Goal: Contribute content: Contribute content

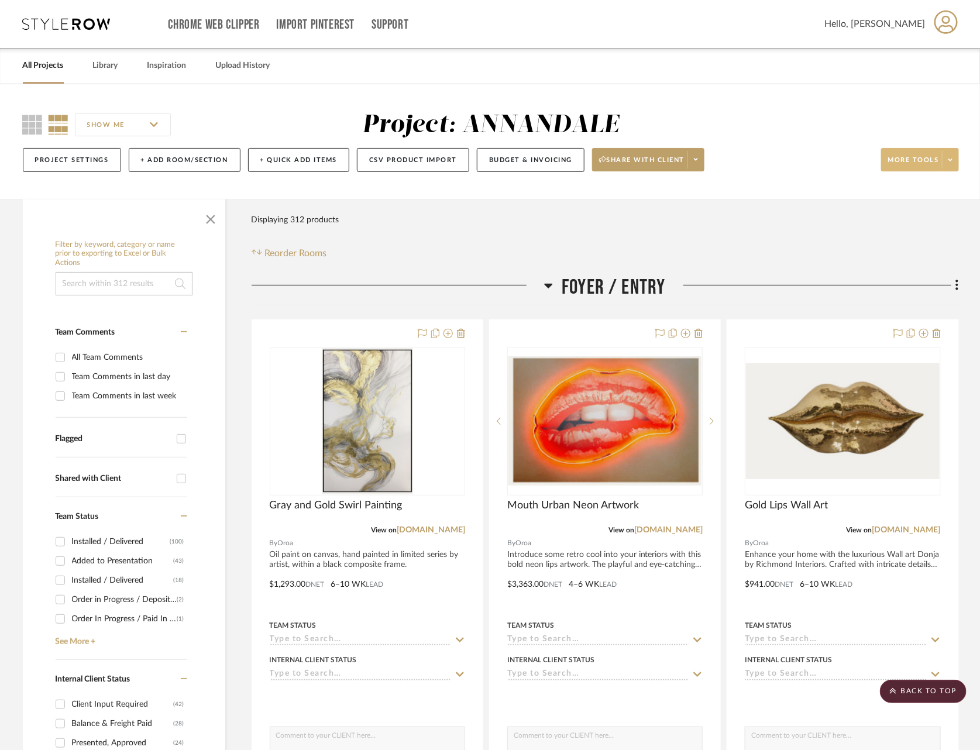
click at [943, 167] on span at bounding box center [950, 160] width 16 height 18
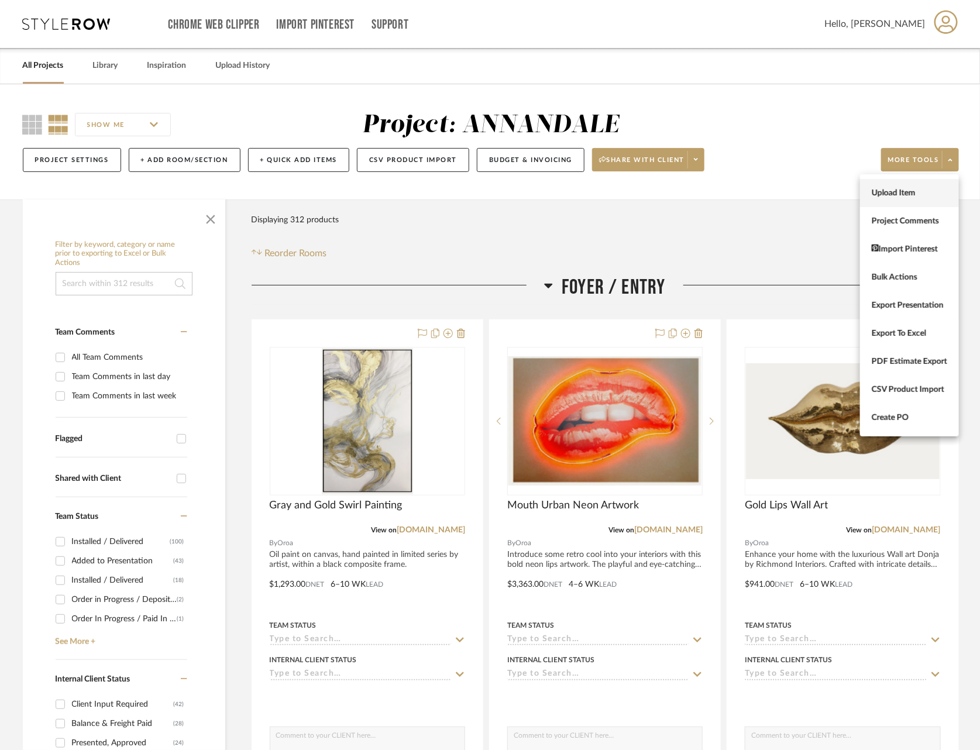
click at [920, 197] on span "Upload Item" at bounding box center [908, 193] width 75 height 10
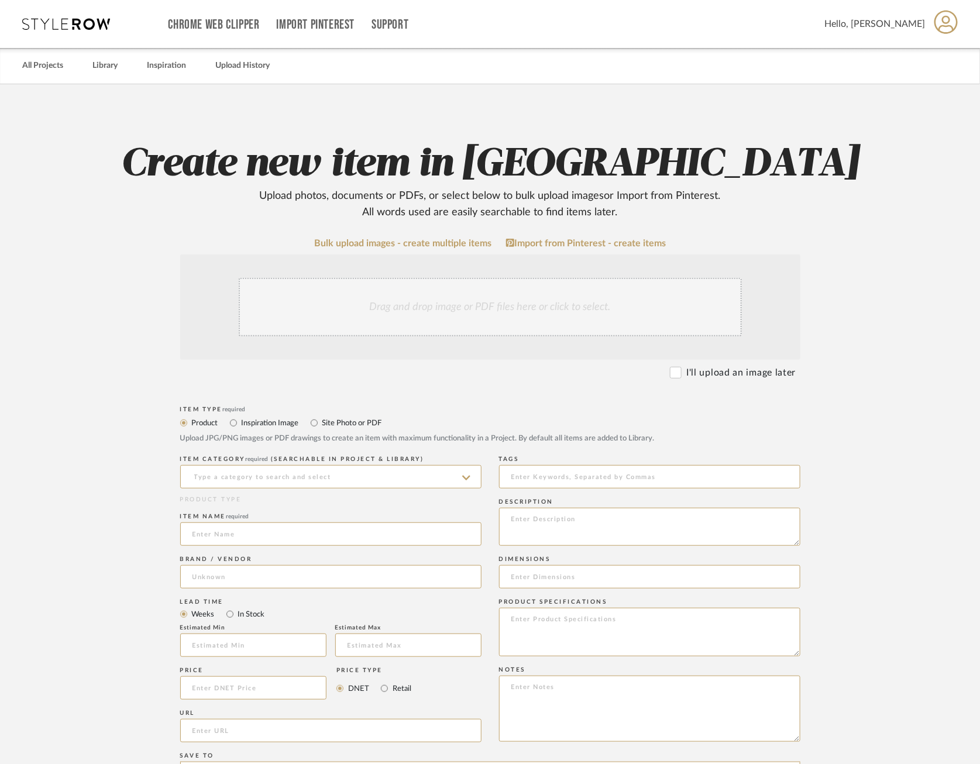
click at [467, 356] on div "Drag and drop image or PDF files here or click to select." at bounding box center [490, 306] width 620 height 105
click at [467, 315] on div "Drag and drop image or PDF files here or click to select." at bounding box center [490, 307] width 503 height 58
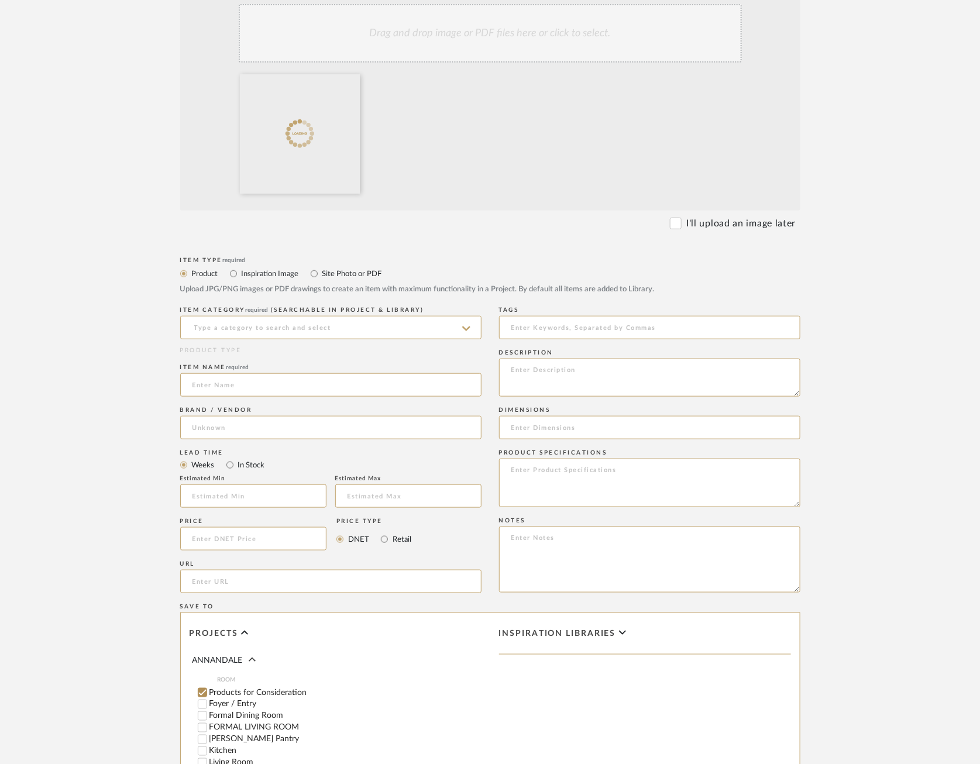
scroll to position [280, 0]
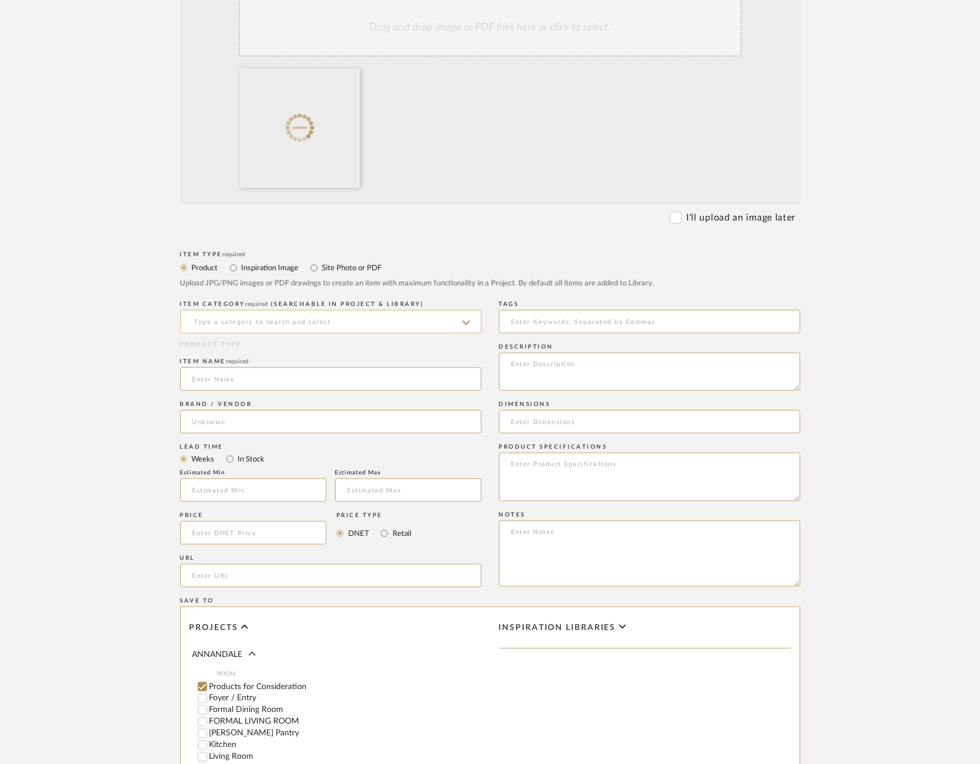
click at [410, 315] on input at bounding box center [330, 321] width 301 height 23
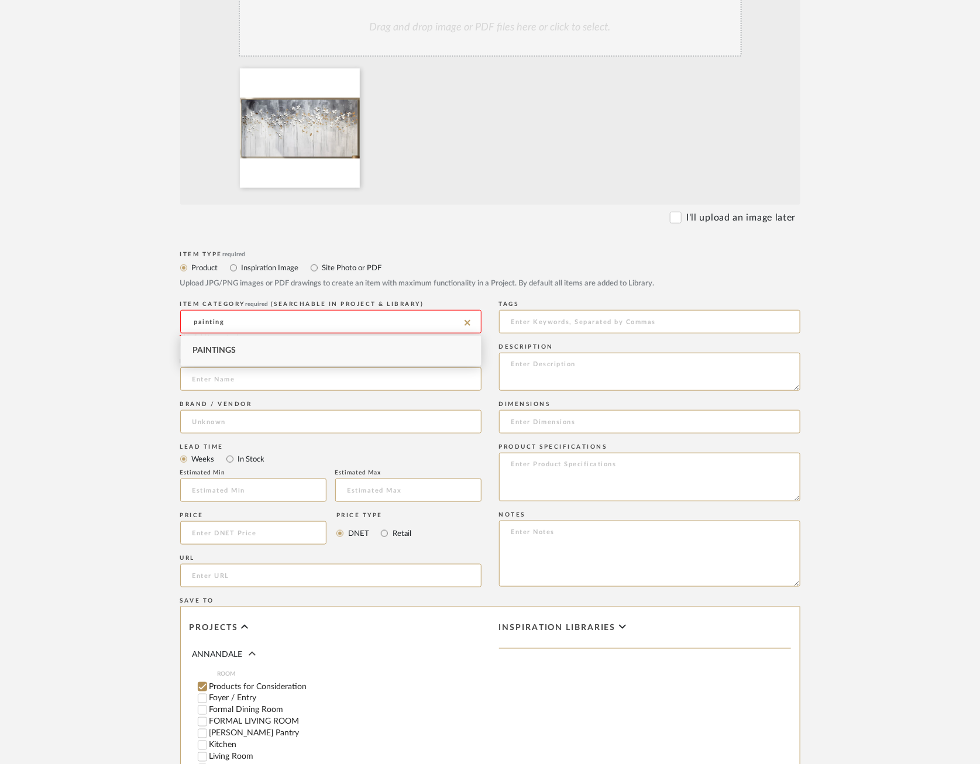
click at [340, 355] on div "Paintings" at bounding box center [331, 351] width 300 height 30
type input "Paintings"
click at [304, 389] on input at bounding box center [330, 378] width 301 height 23
type input "Floral Abstract Painting"
click at [408, 429] on input at bounding box center [330, 421] width 301 height 23
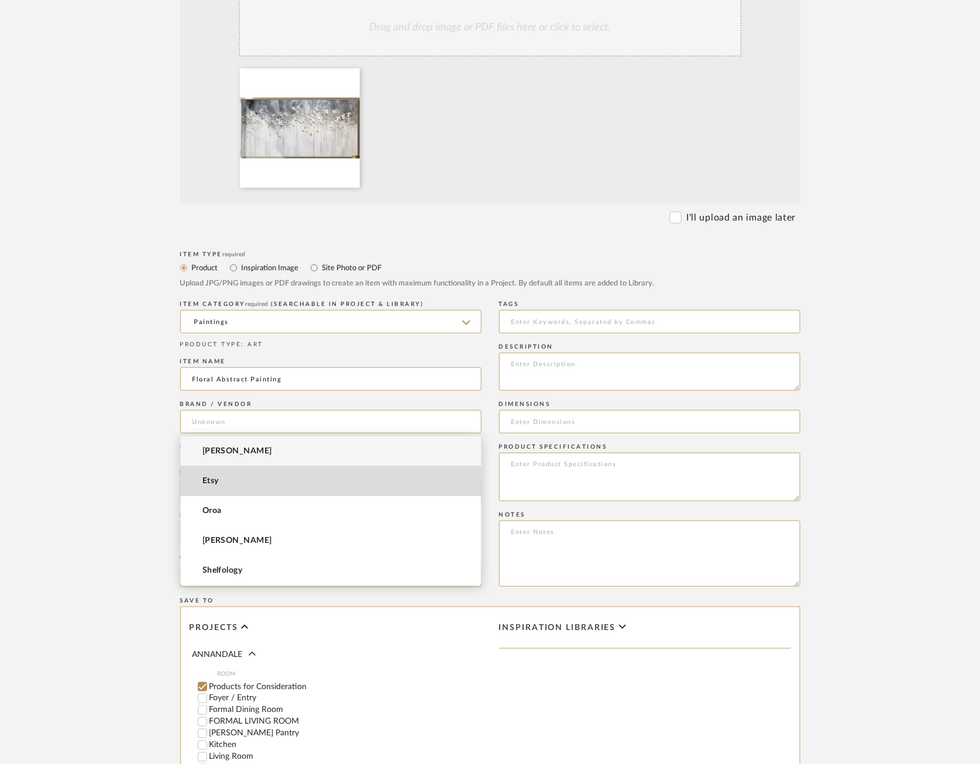
click at [367, 476] on mat-option "Etsy" at bounding box center [331, 481] width 300 height 30
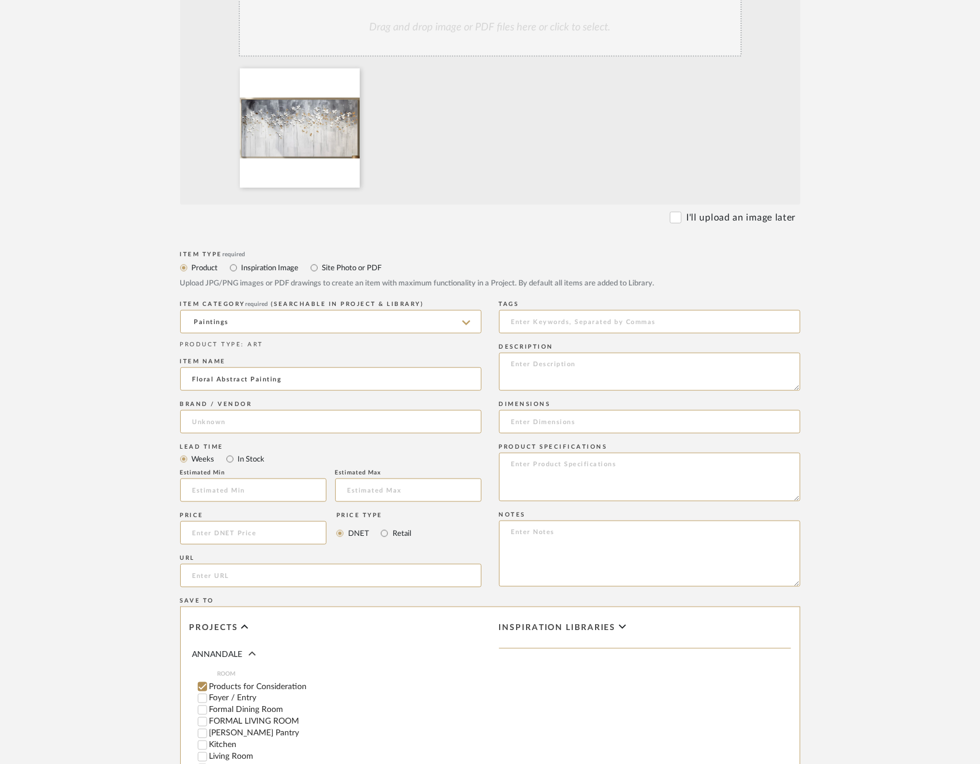
type input "Etsy"
click at [233, 492] on input "text" at bounding box center [253, 489] width 146 height 23
type input "2"
click at [367, 492] on input "text" at bounding box center [408, 489] width 146 height 23
type input "4"
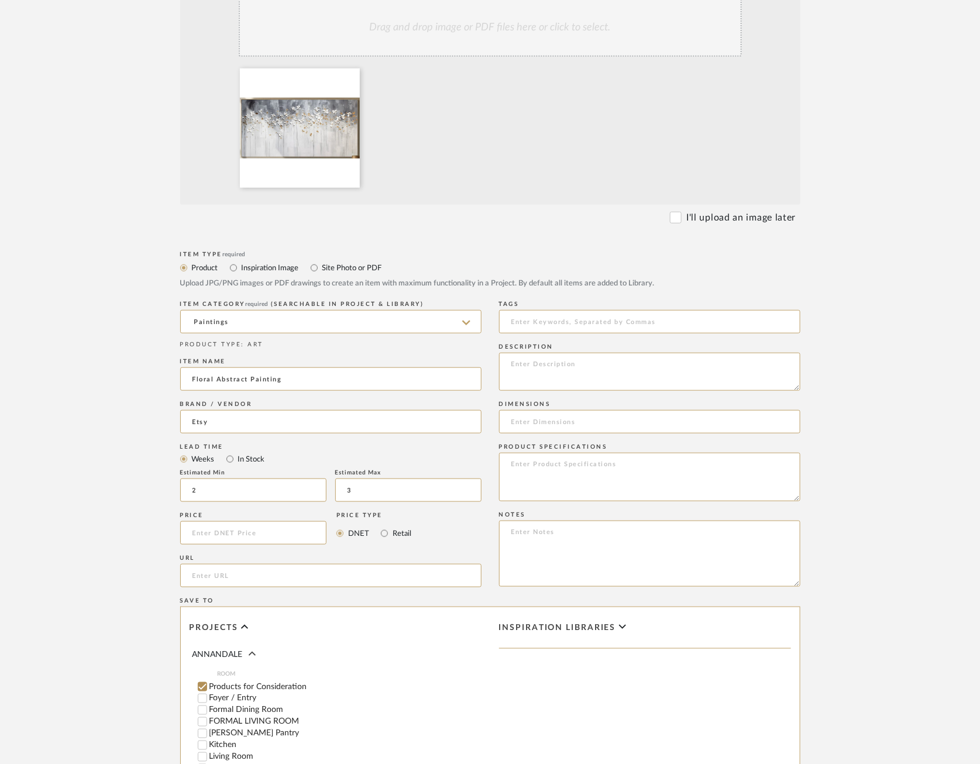
type input "3"
click at [249, 516] on div "Price" at bounding box center [253, 515] width 147 height 7
click at [247, 535] on input at bounding box center [253, 532] width 147 height 23
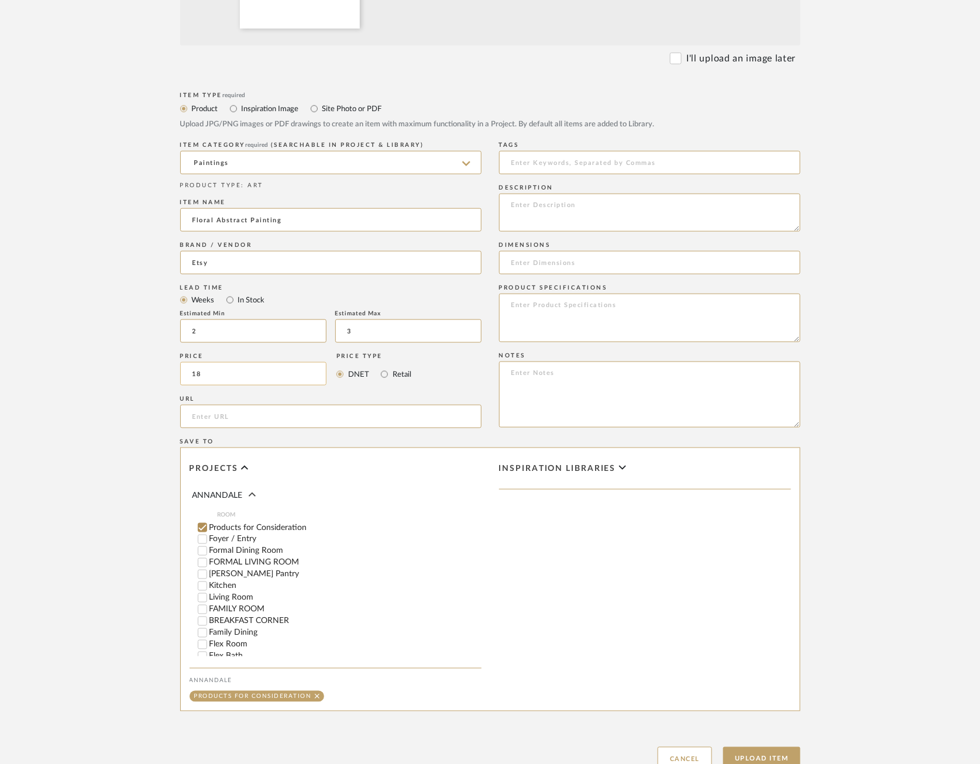
scroll to position [528, 0]
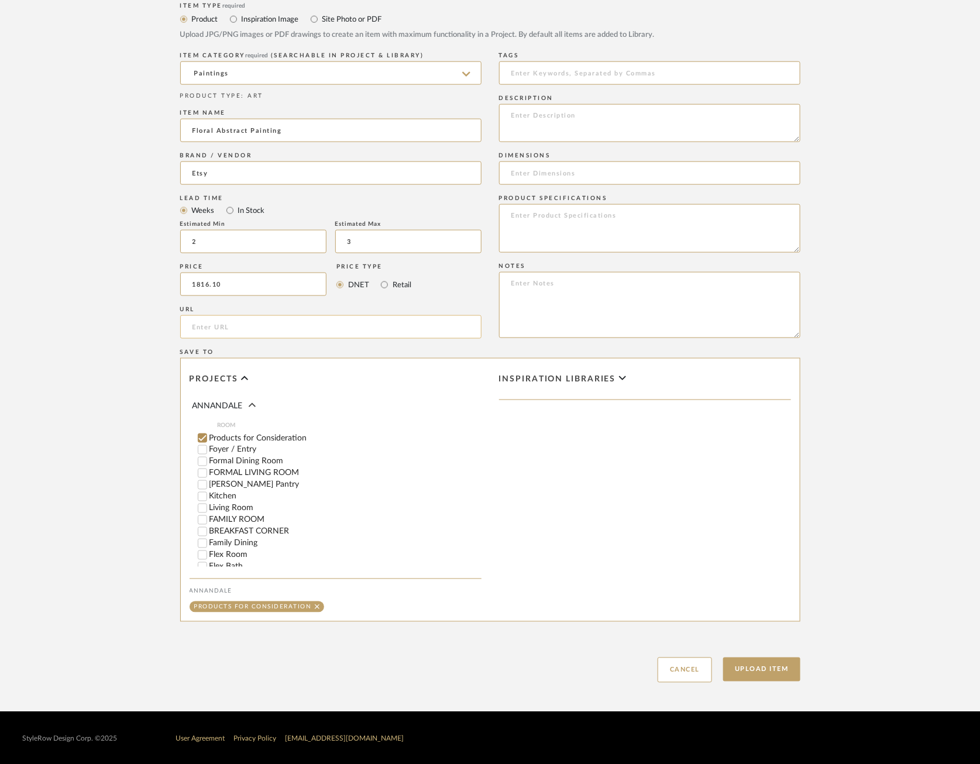
type input "$1,816.10"
click at [287, 330] on input "url" at bounding box center [330, 326] width 301 height 23
paste input "[URL][DOMAIN_NAME]"
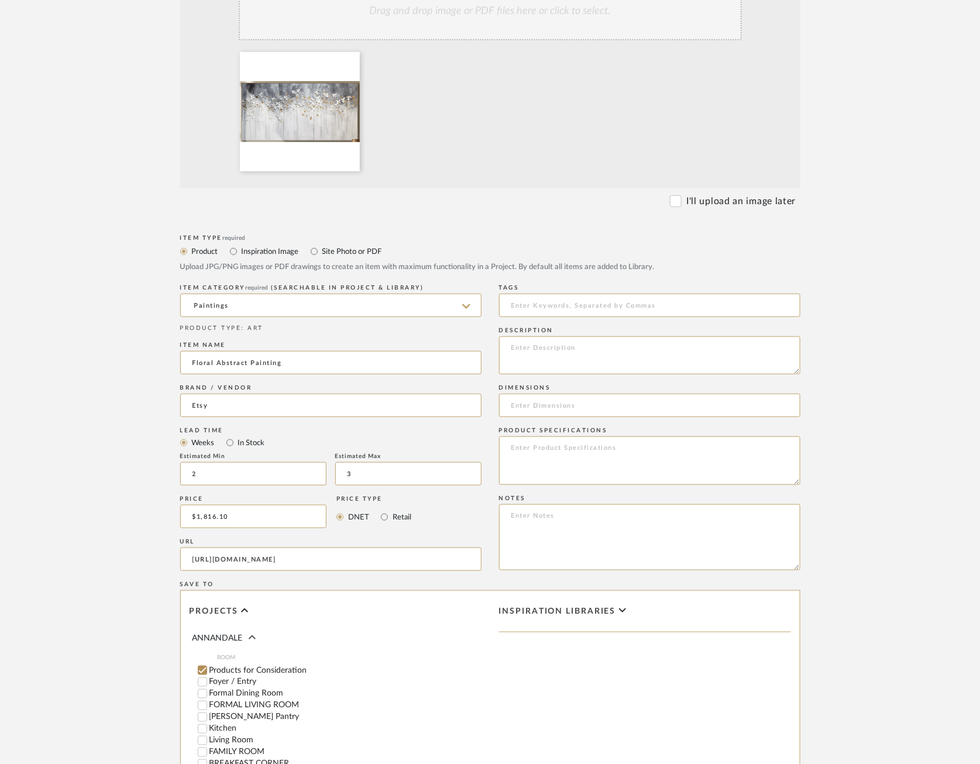
scroll to position [295, 0]
type input "[URL][DOMAIN_NAME]"
click at [594, 345] on textarea at bounding box center [649, 356] width 301 height 38
click at [602, 461] on textarea at bounding box center [649, 461] width 301 height 49
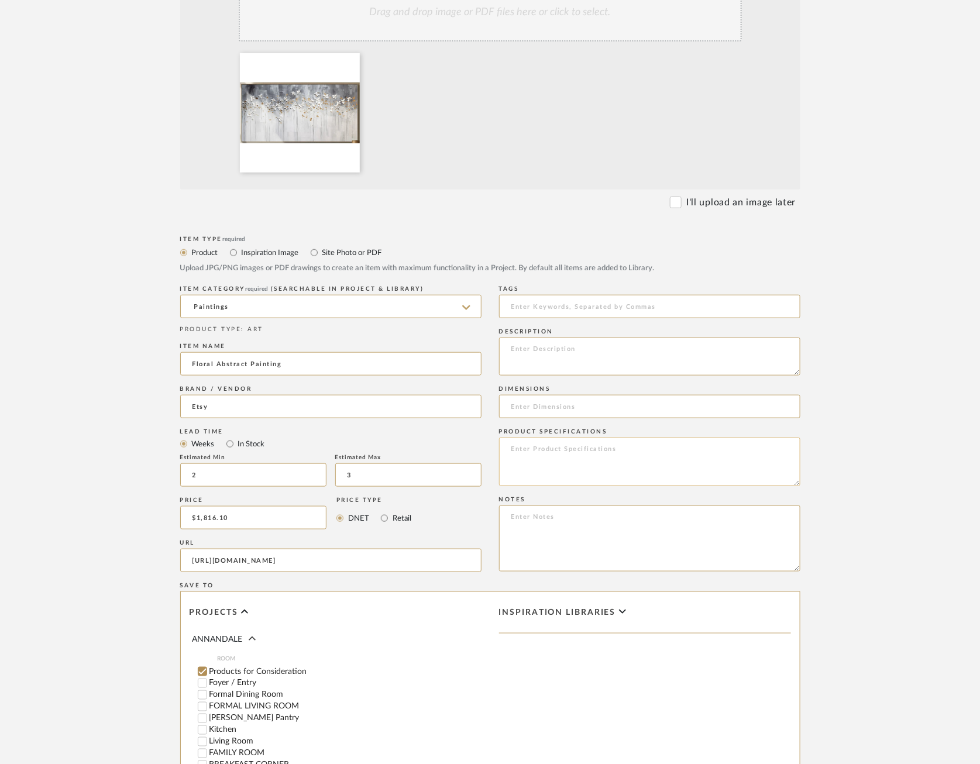
paste textarea "Made by [PERSON_NAME] The works of this store are original works handmade by ar…"
drag, startPoint x: 758, startPoint y: 458, endPoint x: 484, endPoint y: 436, distance: 274.6
click at [484, 436] on div "Item Type required Product Inspiration Image Site Photo or PDF Upload JPG/PNG i…" at bounding box center [490, 574] width 620 height 683
type textarea "Made by [PERSON_NAME] The works of this store are original works handmade by ar…"
click at [573, 357] on textarea at bounding box center [649, 356] width 301 height 38
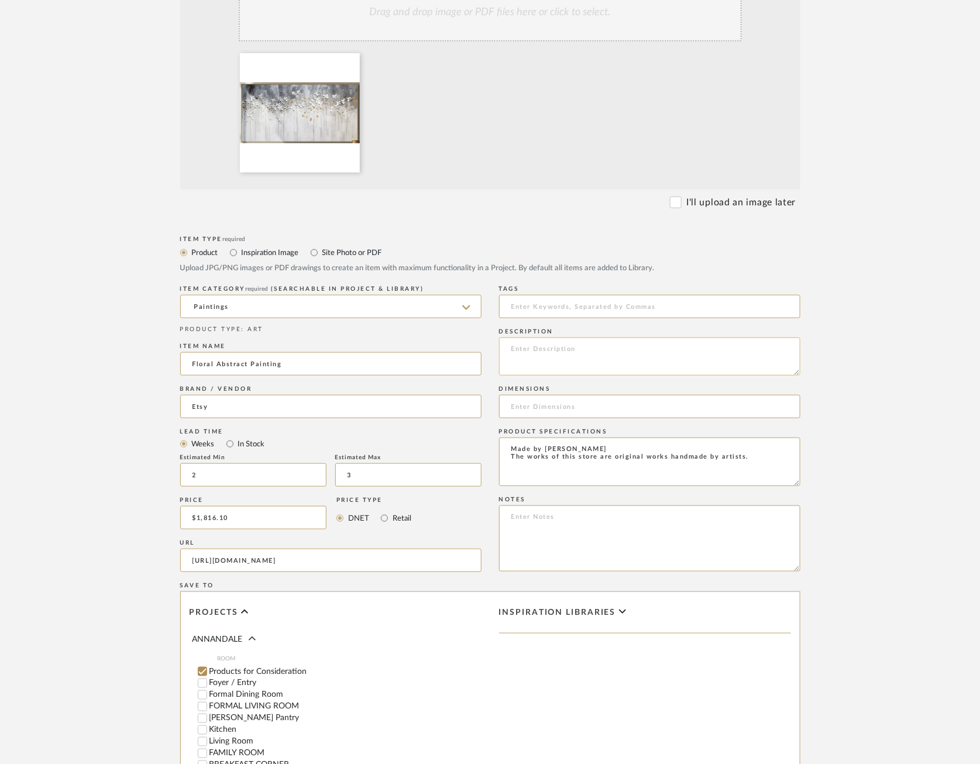
paste textarea "Made by [PERSON_NAME] The works of this store are original works handmade by ar…"
type textarea "Made by [PERSON_NAME] The works of this store are original works handmade by ar…"
drag, startPoint x: 509, startPoint y: 446, endPoint x: 898, endPoint y: 495, distance: 392.0
click at [898, 495] on upload-items "Create new item in ANNANDALE Upload photos, documents or PDFs, or select below …" at bounding box center [490, 367] width 980 height 1156
paste textarea "About this painting. Handmade acrylic/canvas oil painting, frameless/unstretche…"
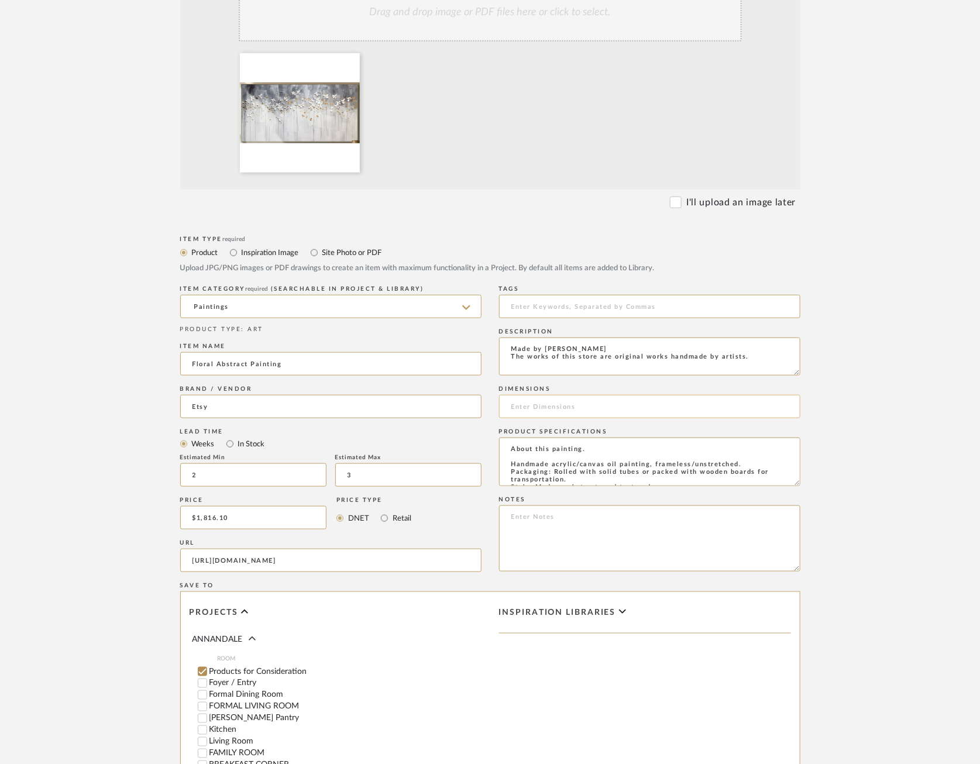
click at [585, 407] on input at bounding box center [649, 406] width 301 height 23
drag, startPoint x: 510, startPoint y: 463, endPoint x: 483, endPoint y: 421, distance: 50.0
click at [483, 421] on div "Item Type required Product Inspiration Image Site Photo or PDF Upload JPG/PNG i…" at bounding box center [490, 574] width 620 height 683
type textarea "Handmade acrylic/canvas oil painting, frameless/unstretched. Packaging: Rolled …"
click at [526, 400] on input at bounding box center [649, 406] width 301 height 23
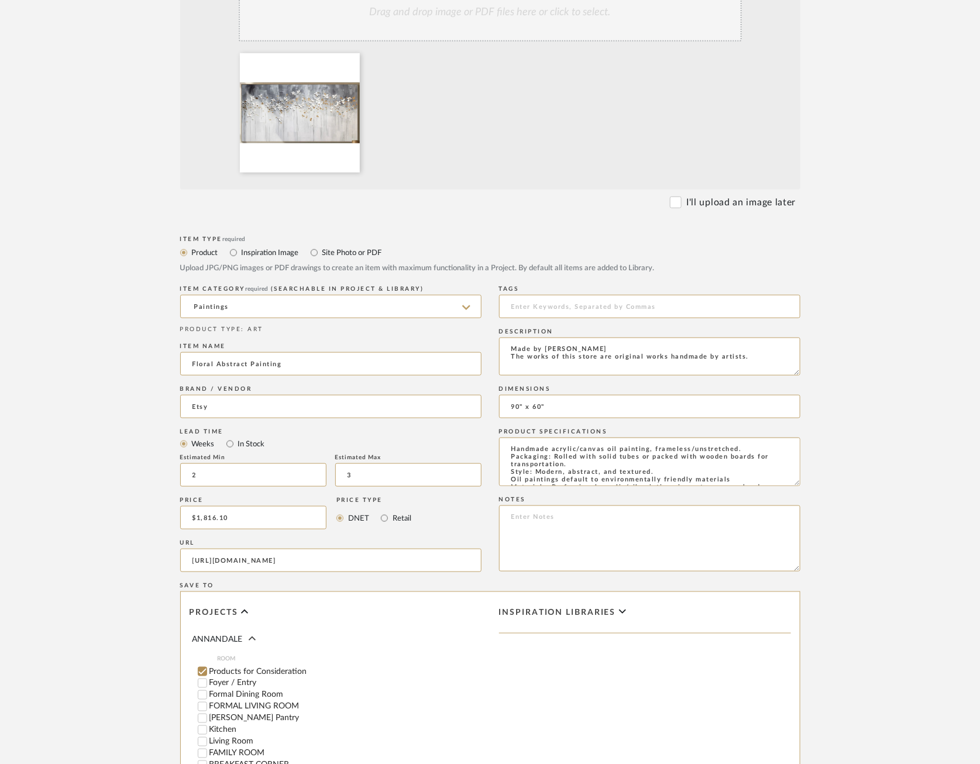
type input "90" x 60""
click at [856, 503] on form "Bulk upload images - create multiple items Import from Pinterest - create items…" at bounding box center [490, 429] width 745 height 972
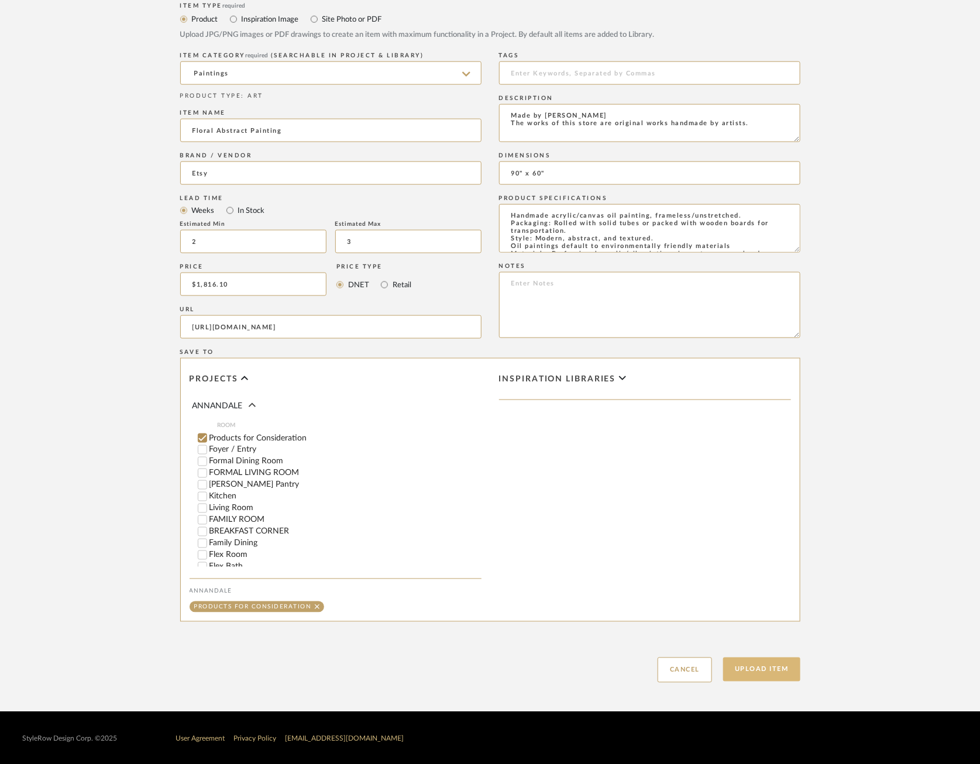
click at [767, 658] on button "Upload Item" at bounding box center [761, 669] width 77 height 24
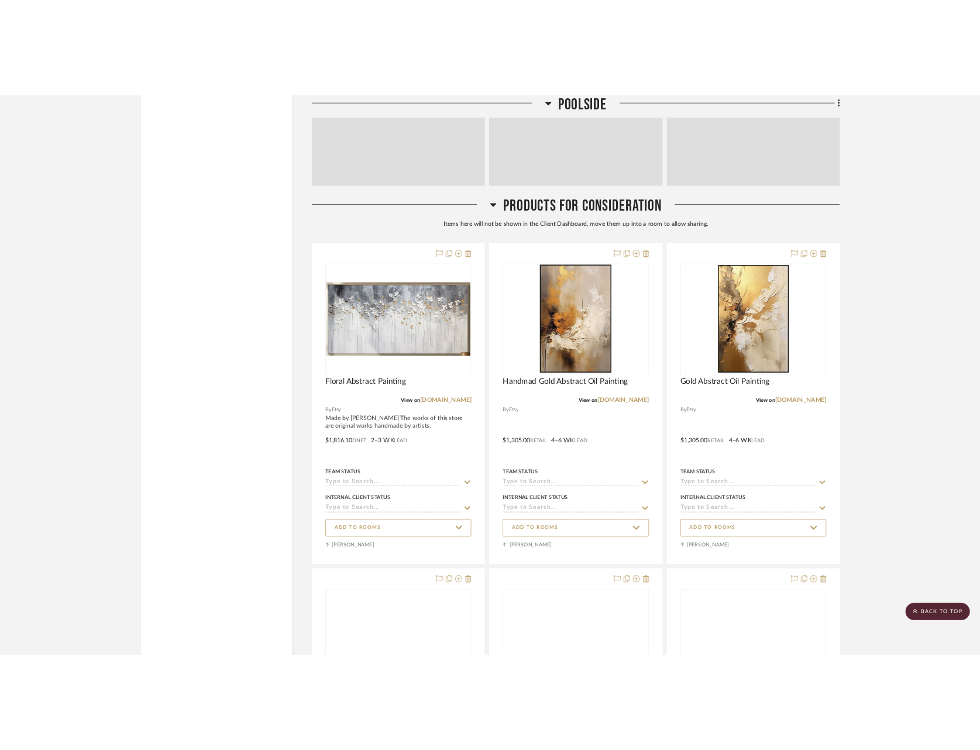
scroll to position [29478, 0]
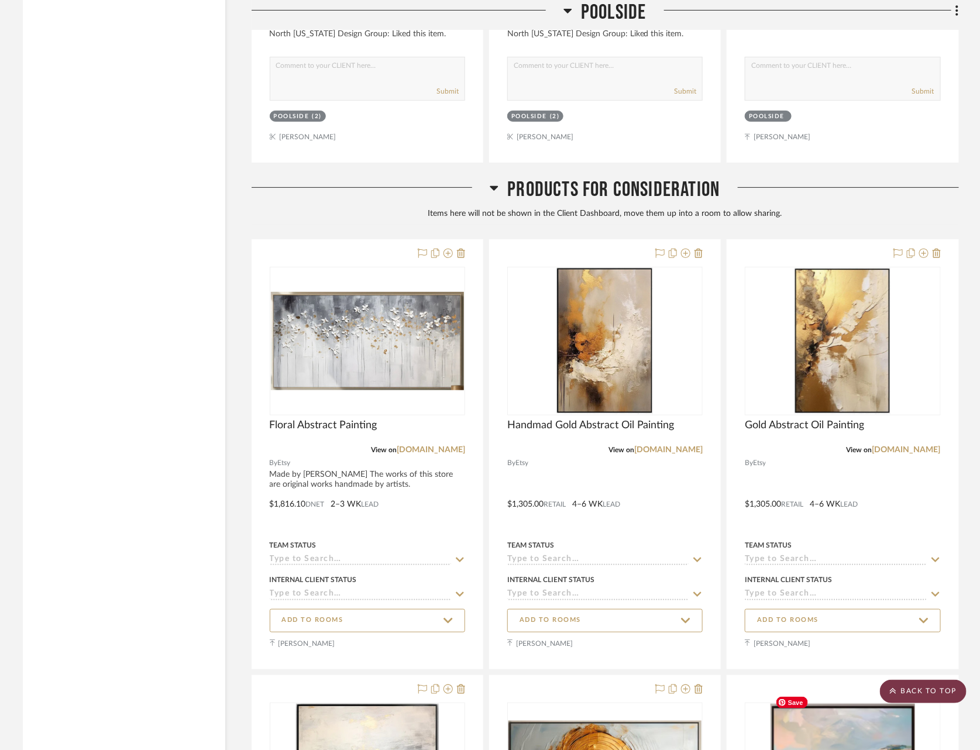
click at [915, 691] on scroll-to-top-button "BACK TO TOP" at bounding box center [923, 691] width 87 height 23
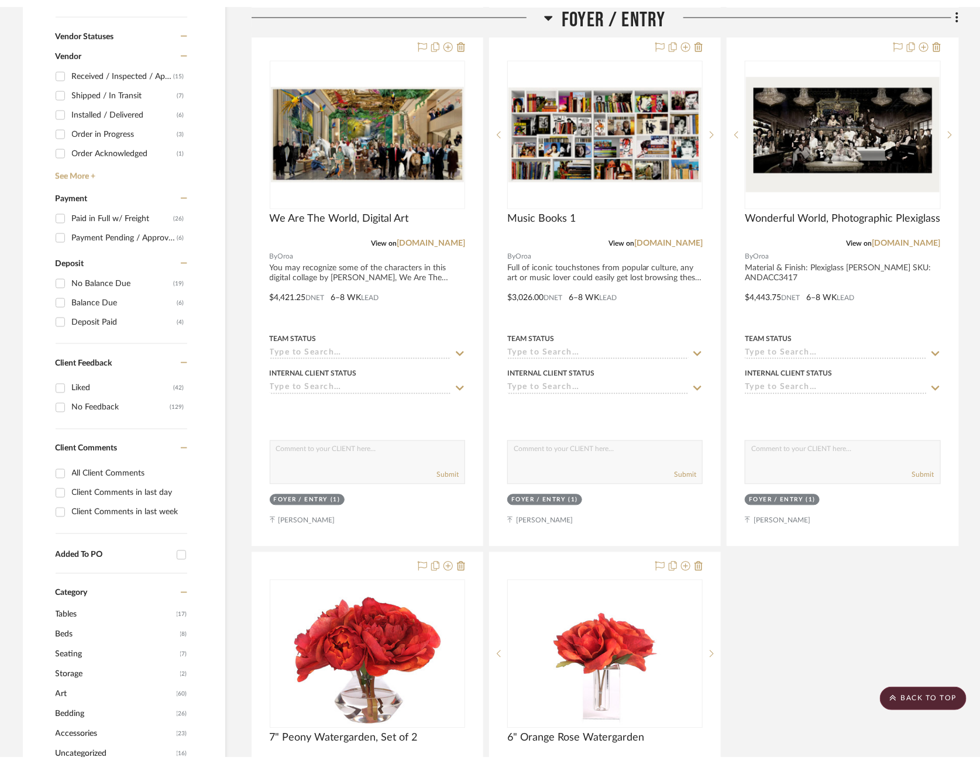
scroll to position [0, 0]
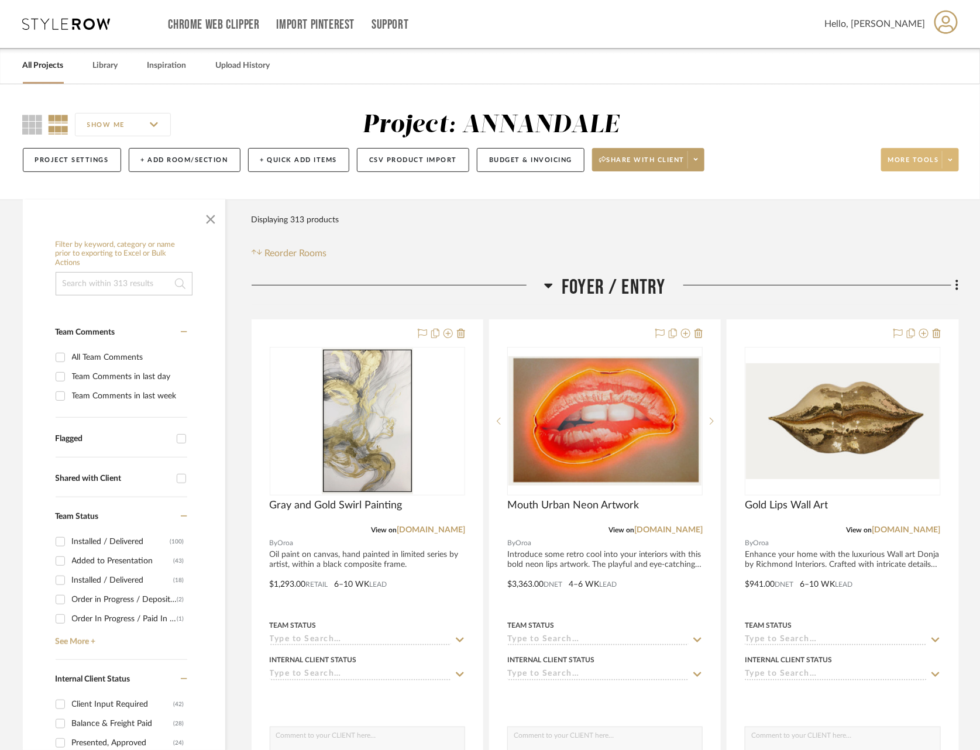
click at [939, 156] on button "More tools" at bounding box center [920, 159] width 78 height 23
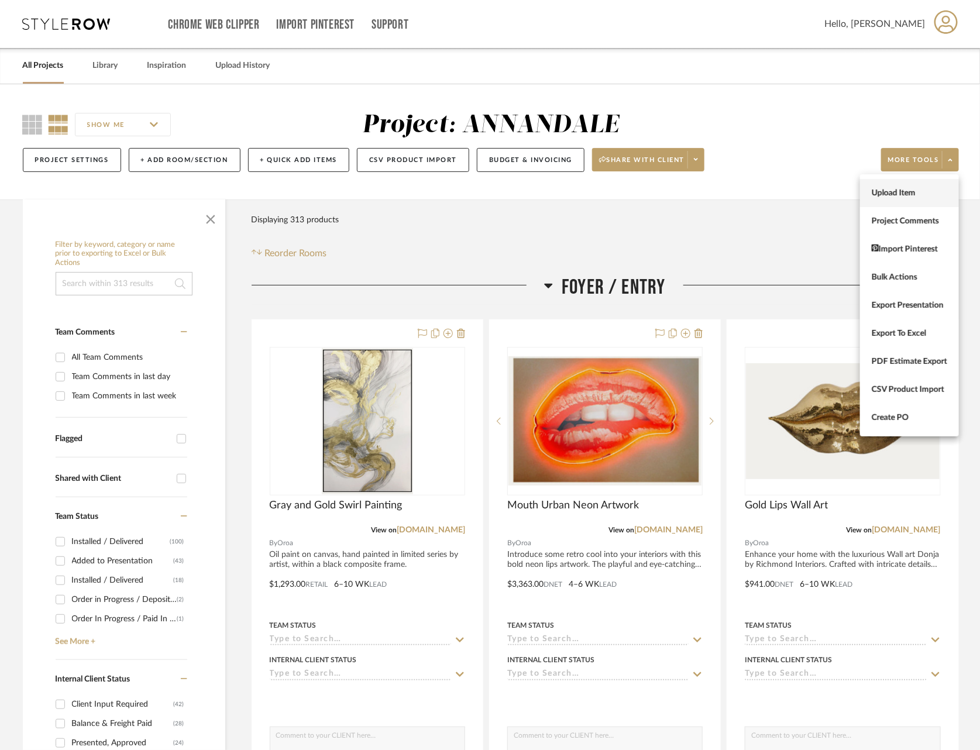
click at [917, 188] on span "Upload Item" at bounding box center [908, 193] width 75 height 10
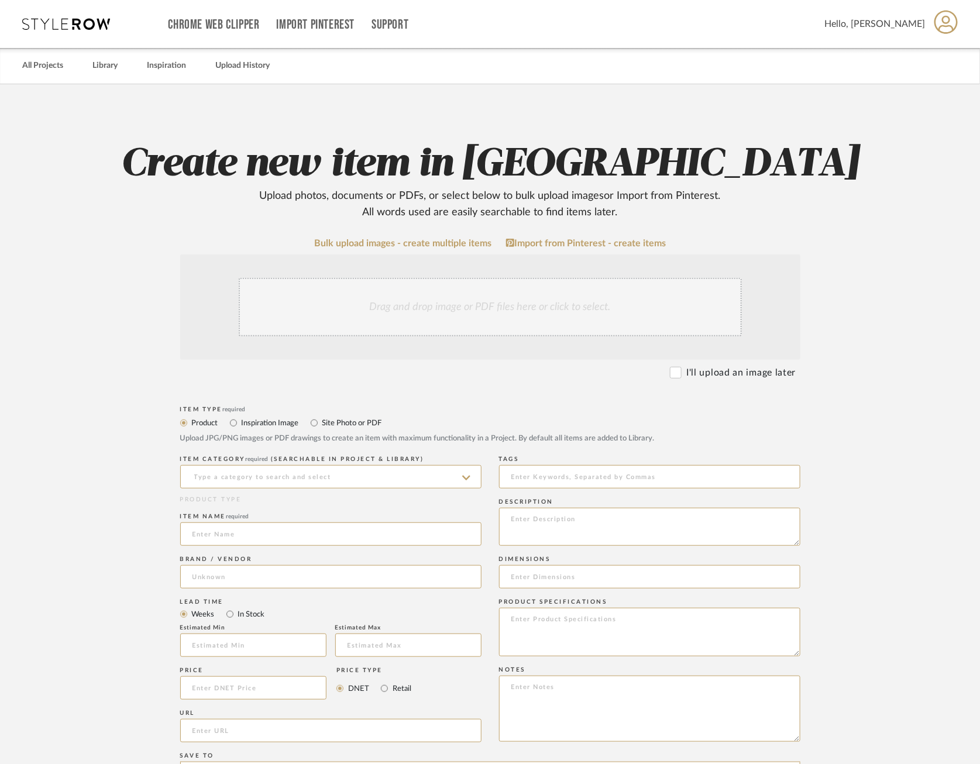
click at [471, 322] on div "Drag and drop image or PDF files here or click to select." at bounding box center [490, 307] width 503 height 58
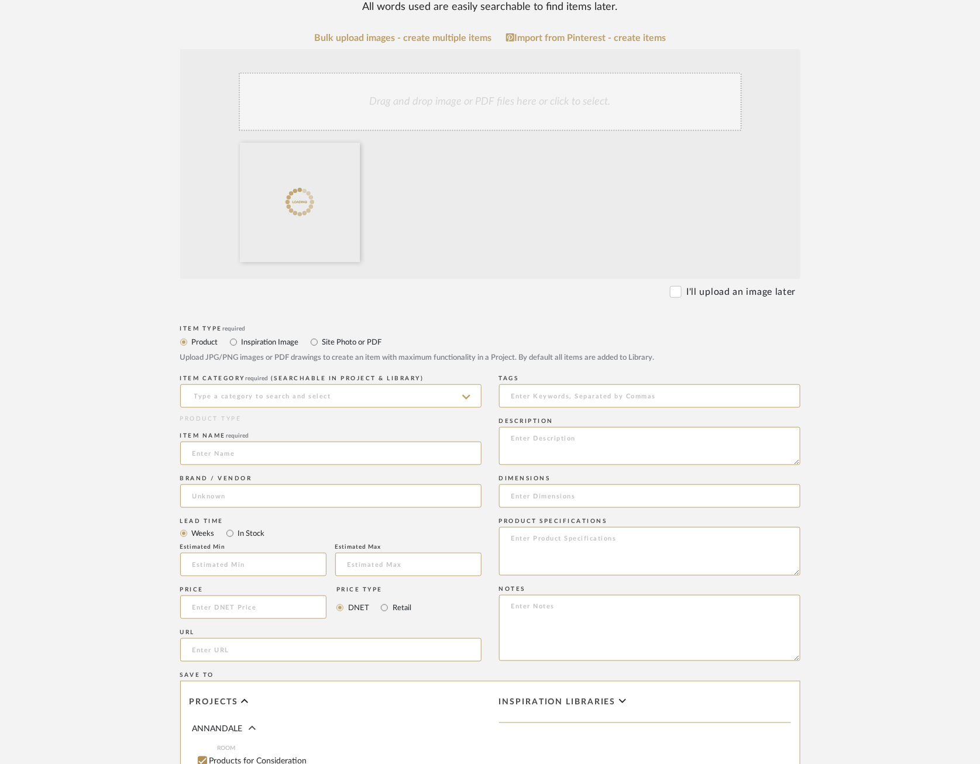
scroll to position [215, 0]
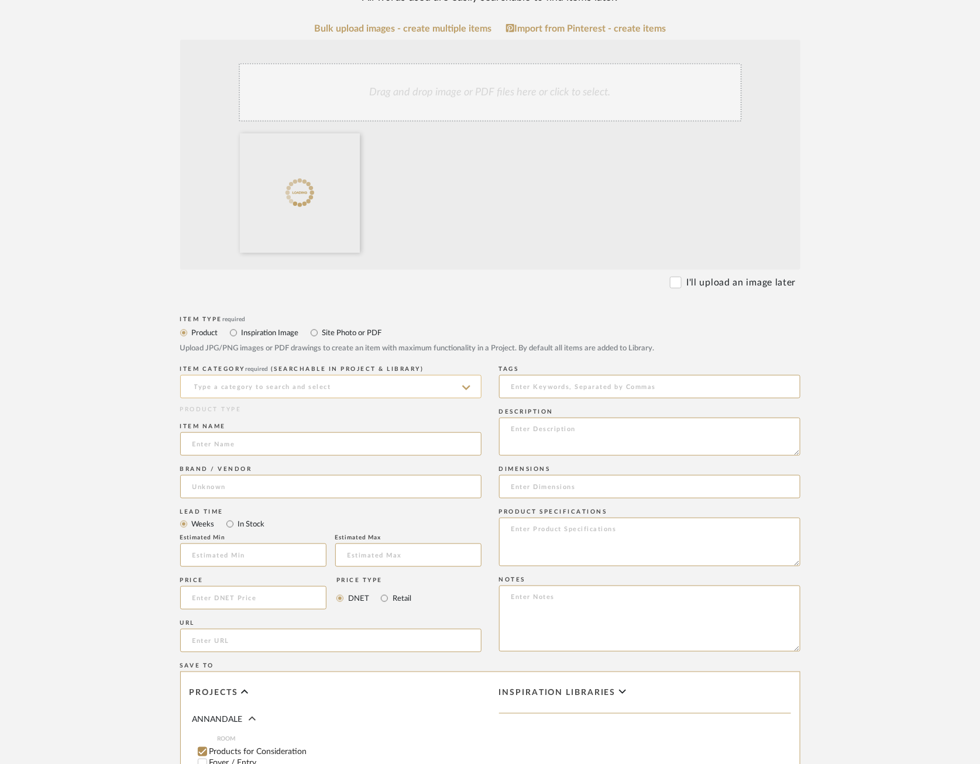
click at [425, 393] on input at bounding box center [330, 386] width 301 height 23
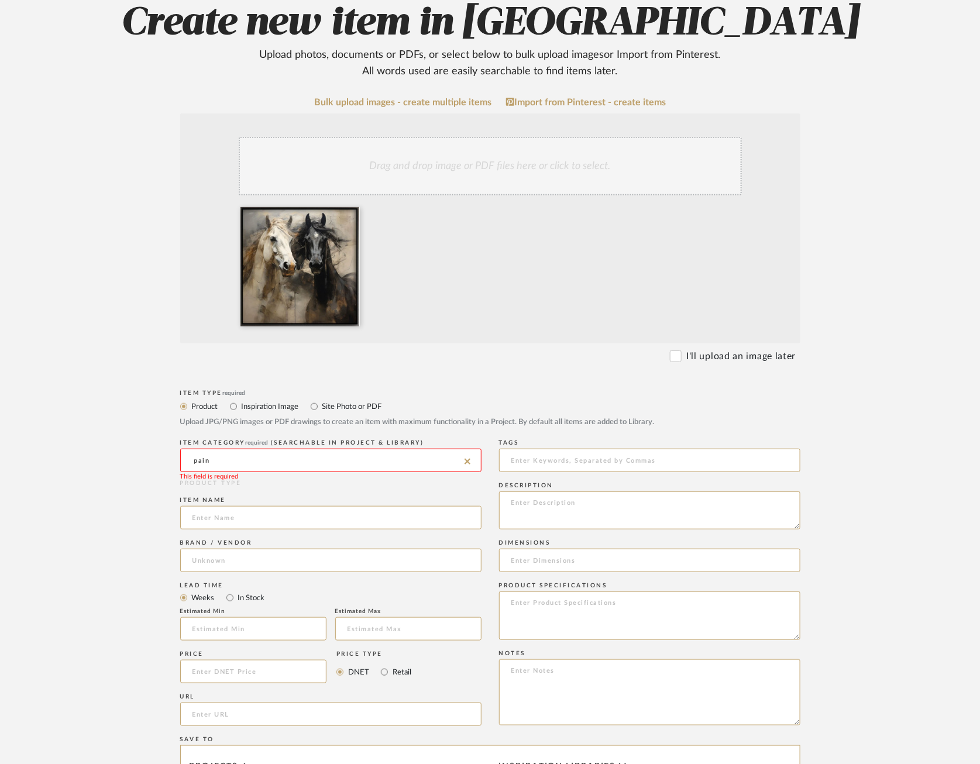
scroll to position [138, 0]
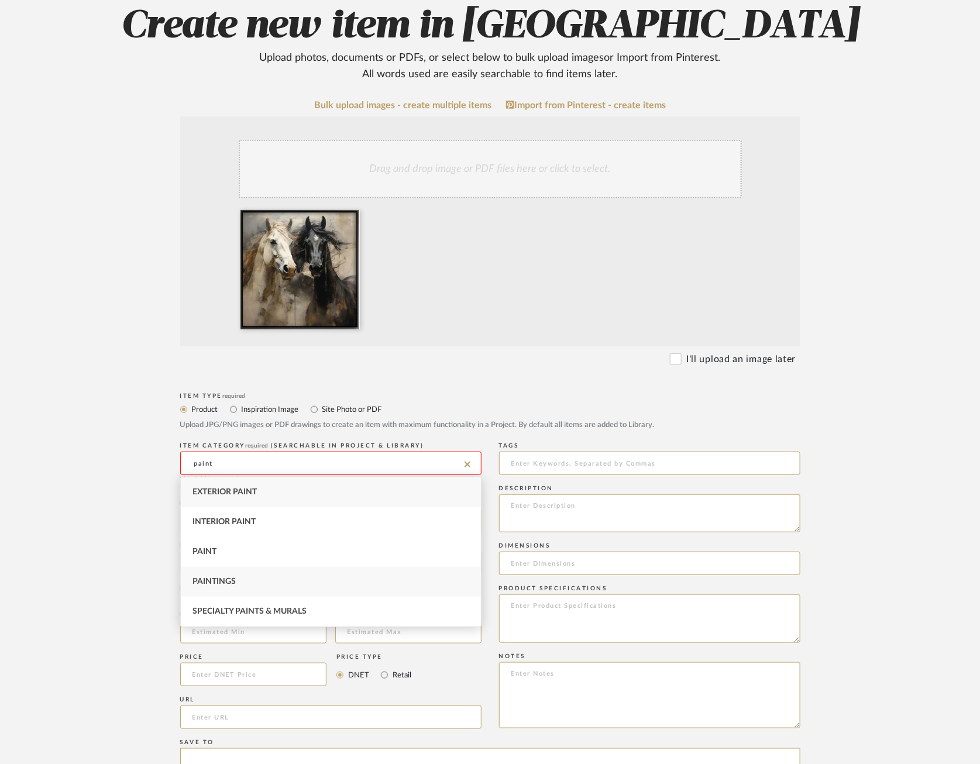
click at [276, 583] on div "Paintings" at bounding box center [331, 582] width 300 height 30
type input "Paintings"
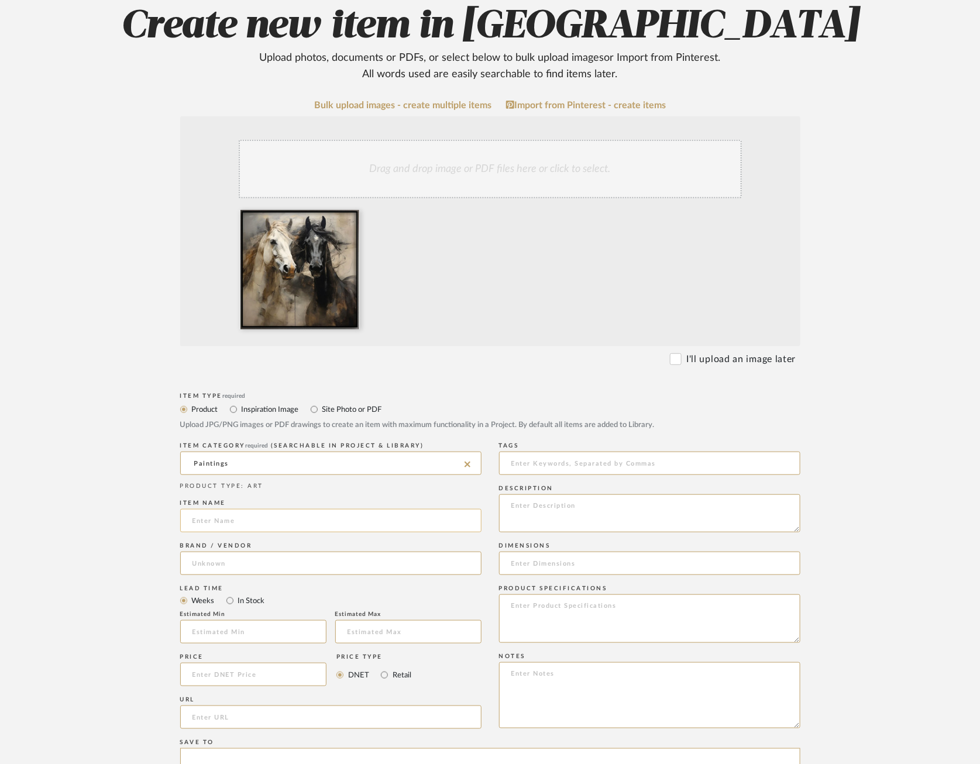
click at [281, 512] on input at bounding box center [330, 520] width 301 height 23
type input "Horse Oil Painting"
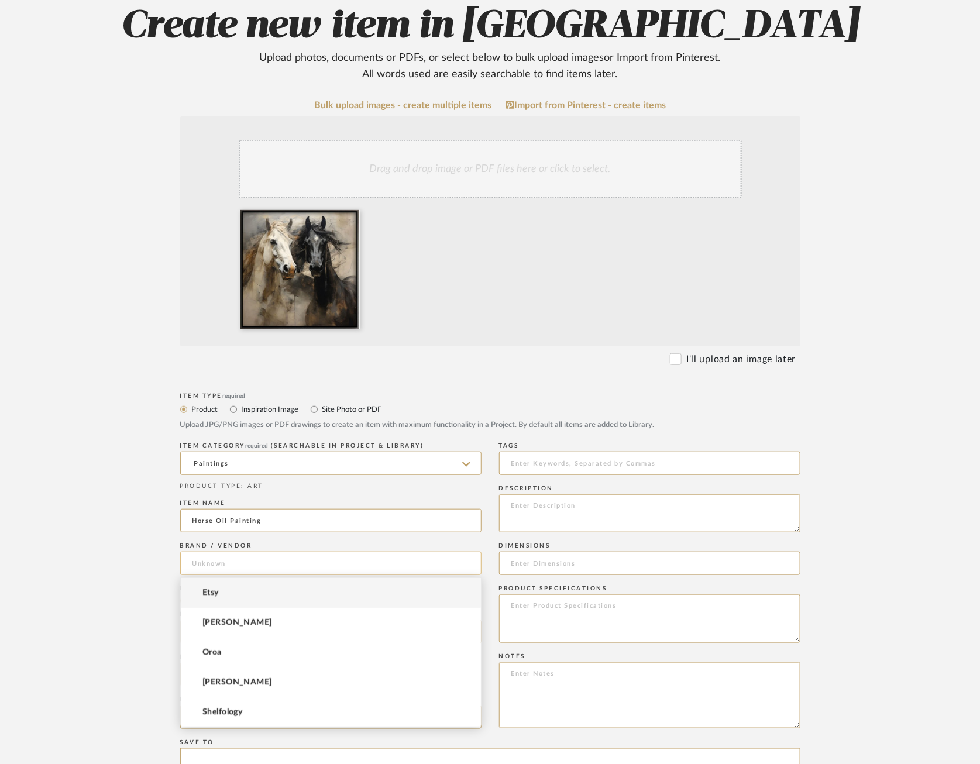
click at [401, 562] on input at bounding box center [330, 562] width 301 height 23
click at [378, 597] on mat-option "Etsy" at bounding box center [331, 593] width 300 height 30
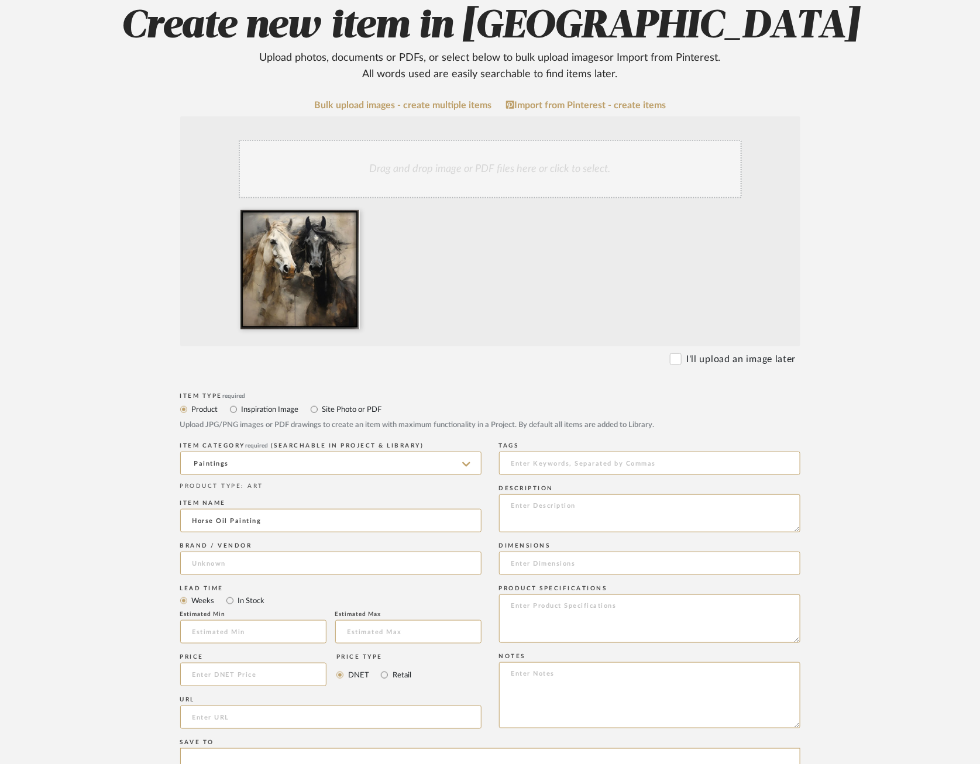
type input "Etsy"
click at [230, 633] on input at bounding box center [253, 631] width 146 height 23
type input "2"
click at [367, 643] on div "Estimated Max" at bounding box center [408, 631] width 146 height 40
click at [349, 628] on input at bounding box center [408, 631] width 146 height 23
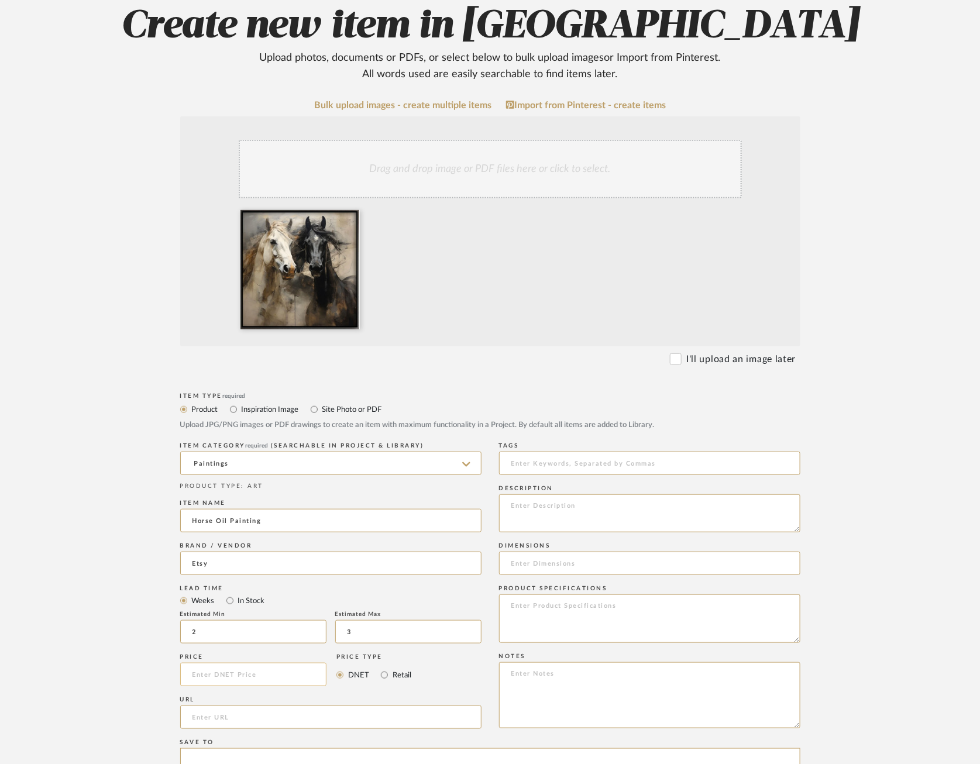
type input "3"
click at [270, 681] on input at bounding box center [253, 674] width 147 height 23
type input "$1,875.00"
click at [146, 668] on form "Bulk upload images - create multiple items Import from Pinterest - create items…" at bounding box center [490, 586] width 745 height 972
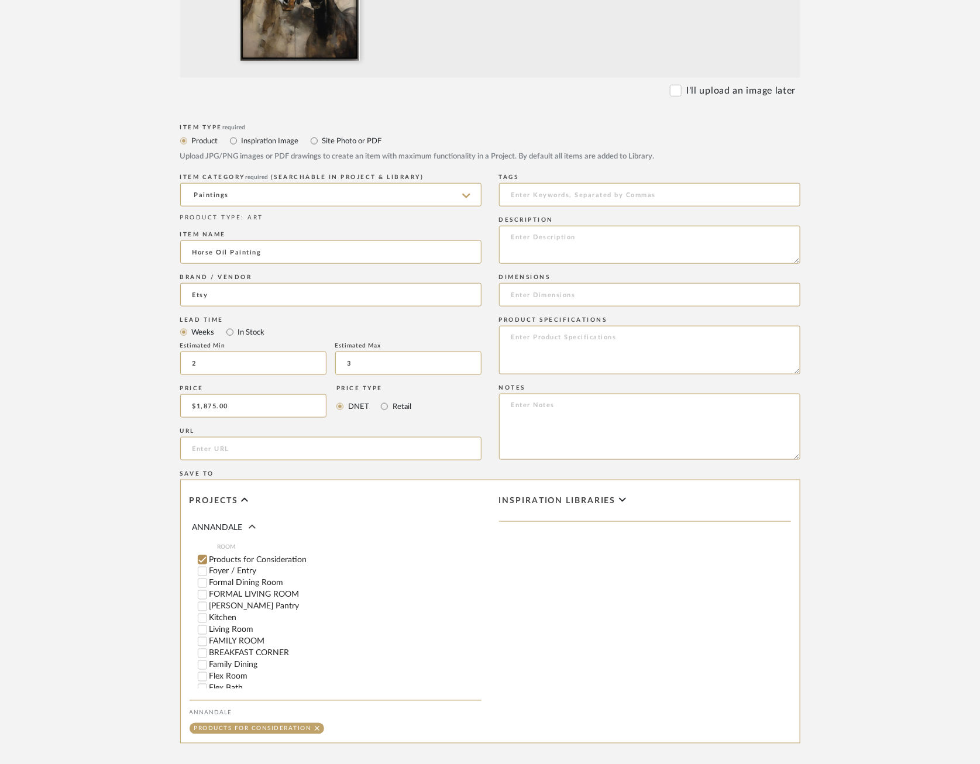
scroll to position [411, 0]
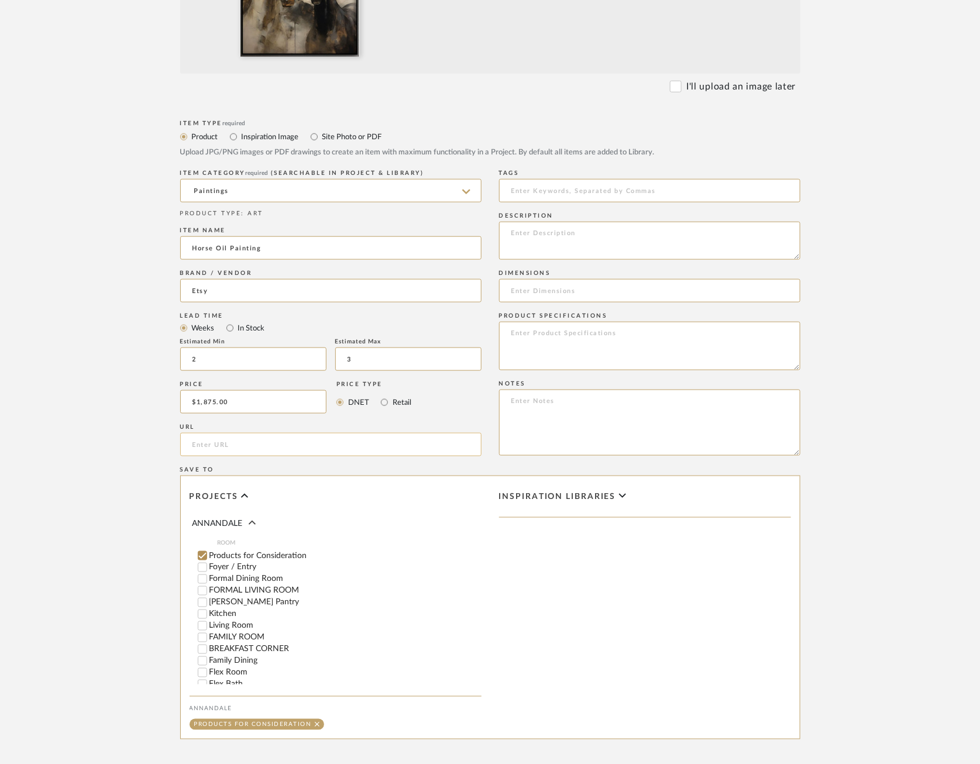
click at [256, 446] on input "url" at bounding box center [330, 444] width 301 height 23
paste input "[URL][DOMAIN_NAME]"
type input "[URL][DOMAIN_NAME]"
click at [609, 231] on textarea at bounding box center [649, 241] width 301 height 38
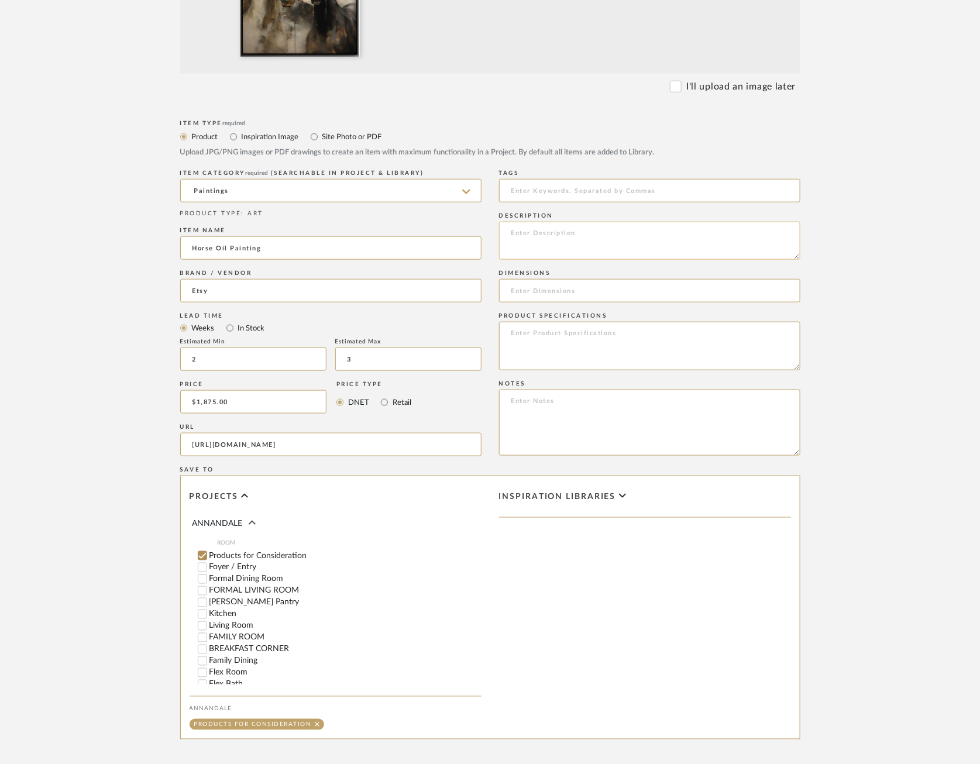
scroll to position [0, 0]
click at [689, 295] on input at bounding box center [649, 290] width 301 height 23
type input "95" x 95""
click at [574, 233] on textarea at bounding box center [649, 241] width 301 height 38
click at [518, 325] on textarea at bounding box center [649, 346] width 301 height 49
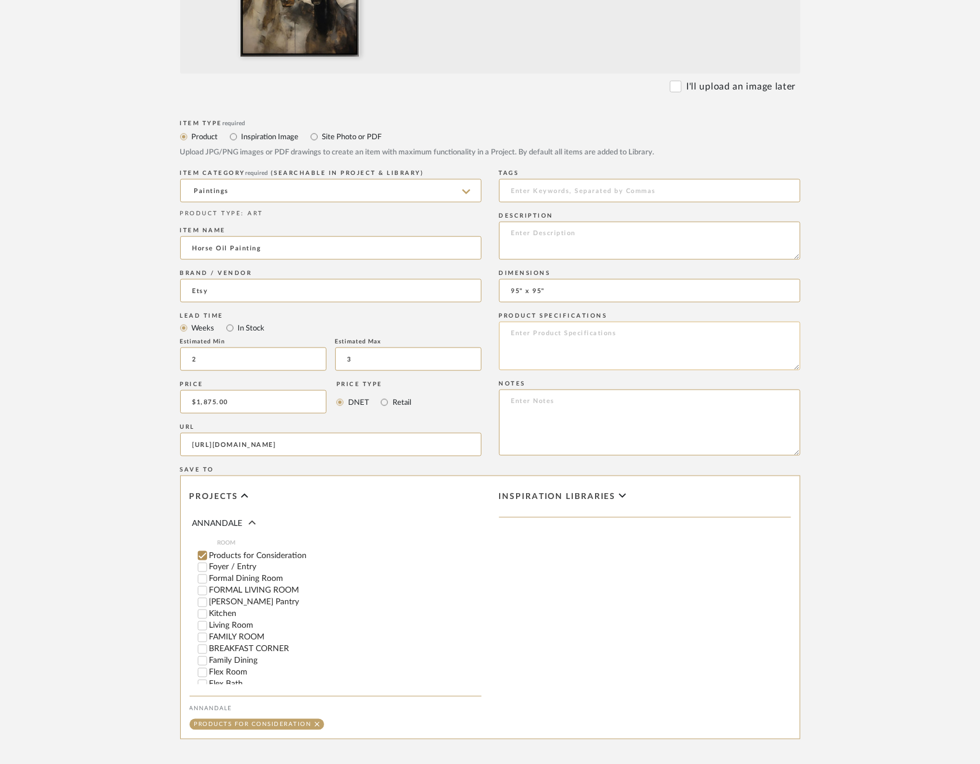
paste textarea "Medium: Handmade oil painting on canvas Style: Abstract Art Materials: 100% oil…"
type textarea "Medium: Handmade oil painting on canvas Style: Abstract Art Materials: 100% oil…"
click at [646, 253] on textarea at bounding box center [649, 241] width 301 height 38
paste textarea "Made by DetailedColors Materials: cotton, canvas, acrylic, oil painting, Wood"
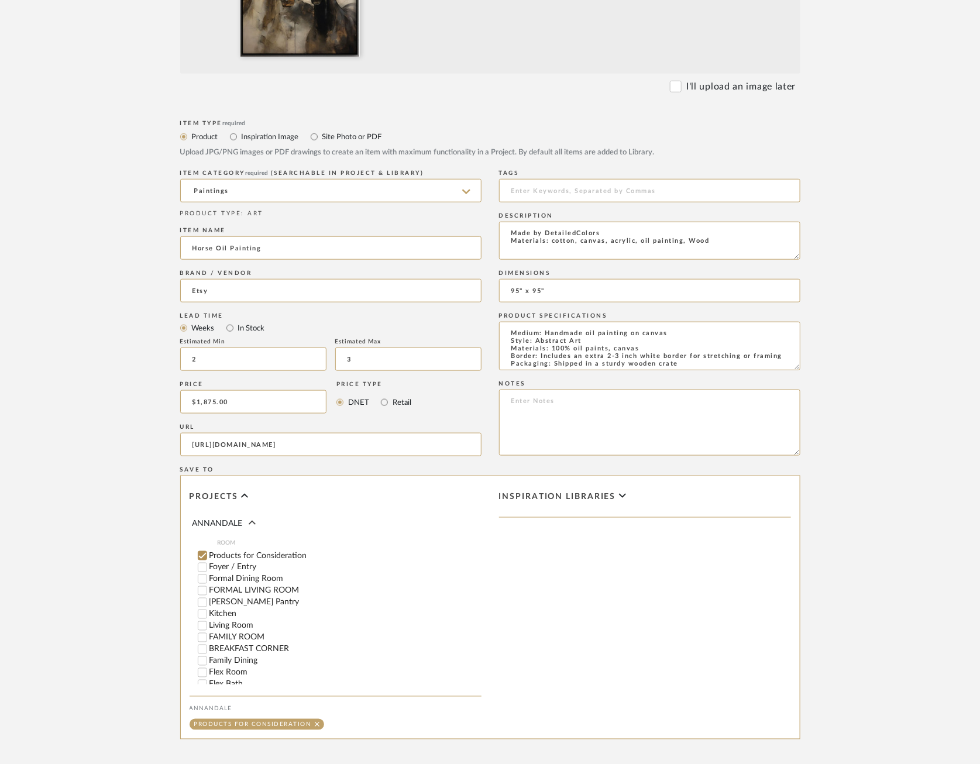
drag, startPoint x: 729, startPoint y: 240, endPoint x: 375, endPoint y: 233, distance: 353.3
click at [375, 233] on div "Item Type required Product Inspiration Image Site Photo or PDF Upload JPG/PNG i…" at bounding box center [490, 458] width 620 height 683
click at [710, 216] on div "Description" at bounding box center [649, 215] width 301 height 7
drag, startPoint x: 710, startPoint y: 237, endPoint x: 362, endPoint y: 239, distance: 347.9
click at [362, 239] on div "Item Type required Product Inspiration Image Site Photo or PDF Upload JPG/PNG i…" at bounding box center [490, 458] width 620 height 683
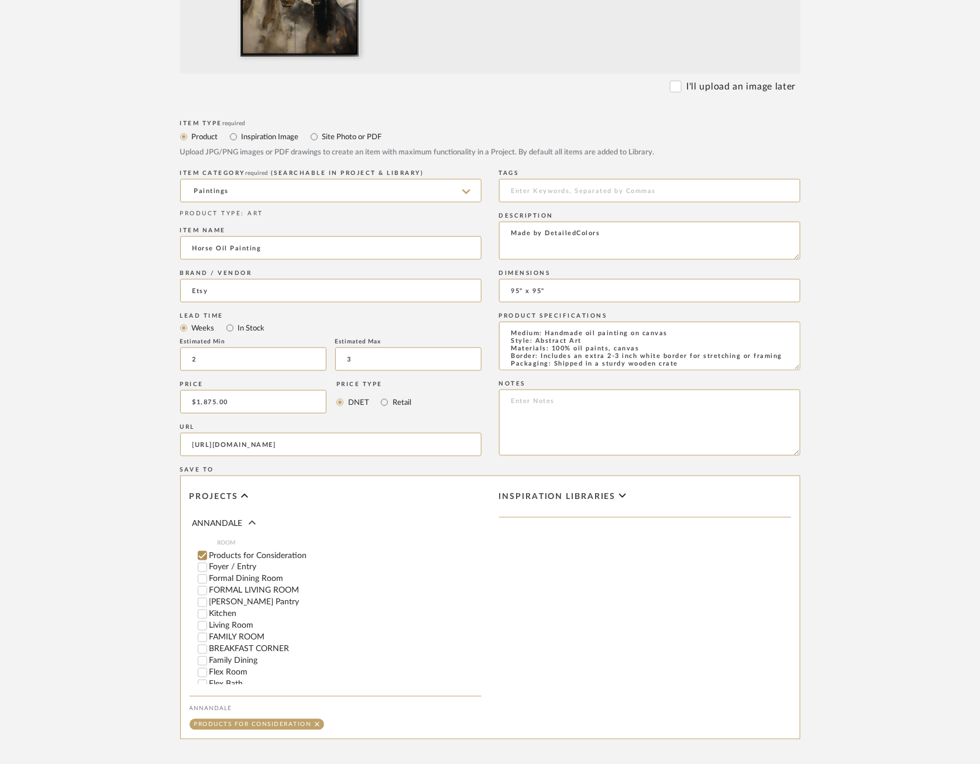
type textarea "Made by DetailedColors"
click at [867, 422] on upload-items "Create new item in ANNANDALE Upload photos, documents or PDFs, or select below …" at bounding box center [490, 252] width 980 height 1156
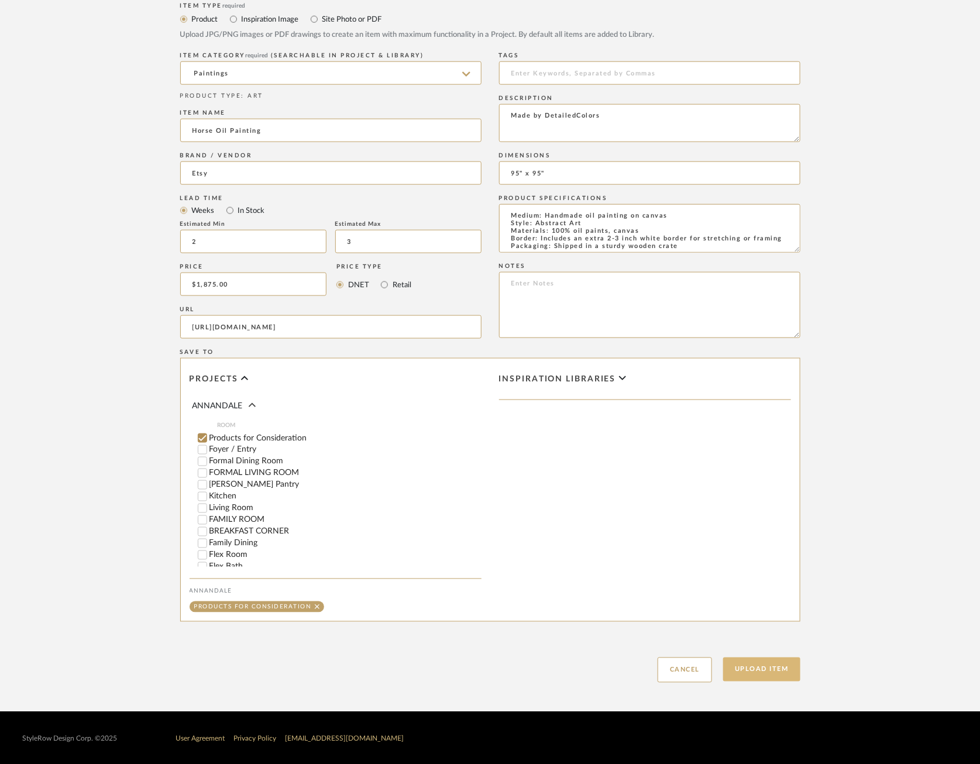
click at [768, 664] on button "Upload Item" at bounding box center [761, 669] width 77 height 24
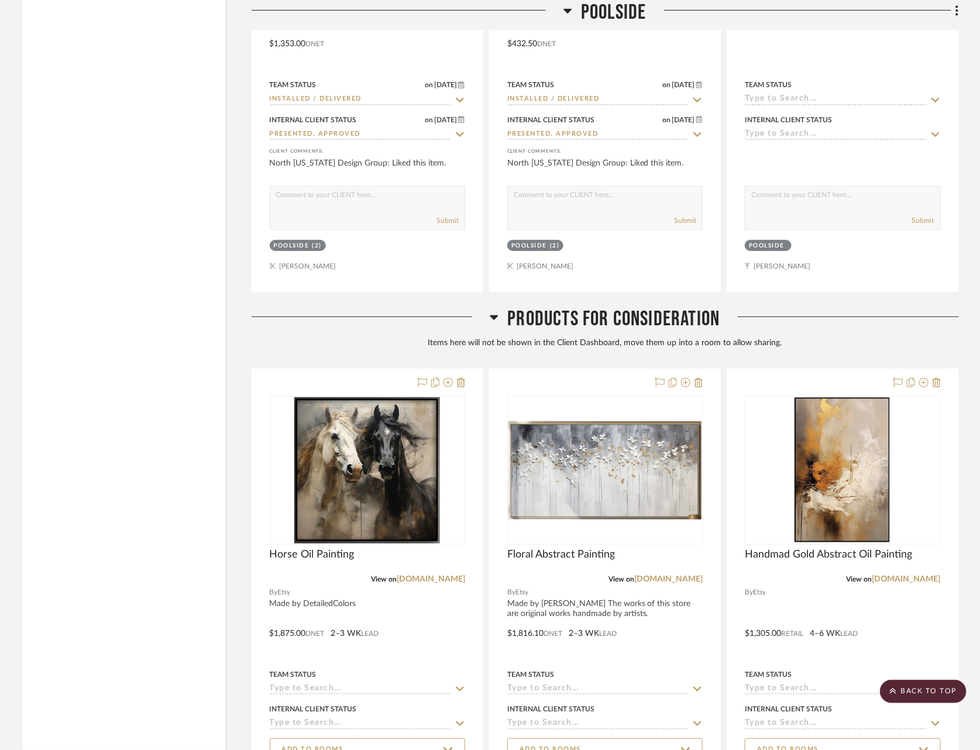
scroll to position [29478, 0]
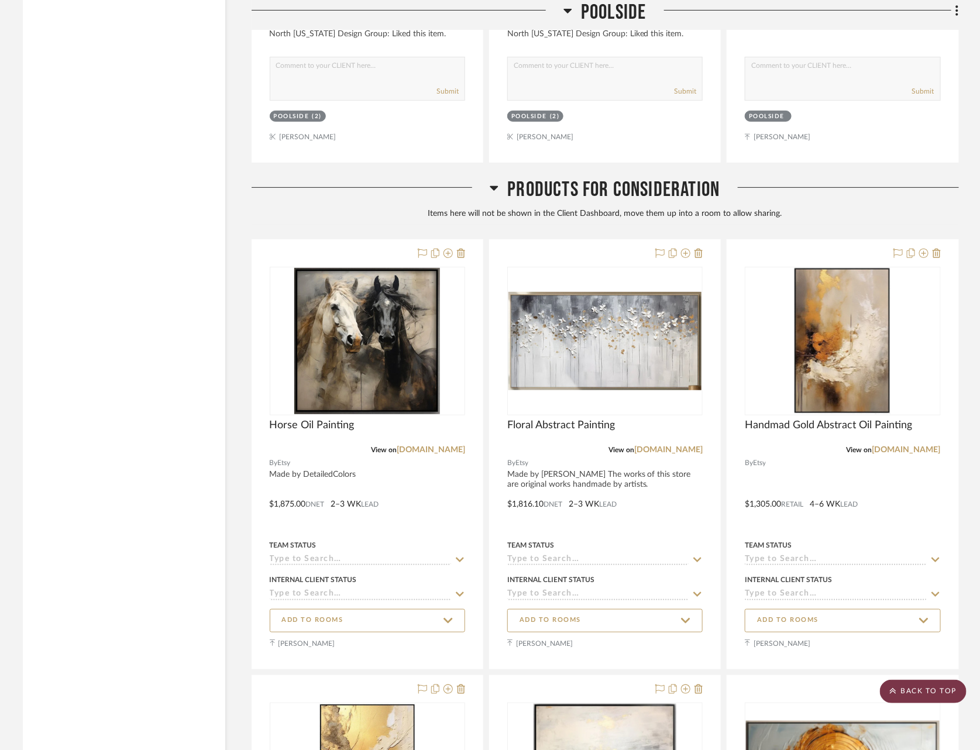
click at [925, 689] on scroll-to-top-button "BACK TO TOP" at bounding box center [923, 691] width 87 height 23
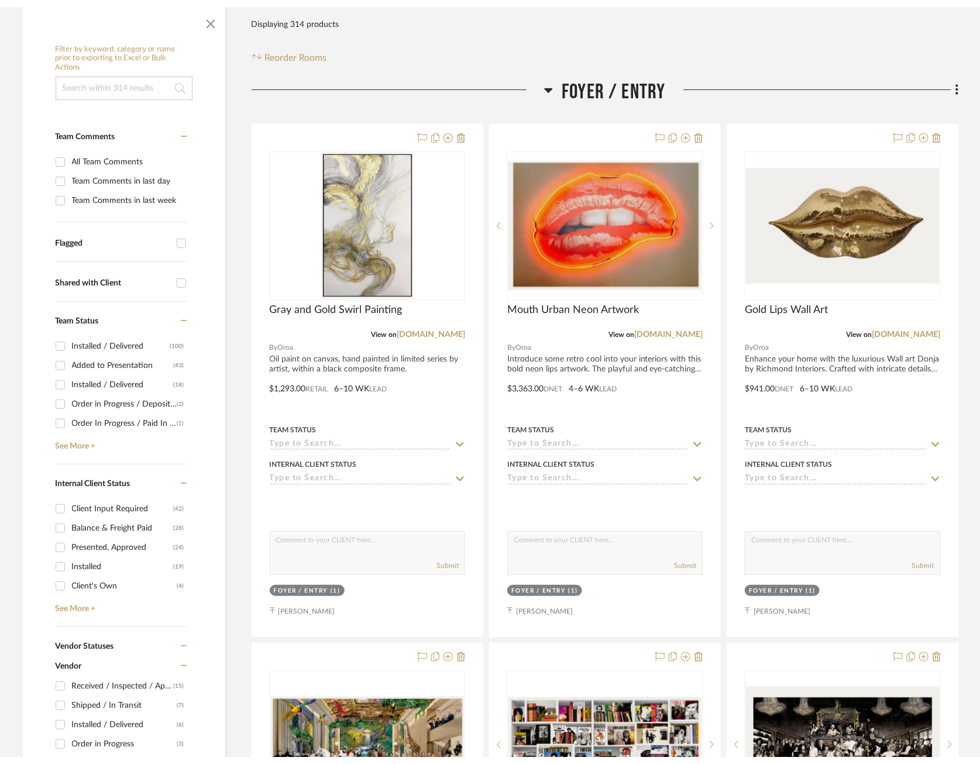
scroll to position [0, 0]
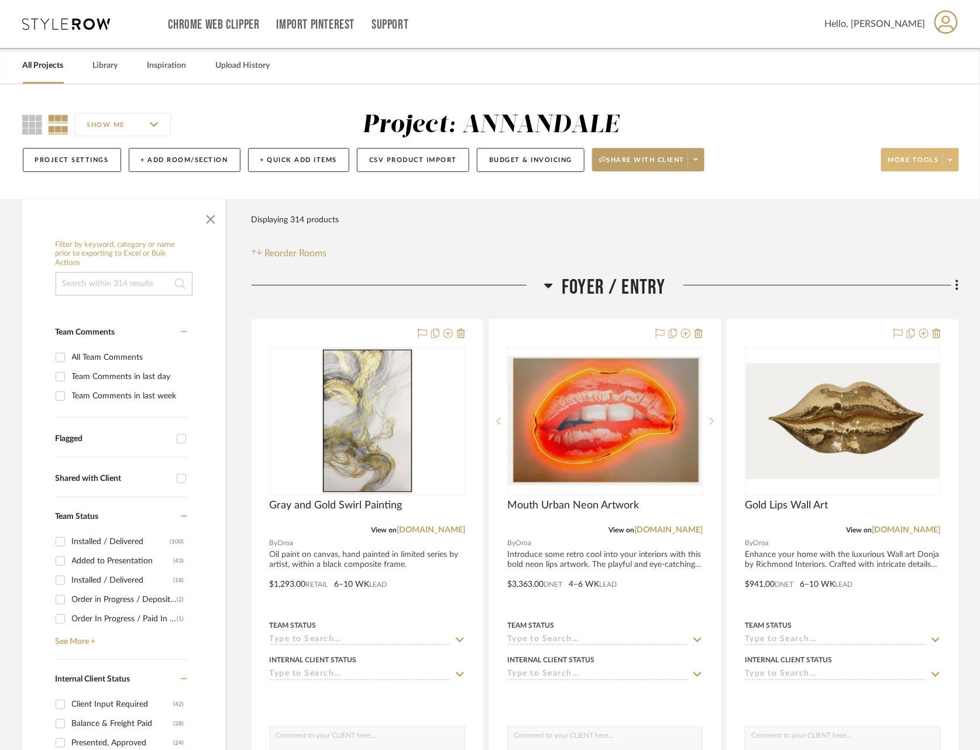
click at [945, 156] on span at bounding box center [950, 160] width 16 height 18
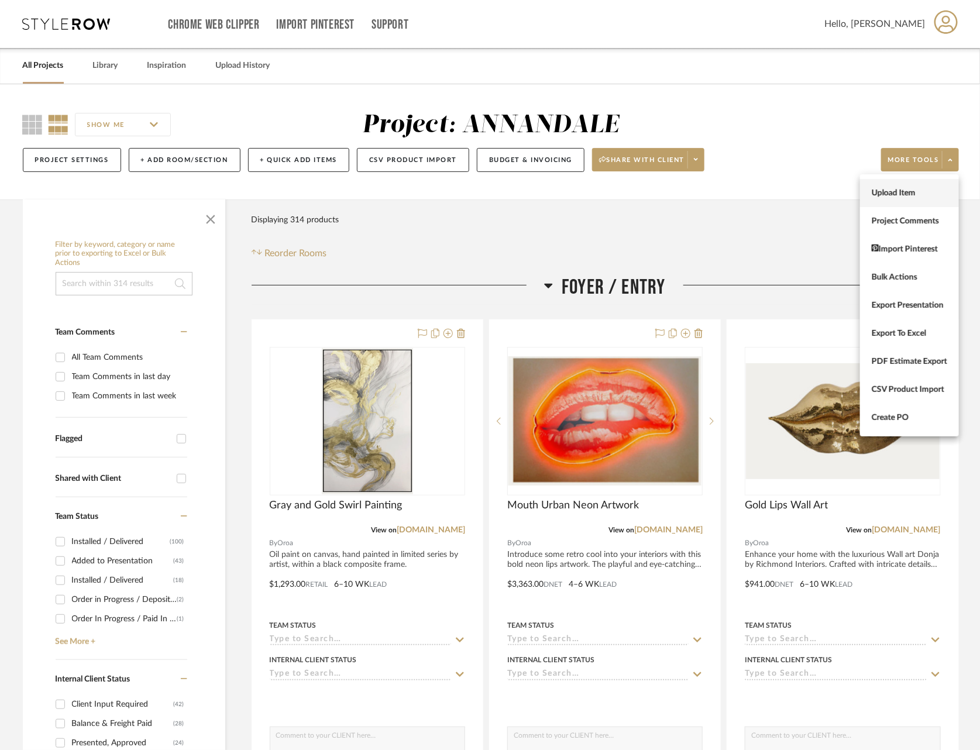
click at [916, 191] on span "Upload Item" at bounding box center [908, 193] width 75 height 10
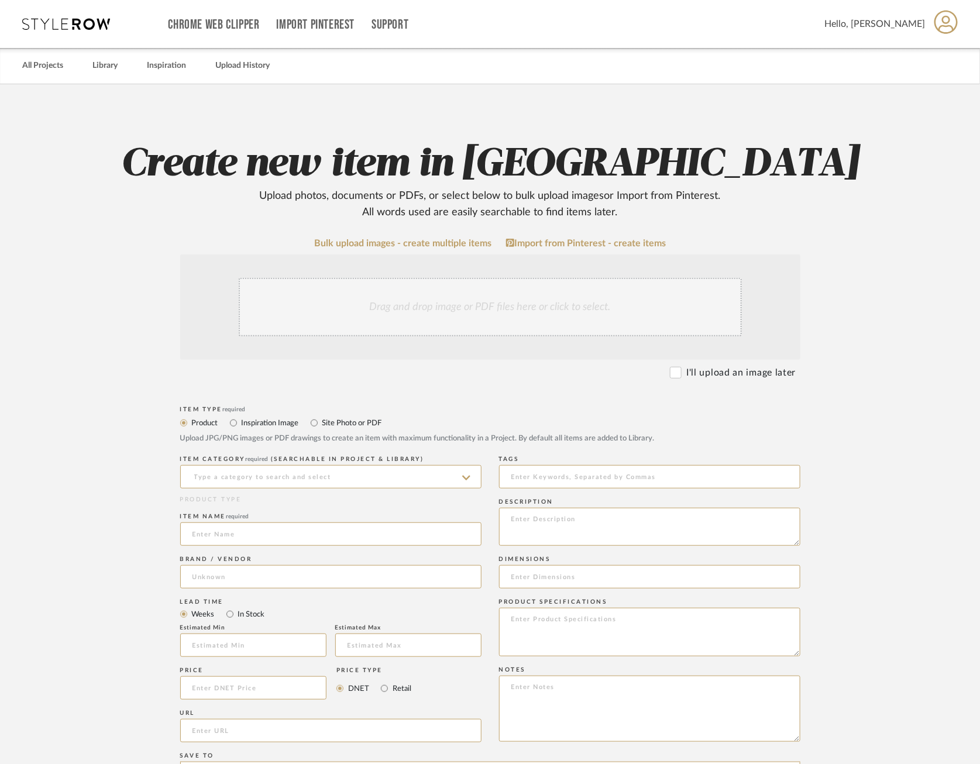
click at [489, 325] on div "Drag and drop image or PDF files here or click to select." at bounding box center [490, 307] width 503 height 58
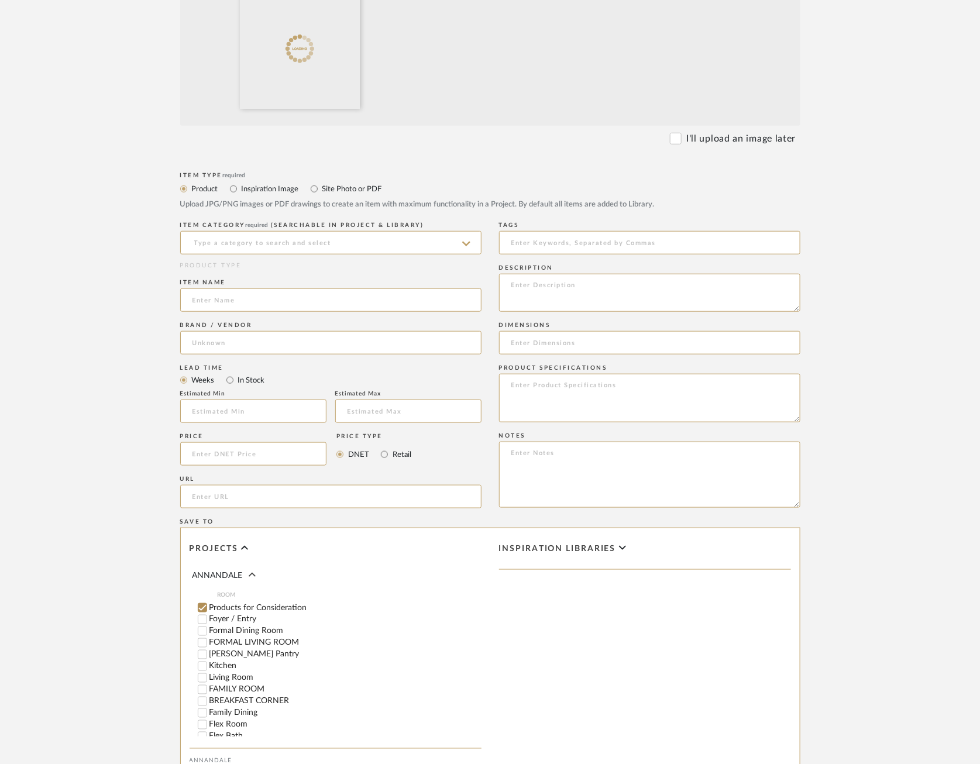
scroll to position [361, 0]
click at [306, 251] on div "ITEM CATEGORY required (Searchable in Project & Library)" at bounding box center [330, 237] width 301 height 43
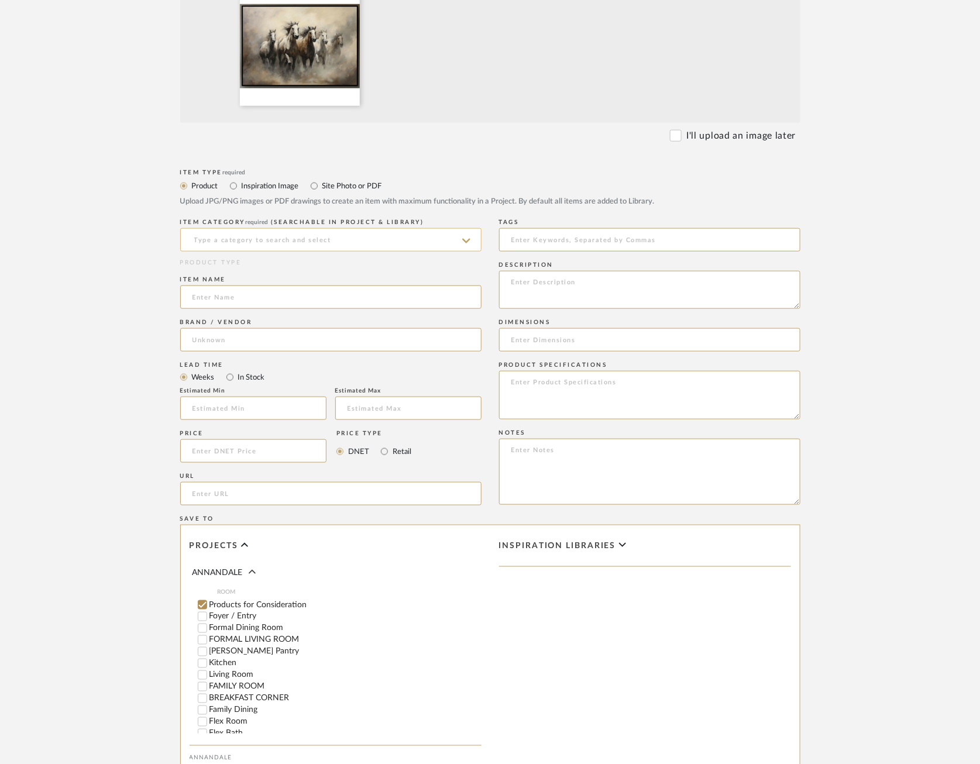
click at [302, 236] on input at bounding box center [330, 239] width 301 height 23
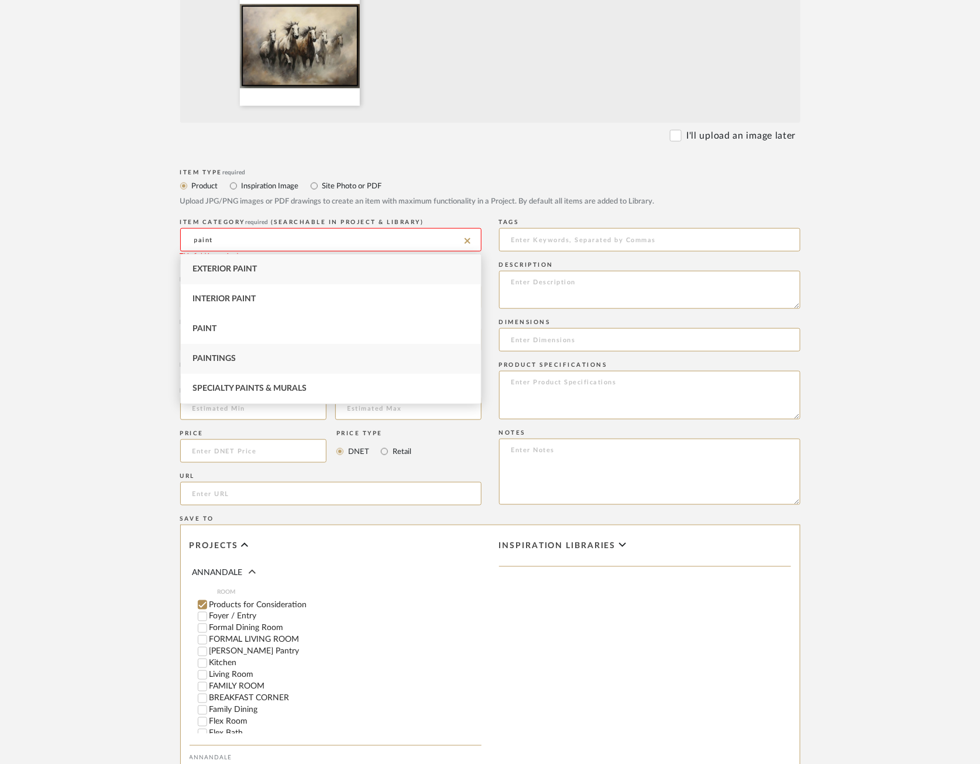
click at [243, 364] on div "Paintings" at bounding box center [331, 359] width 300 height 30
type input "Paintings"
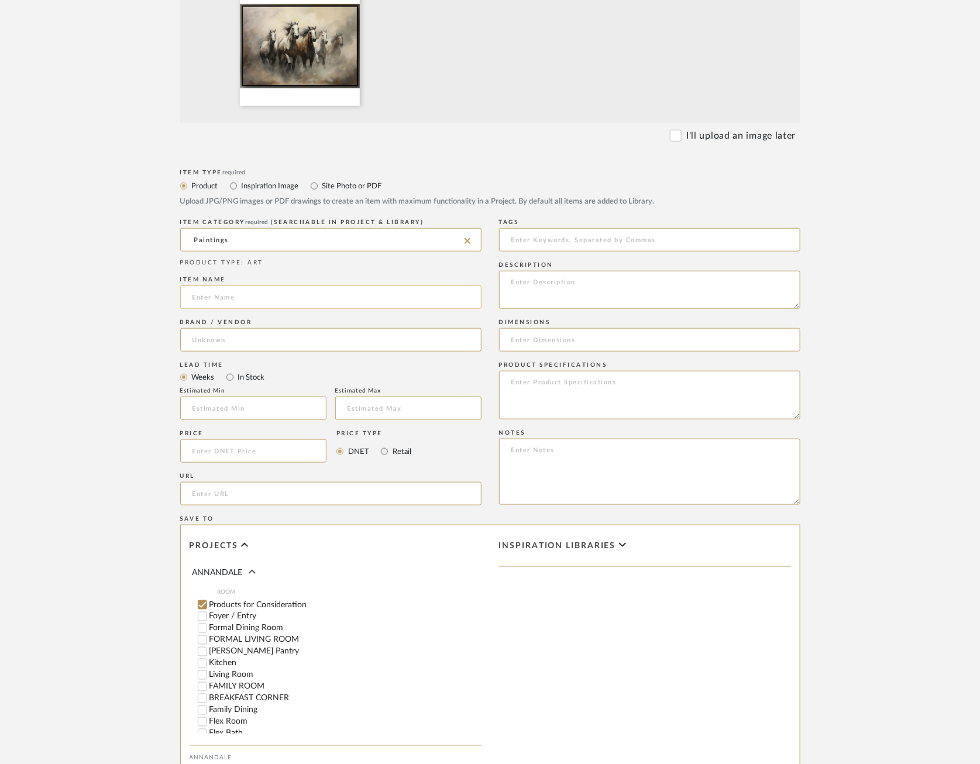
click at [244, 298] on input at bounding box center [330, 296] width 301 height 23
type input "Horse Oil Painting 2"
click at [235, 330] on input at bounding box center [330, 339] width 301 height 23
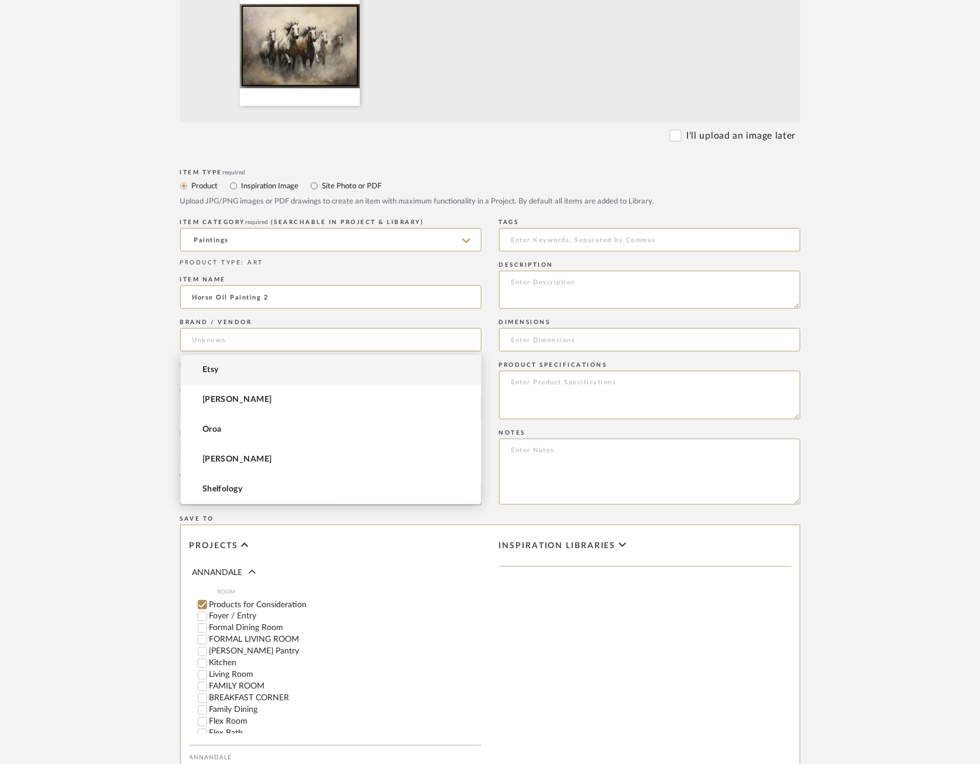
click at [214, 376] on mat-option "Etsy" at bounding box center [331, 370] width 300 height 30
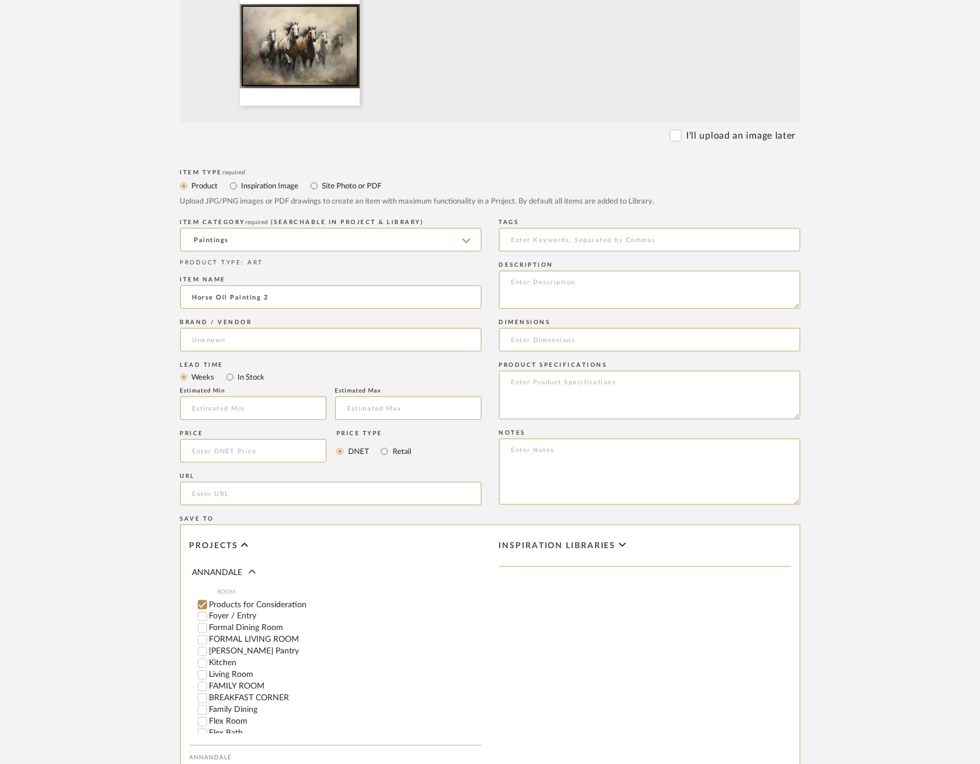
type input "Etsy"
click at [215, 400] on input "text" at bounding box center [253, 407] width 146 height 23
type input "3"
click at [359, 397] on input "text" at bounding box center [408, 407] width 146 height 23
type input "4"
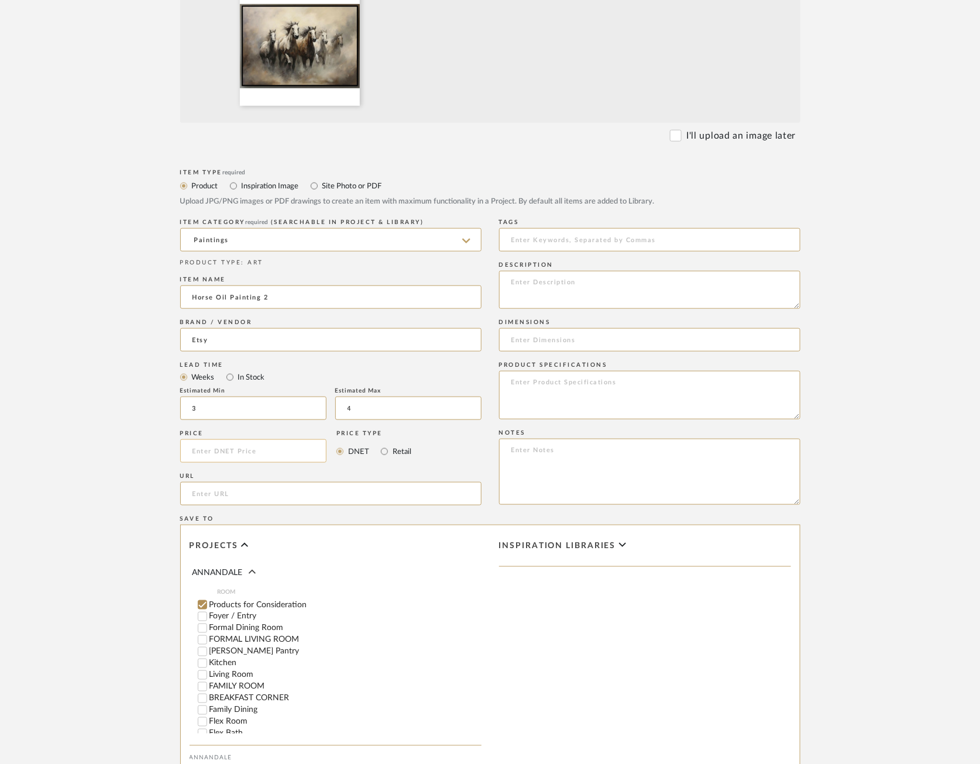
click at [253, 446] on input at bounding box center [253, 450] width 147 height 23
type input "$1,500.00"
click at [251, 508] on div "URL" at bounding box center [330, 491] width 301 height 43
click at [254, 480] on div "URL" at bounding box center [330, 491] width 301 height 43
click at [248, 492] on input "url" at bounding box center [330, 493] width 301 height 23
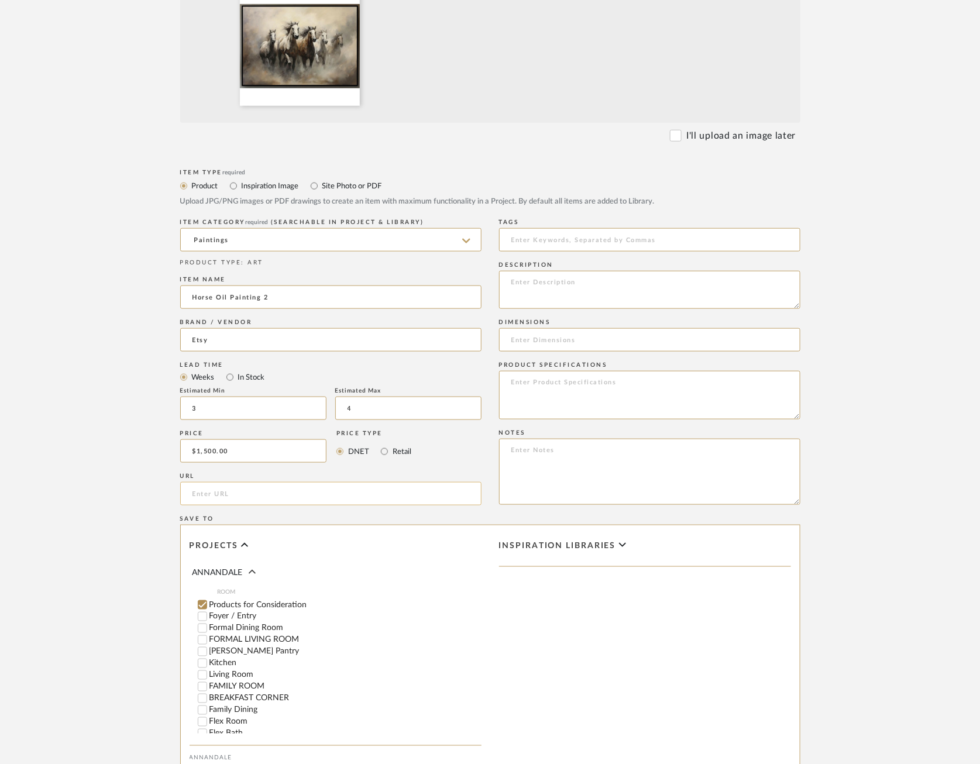
paste input "[URL][DOMAIN_NAME]"
type input "[URL][DOMAIN_NAME]"
click at [633, 299] on textarea at bounding box center [649, 290] width 301 height 38
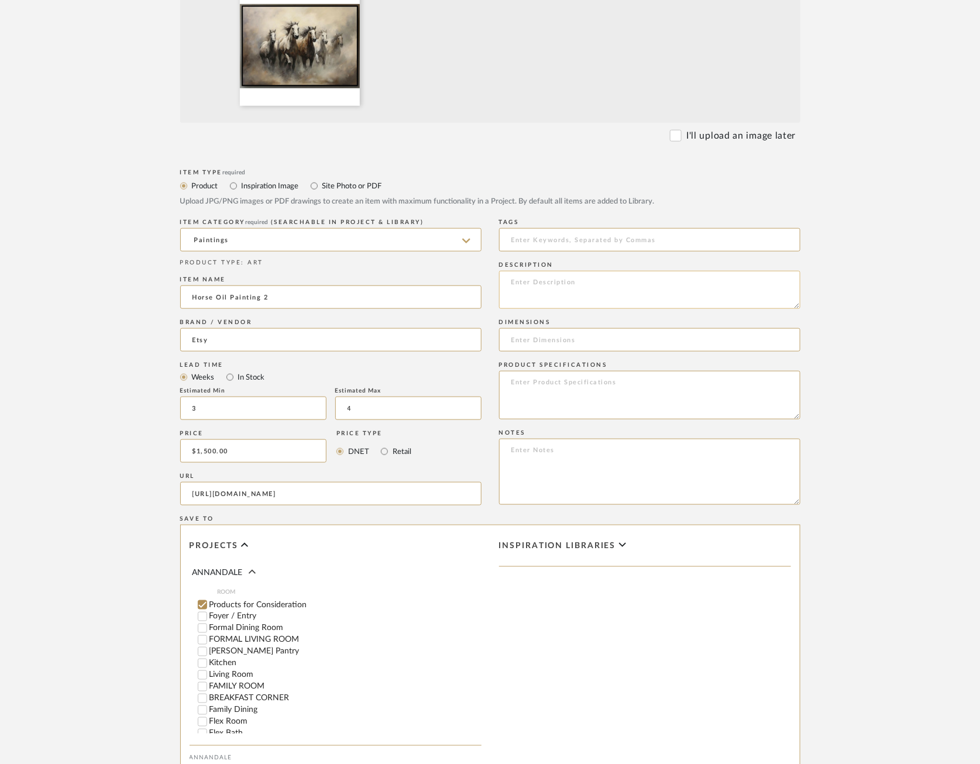
click at [588, 294] on textarea at bounding box center [649, 290] width 301 height 38
paste textarea "Made by WarmColorsArt"
type textarea "Made by WarmColorsArt"
click at [550, 380] on textarea at bounding box center [649, 395] width 301 height 49
paste textarea "HANDMADE only oil painting on canvas, Unframed/Not stretched. Packing: Shipped …"
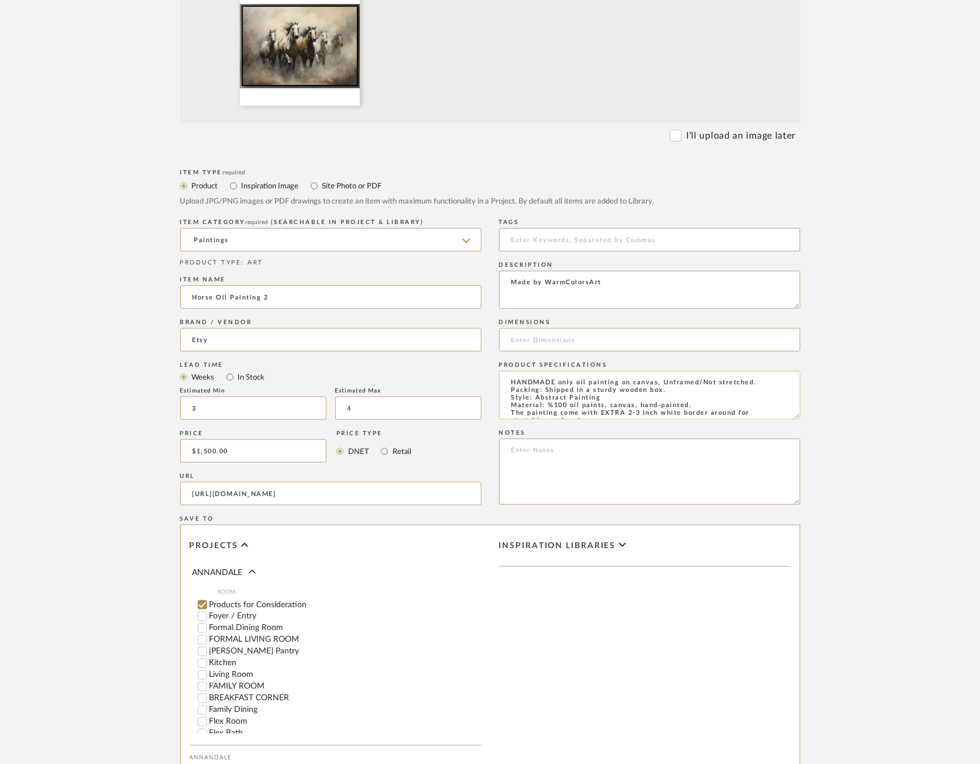
scroll to position [4, 0]
type textarea "HANDMADE only oil painting on canvas, Unframed/Not stretched. Packing: Shipped …"
click at [565, 338] on input at bounding box center [649, 339] width 301 height 23
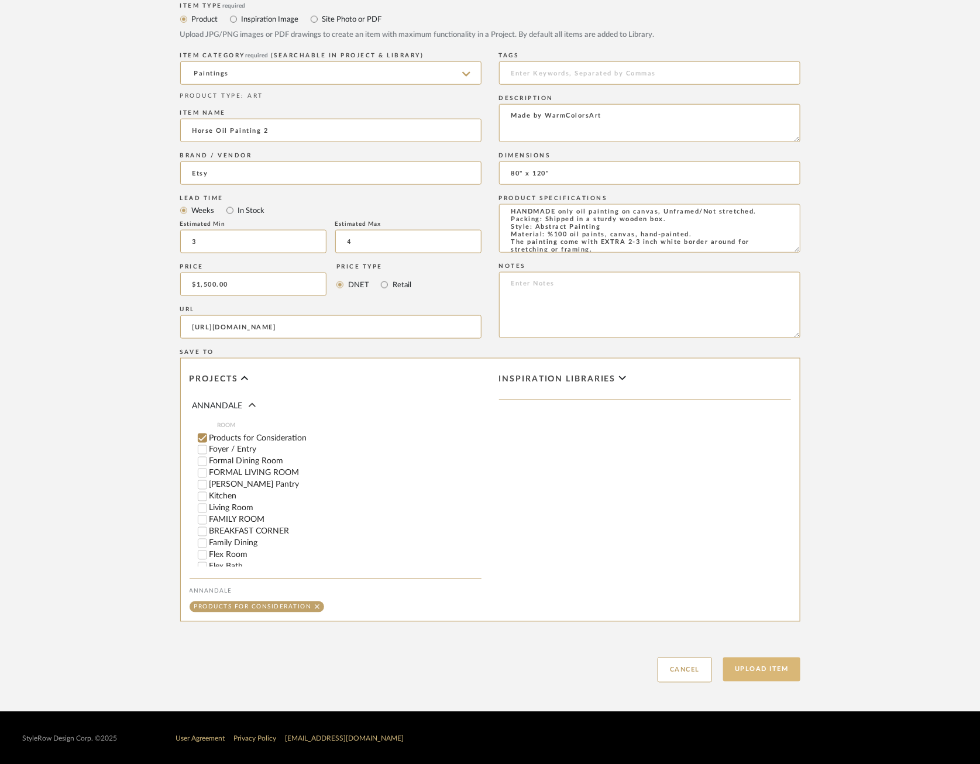
type input "80" x 120""
click at [768, 661] on button "Upload Item" at bounding box center [761, 669] width 77 height 24
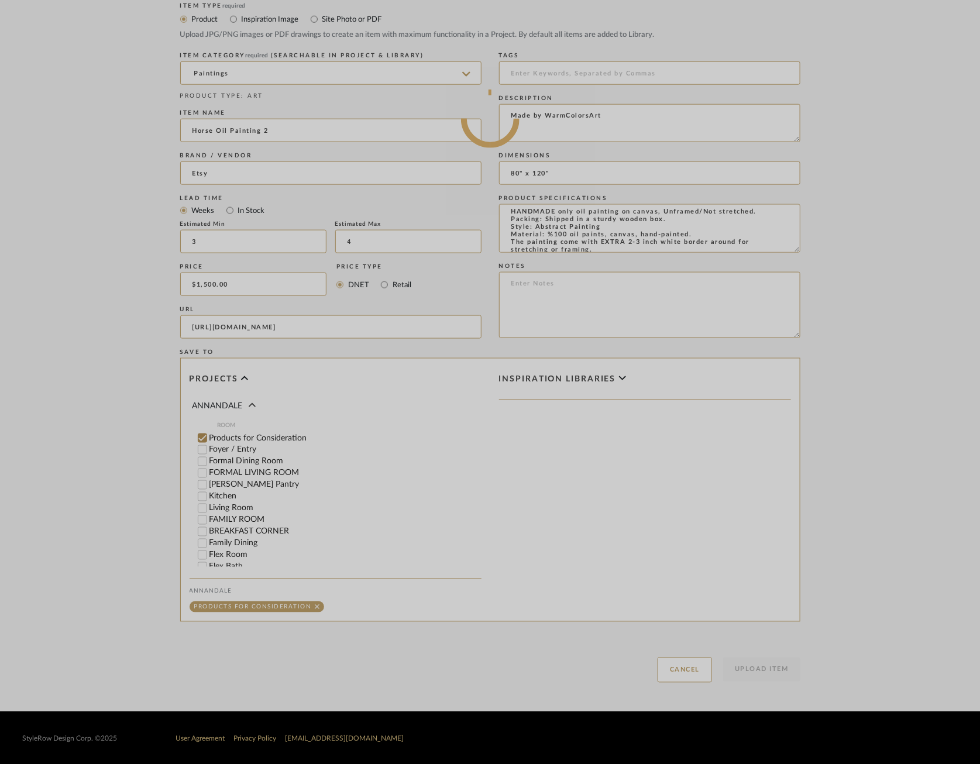
scroll to position [0, 0]
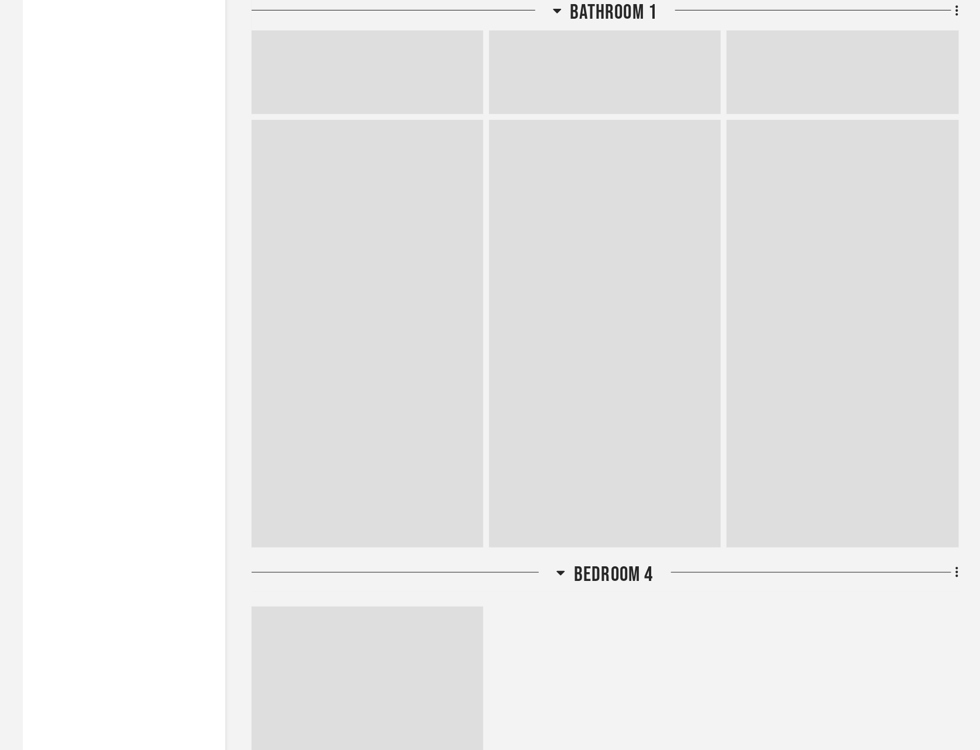
scroll to position [29478, 0]
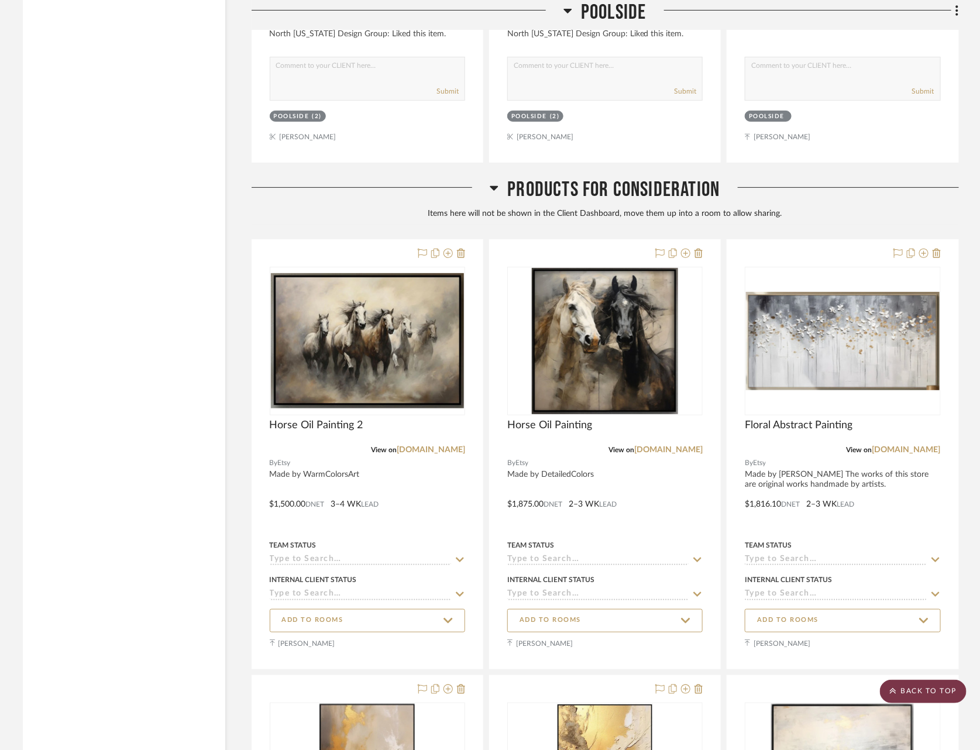
click at [920, 692] on scroll-to-top-button "BACK TO TOP" at bounding box center [923, 691] width 87 height 23
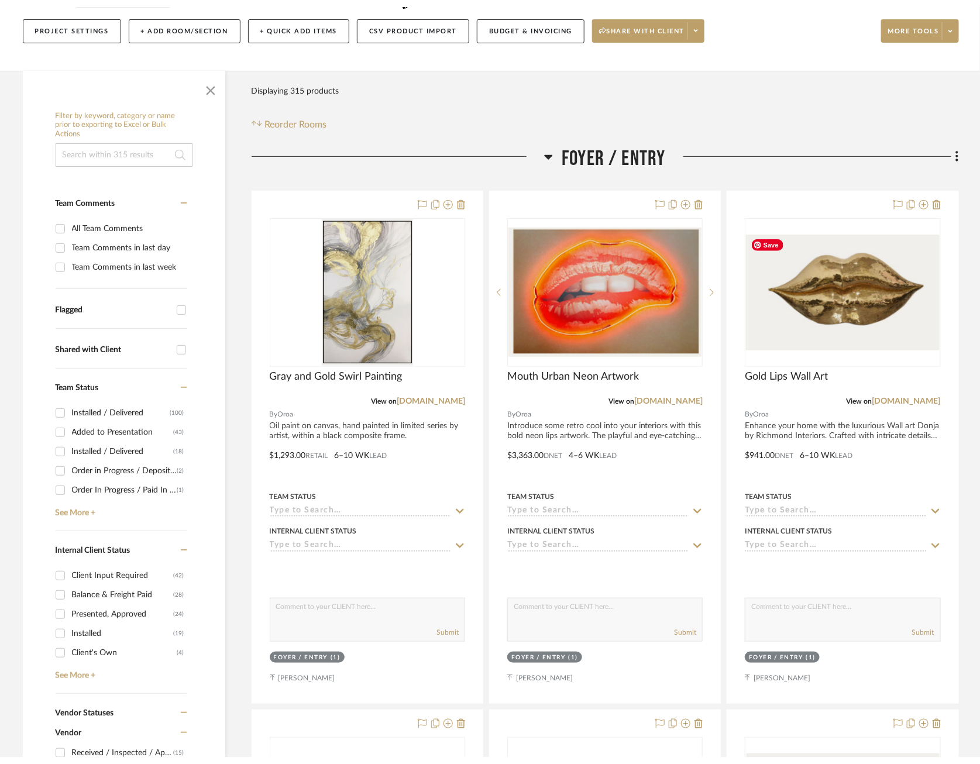
scroll to position [0, 0]
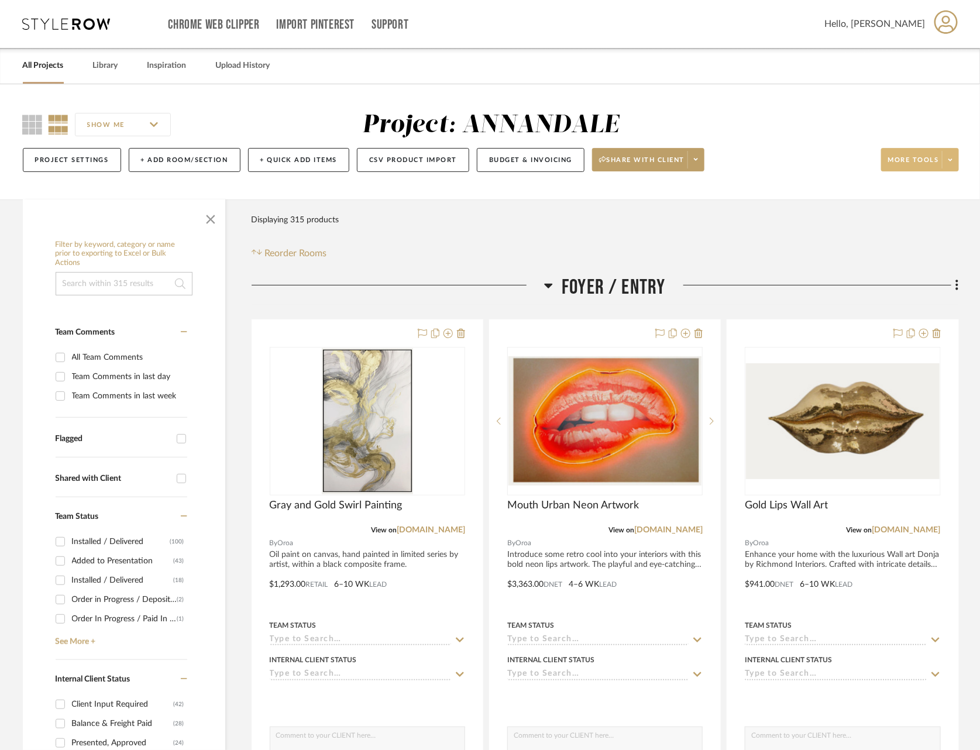
click at [941, 157] on button "More tools" at bounding box center [920, 159] width 78 height 23
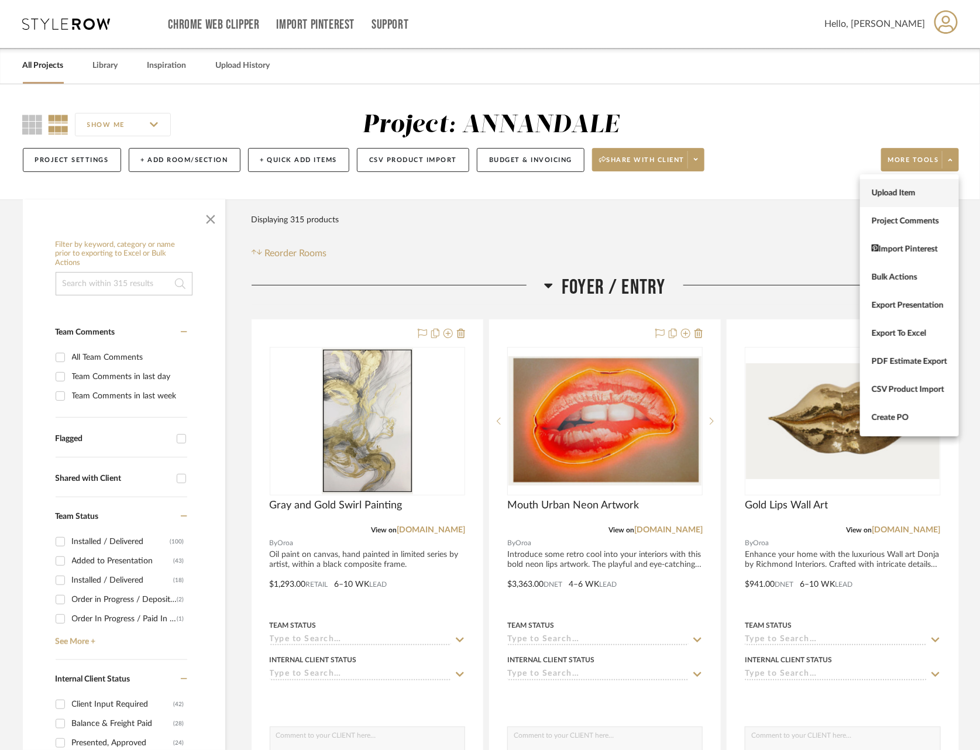
click at [898, 190] on span "Upload Item" at bounding box center [908, 193] width 75 height 10
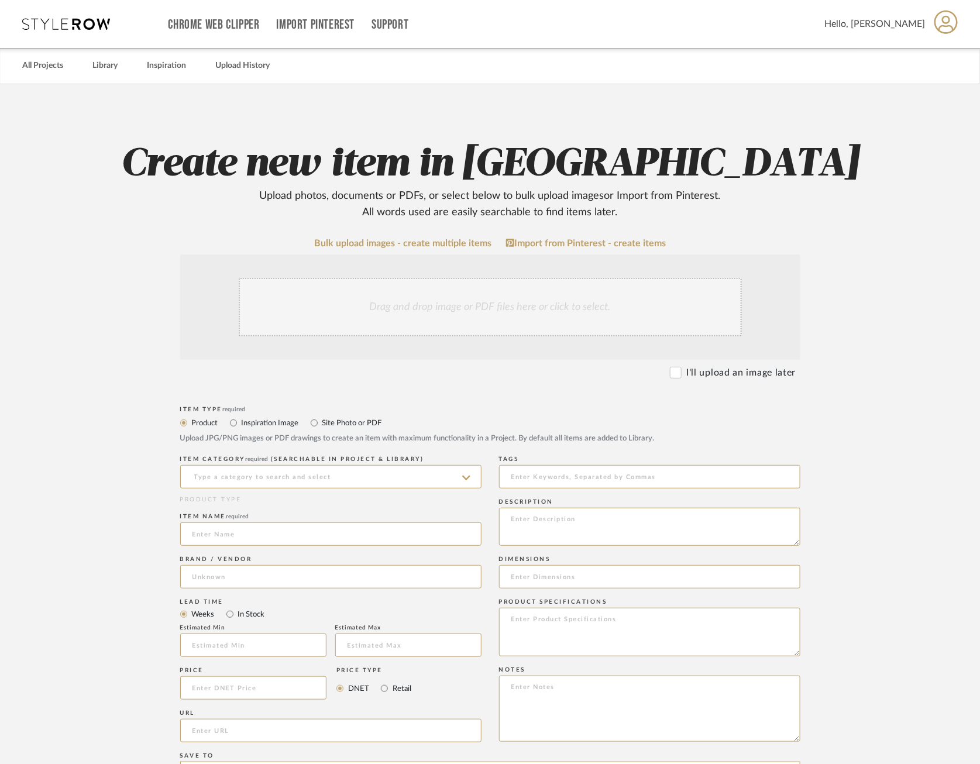
click at [563, 315] on div "Drag and drop image or PDF files here or click to select." at bounding box center [490, 307] width 503 height 58
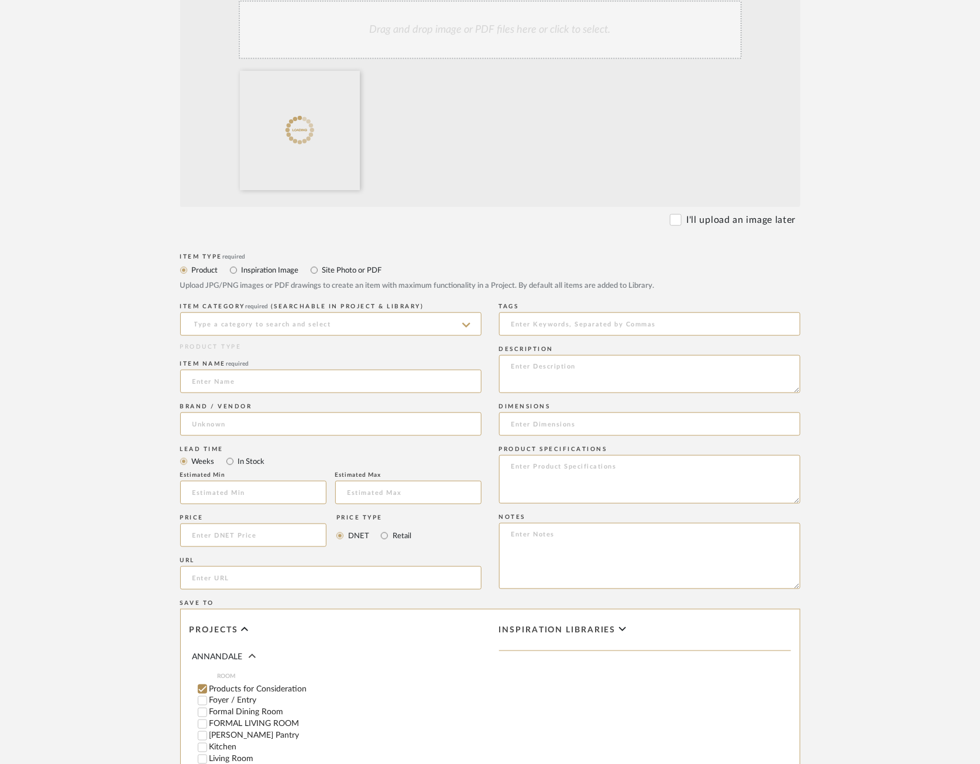
scroll to position [281, 0]
click at [367, 324] on input at bounding box center [330, 320] width 301 height 23
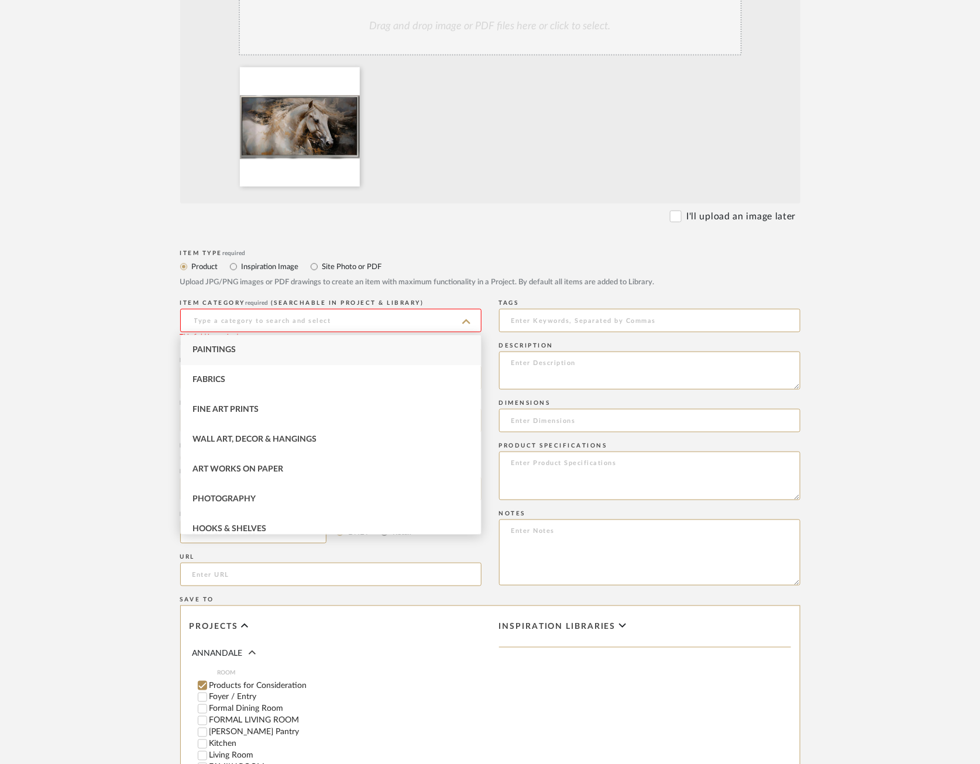
click at [350, 345] on div "Paintings" at bounding box center [331, 350] width 300 height 30
type input "Paintings"
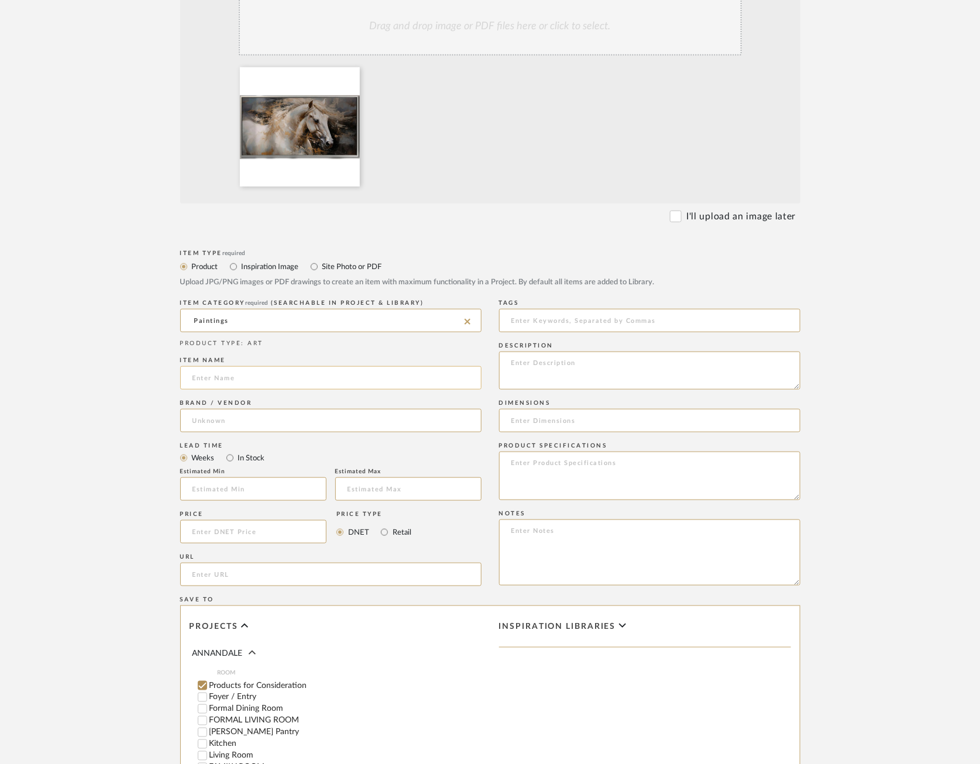
click at [330, 384] on input at bounding box center [330, 377] width 301 height 23
type input "White Horse Oil Painting Print"
click at [334, 423] on input at bounding box center [330, 420] width 301 height 23
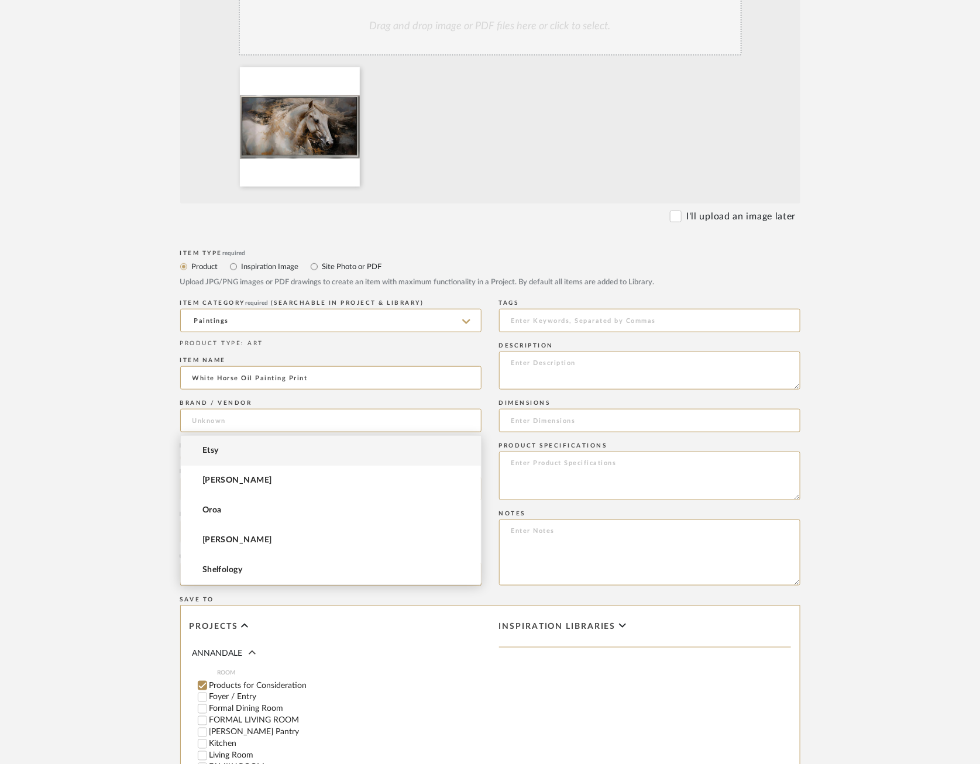
click at [311, 446] on mat-option "Etsy" at bounding box center [331, 451] width 300 height 30
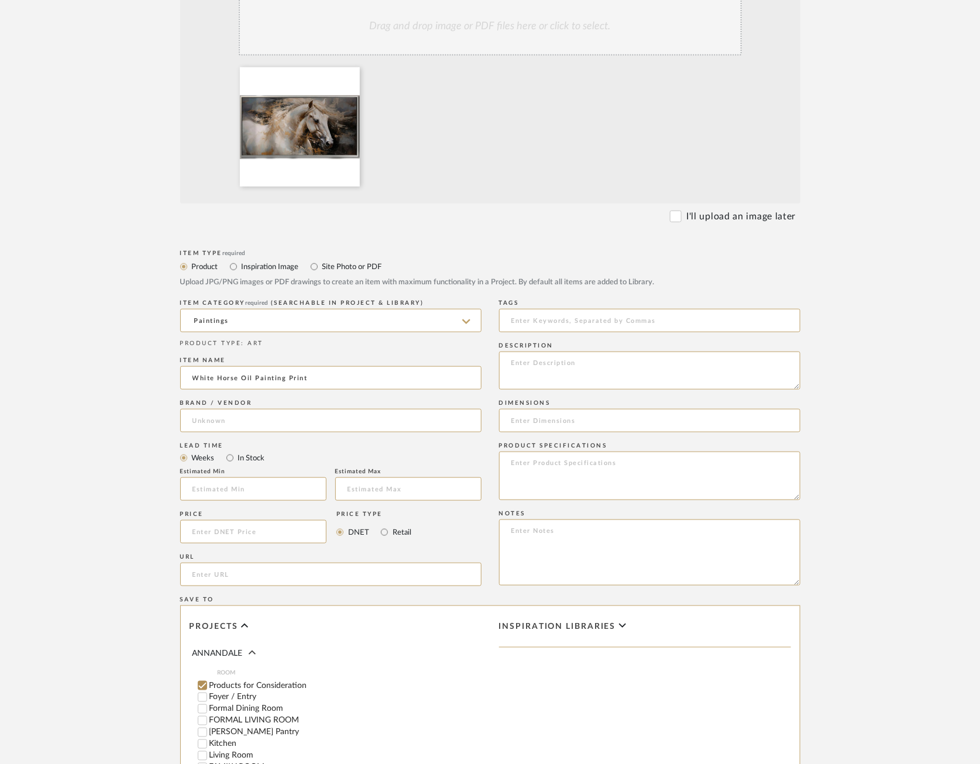
type input "Etsy"
click at [251, 489] on input "text" at bounding box center [253, 488] width 146 height 23
type input "1"
click at [378, 485] on input "text" at bounding box center [408, 488] width 146 height 23
type input "2"
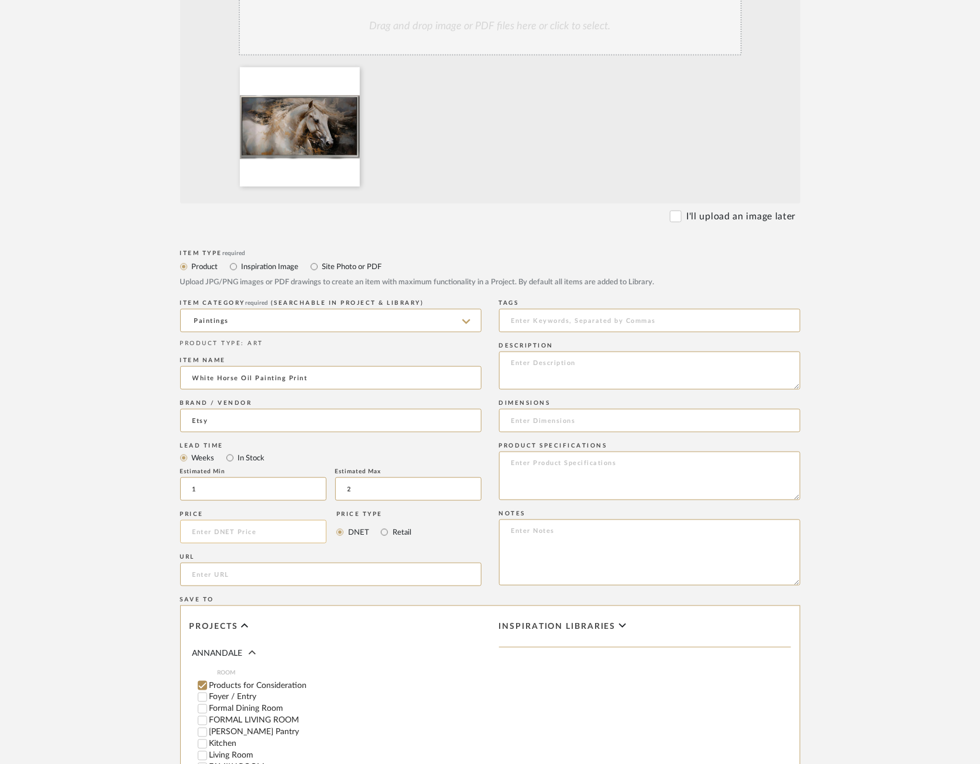
click at [210, 530] on input at bounding box center [253, 531] width 147 height 23
type input "$770.00"
click at [326, 573] on input "url" at bounding box center [330, 574] width 301 height 23
paste input "[URL][DOMAIN_NAME]"
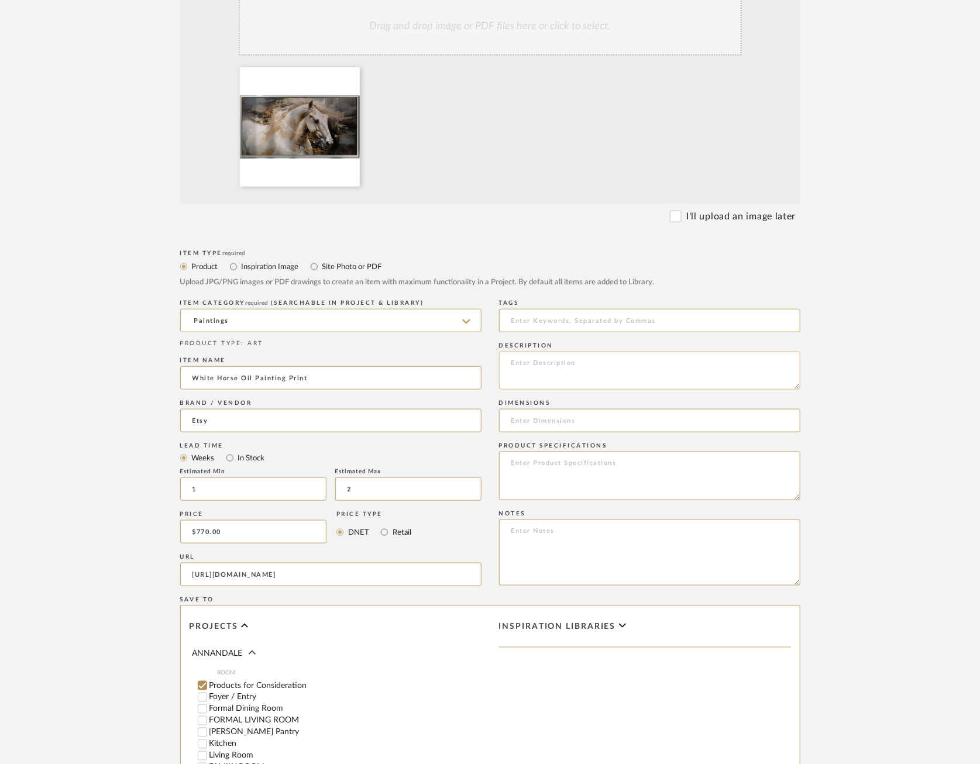
type input "[URL][DOMAIN_NAME]"
click at [609, 365] on textarea at bounding box center [649, 370] width 301 height 38
click at [606, 381] on textarea at bounding box center [649, 370] width 301 height 38
paste textarea "Designed by TheArtHubAmerica"
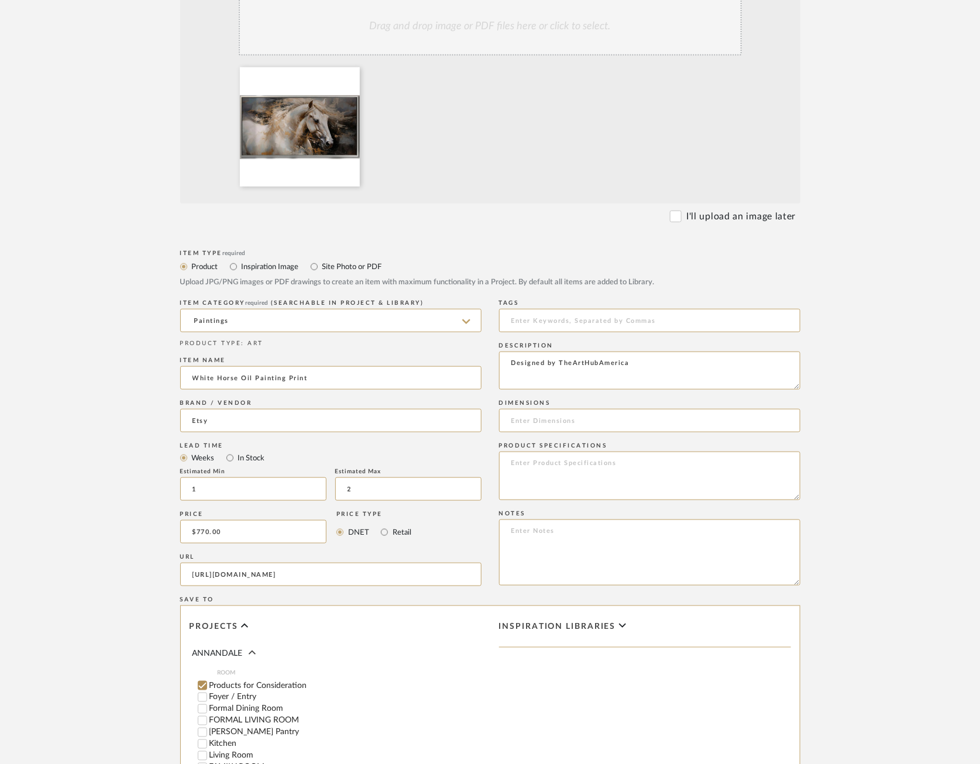
type textarea "Designed by TheArtHubAmerica"
click at [584, 419] on input at bounding box center [649, 420] width 301 height 23
paste input "112" x 56""
type input "112" x 56""
click at [588, 480] on textarea at bounding box center [649, 475] width 301 height 49
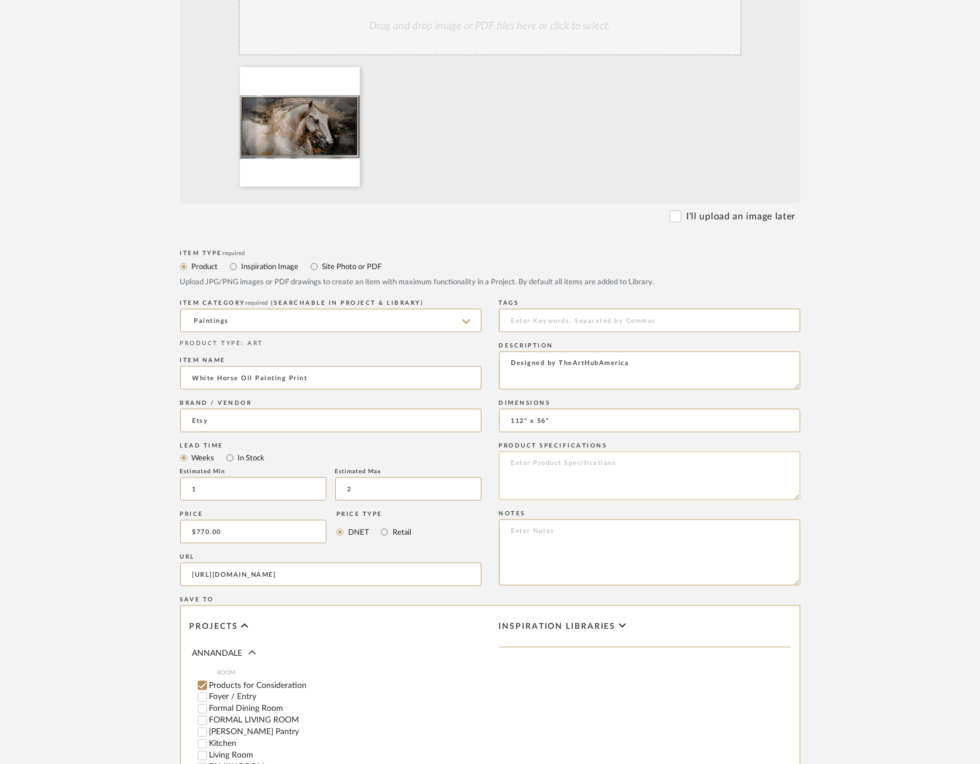
paste textarea "Materials: Natural Premium Cotton Canvas, Pine Wood Frame, ECO Pigment Ink, Saf…"
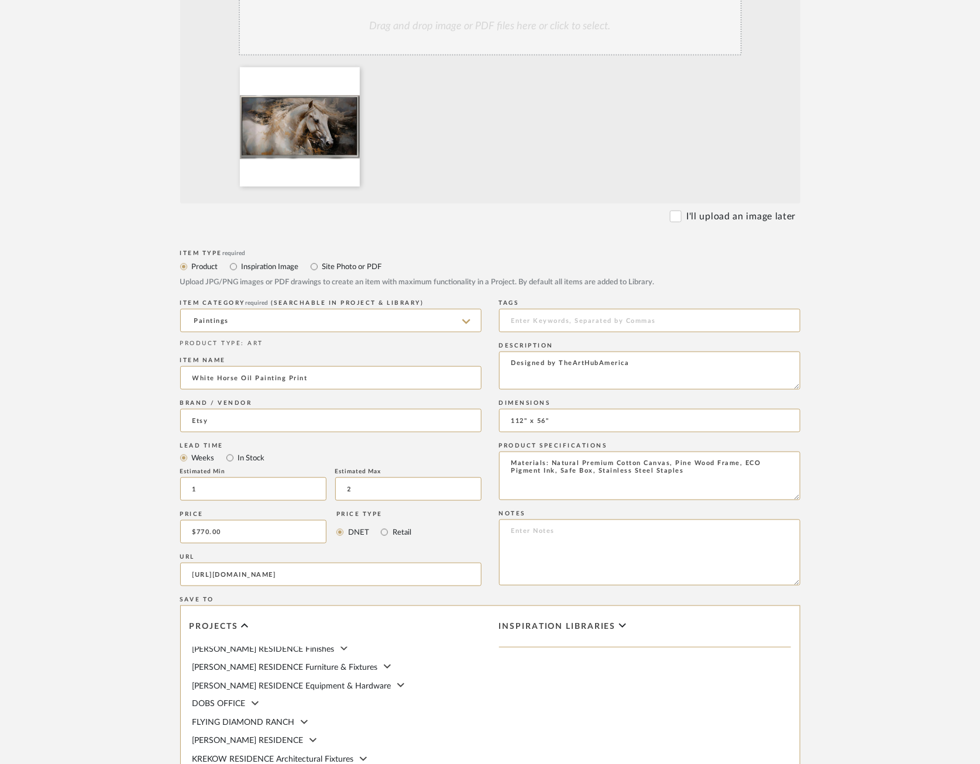
scroll to position [528, 0]
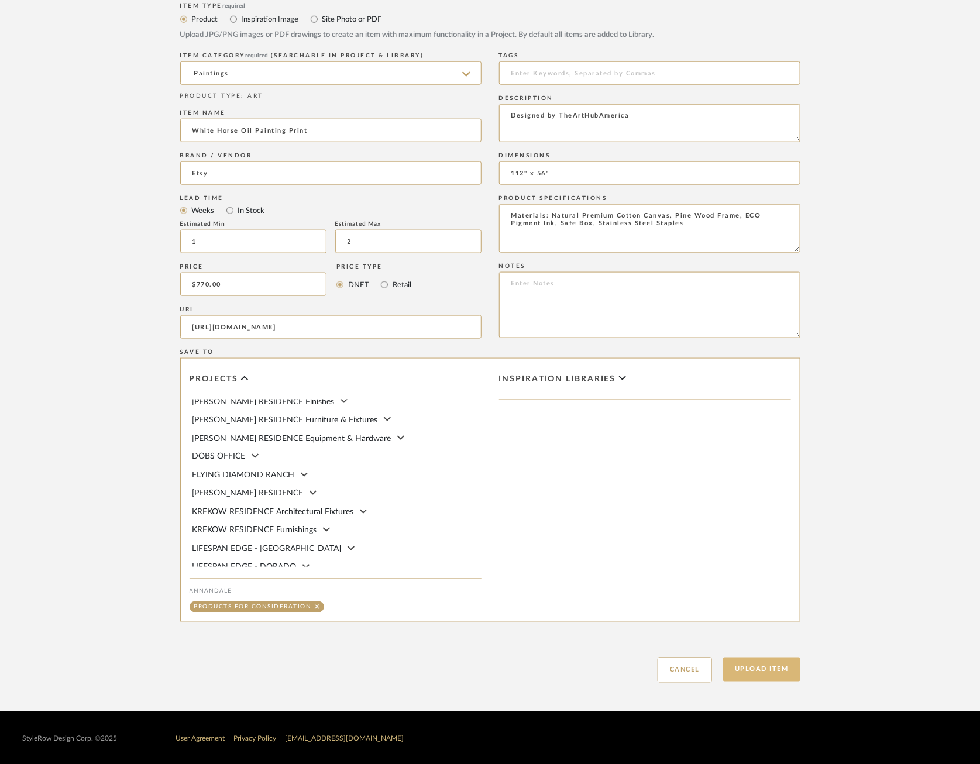
type textarea "Materials: Natural Premium Cotton Canvas, Pine Wood Frame, ECO Pigment Ink, Saf…"
click at [761, 679] on button "Upload Item" at bounding box center [761, 669] width 77 height 24
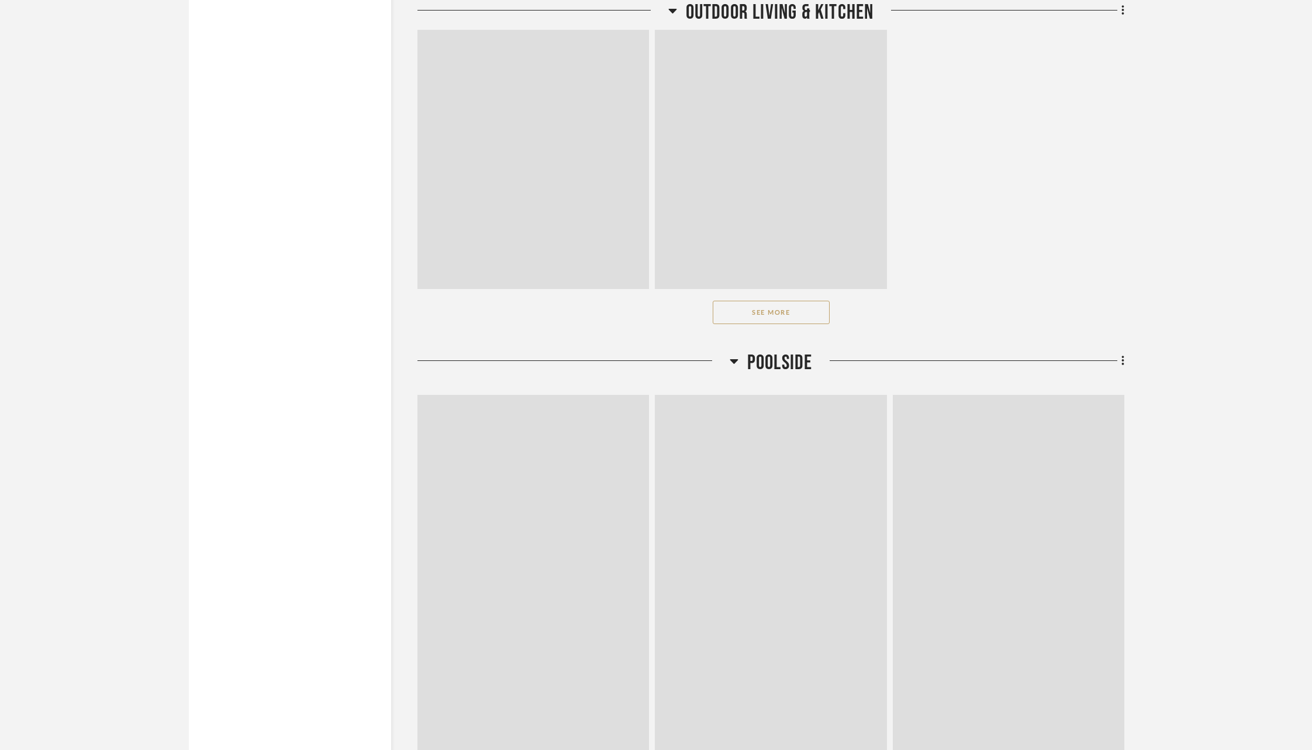
scroll to position [29478, 0]
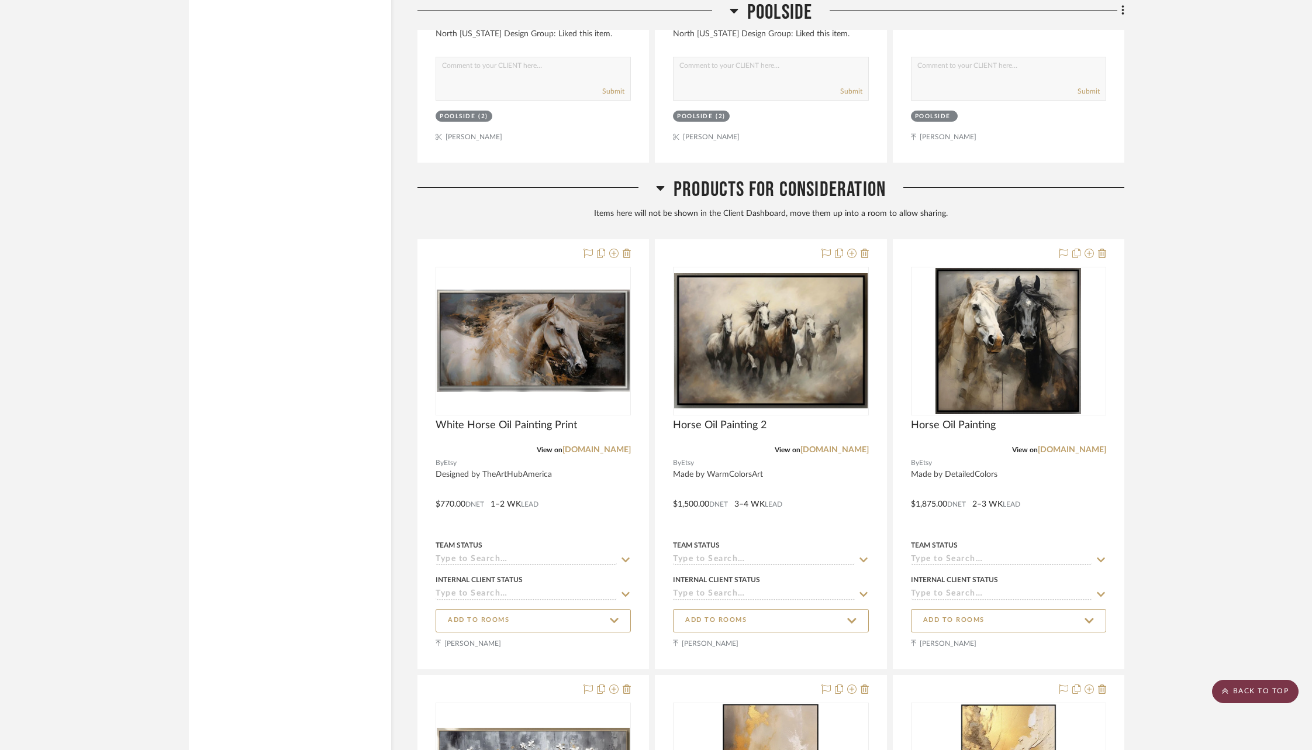
click at [979, 696] on scroll-to-top-button "BACK TO TOP" at bounding box center [1255, 691] width 87 height 23
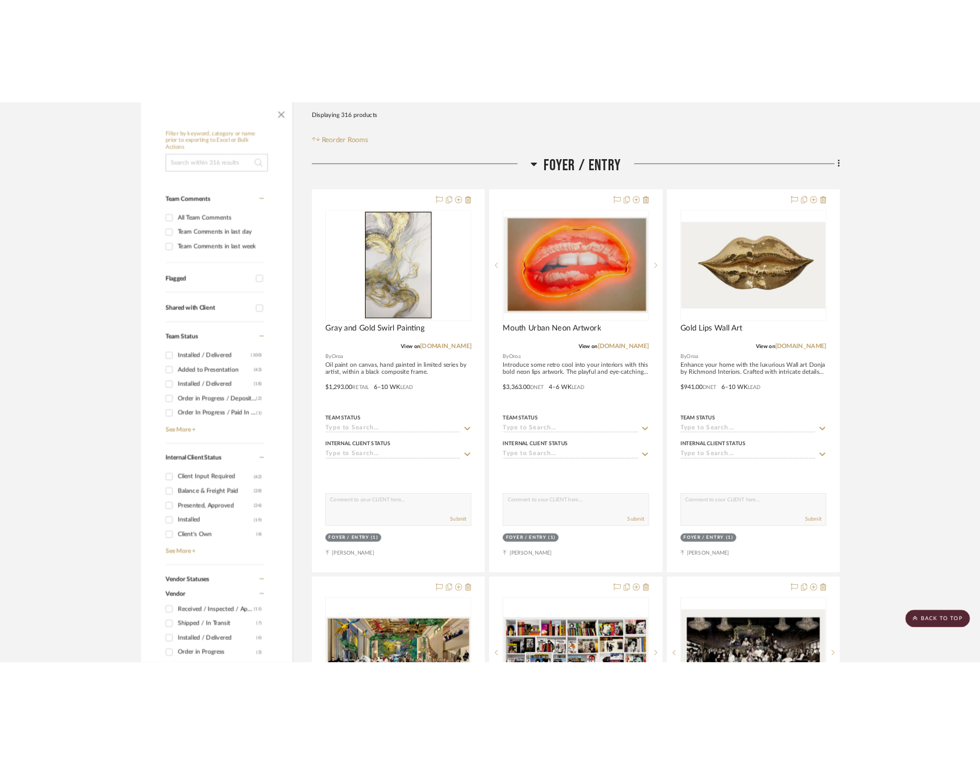
scroll to position [0, 0]
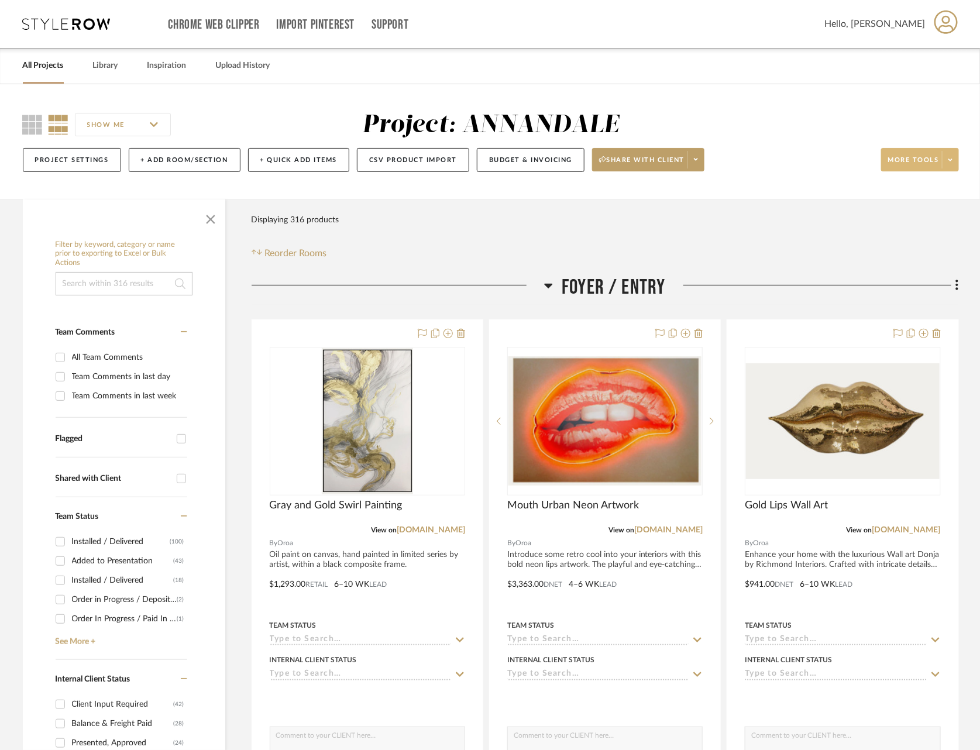
click at [934, 162] on span "More tools" at bounding box center [913, 165] width 51 height 18
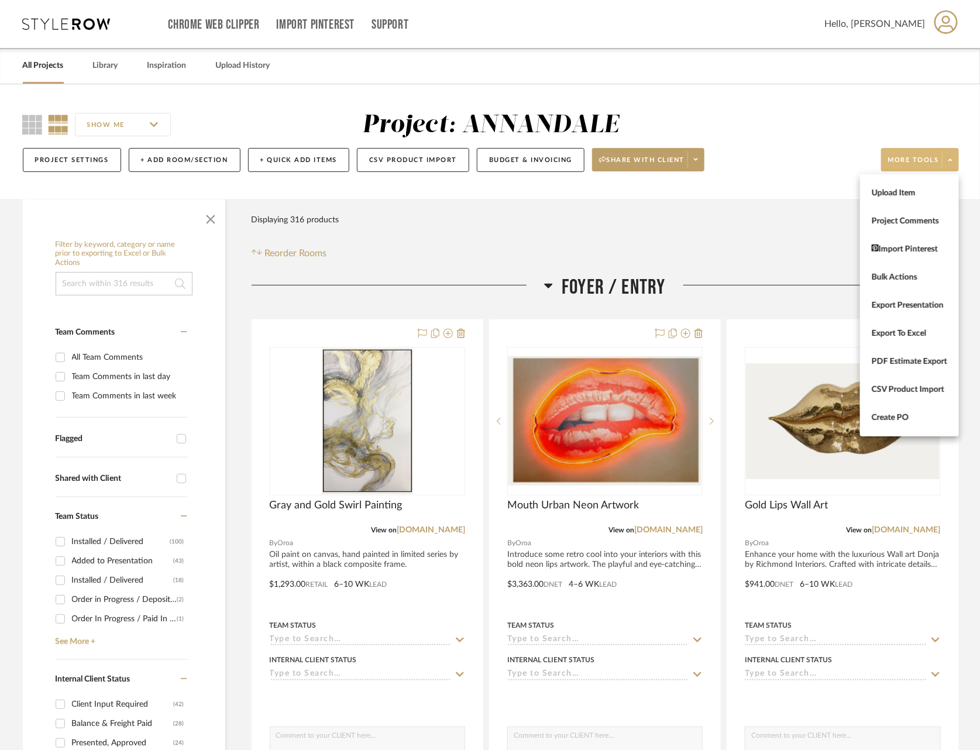
click at [913, 201] on button "Upload Item" at bounding box center [909, 193] width 99 height 28
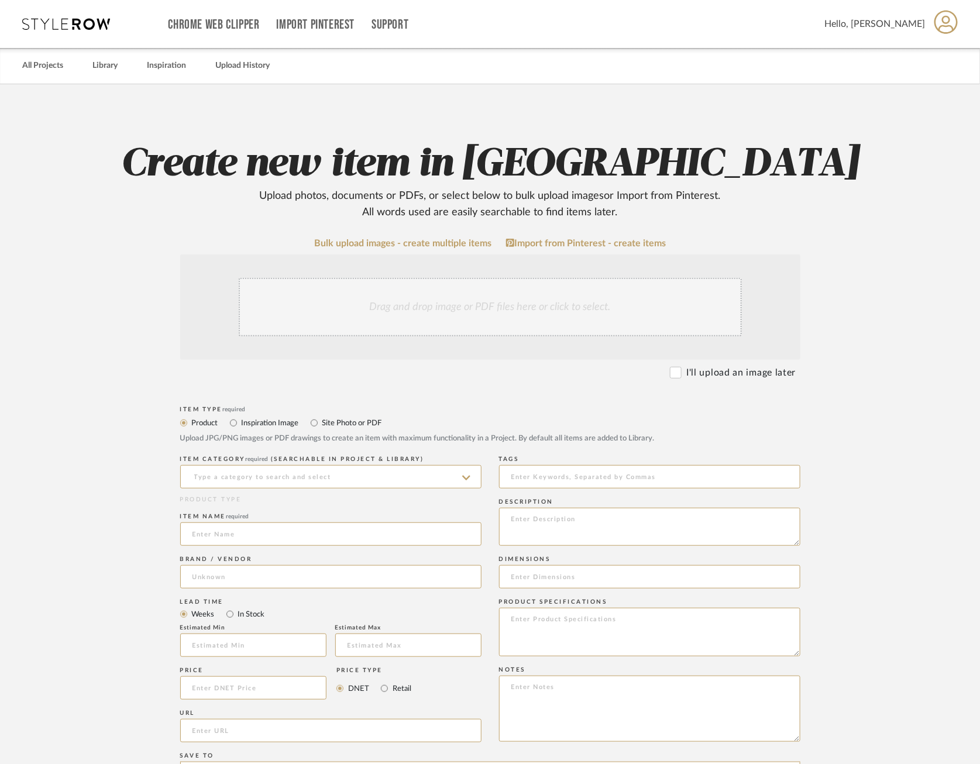
click at [565, 320] on div "Drag and drop image or PDF files here or click to select." at bounding box center [490, 307] width 503 height 58
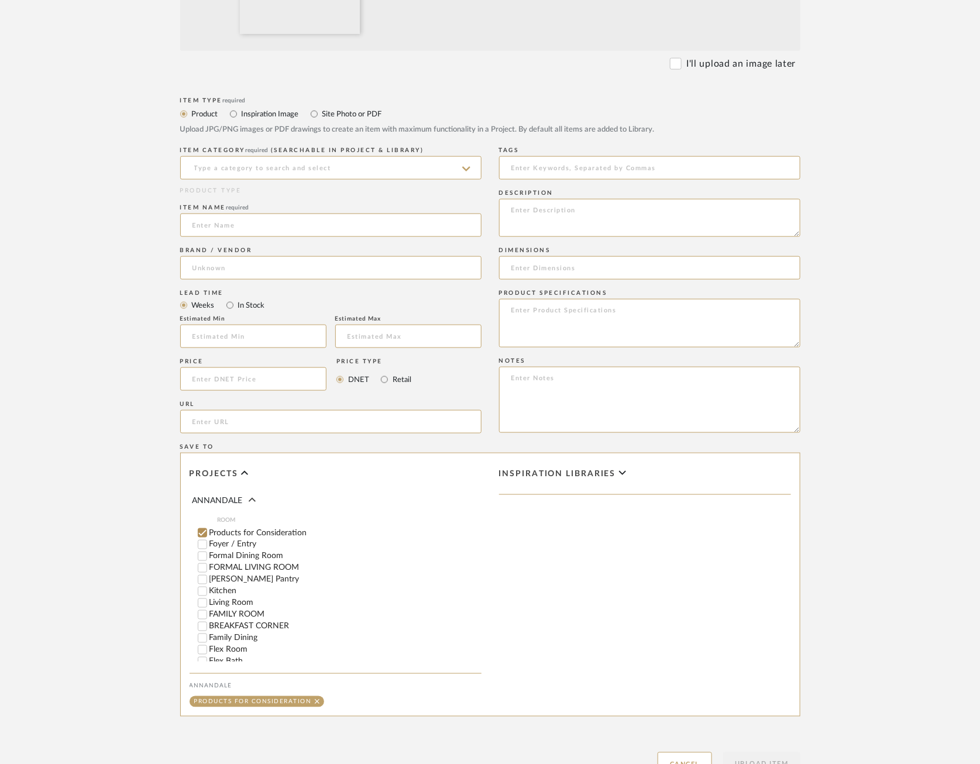
scroll to position [440, 0]
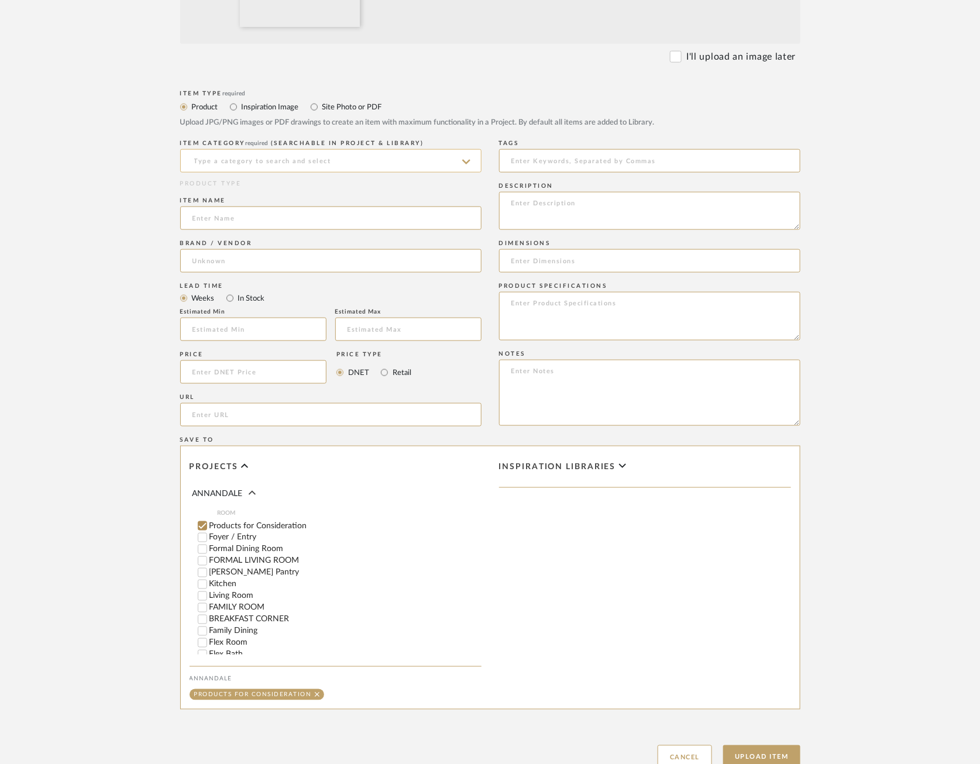
click at [375, 163] on input at bounding box center [330, 160] width 301 height 23
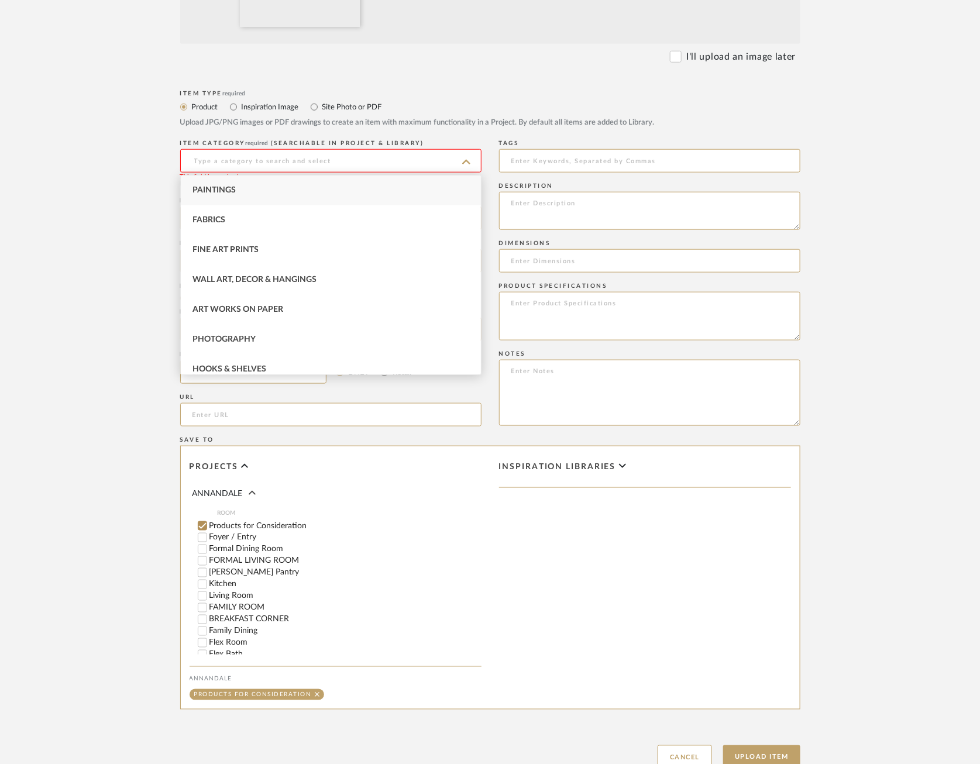
click at [344, 184] on div "Paintings" at bounding box center [331, 190] width 300 height 30
type input "Paintings"
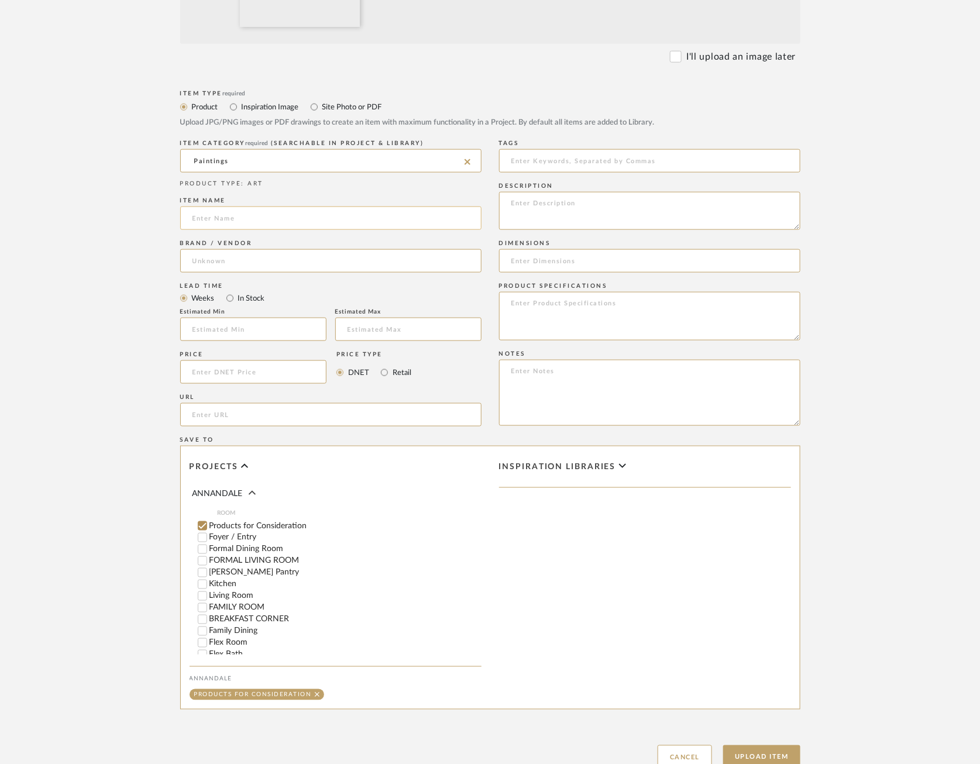
click at [304, 215] on input at bounding box center [330, 217] width 301 height 23
type input "Wildflower Oil Painting"
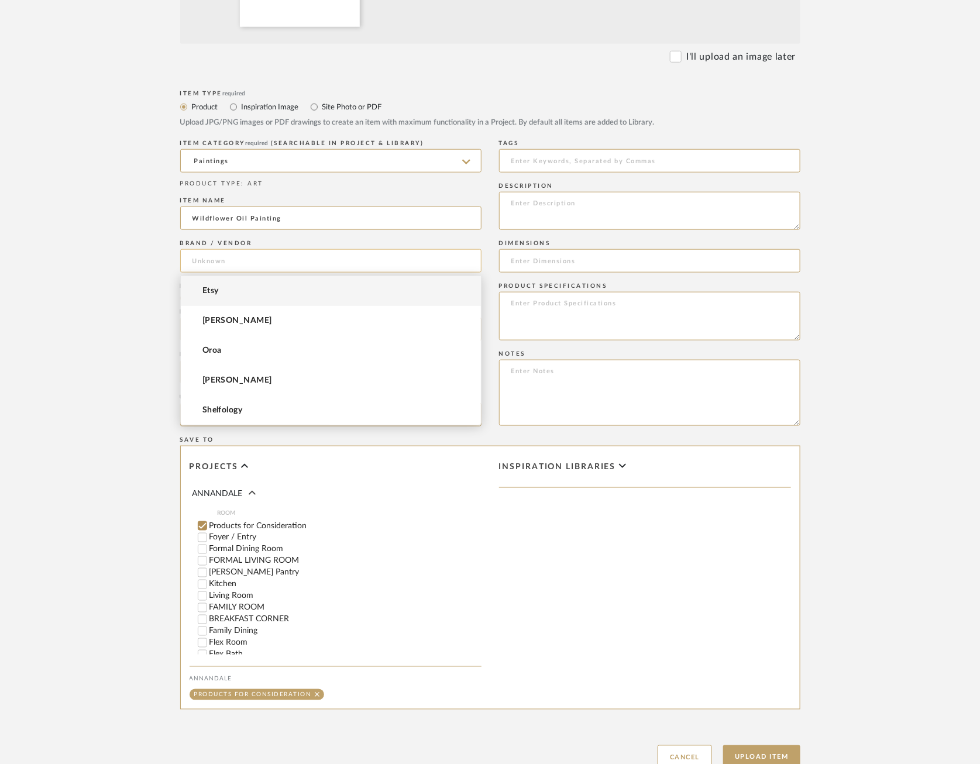
click at [365, 258] on input at bounding box center [330, 260] width 301 height 23
click at [334, 288] on mat-option "Etsy" at bounding box center [331, 291] width 300 height 30
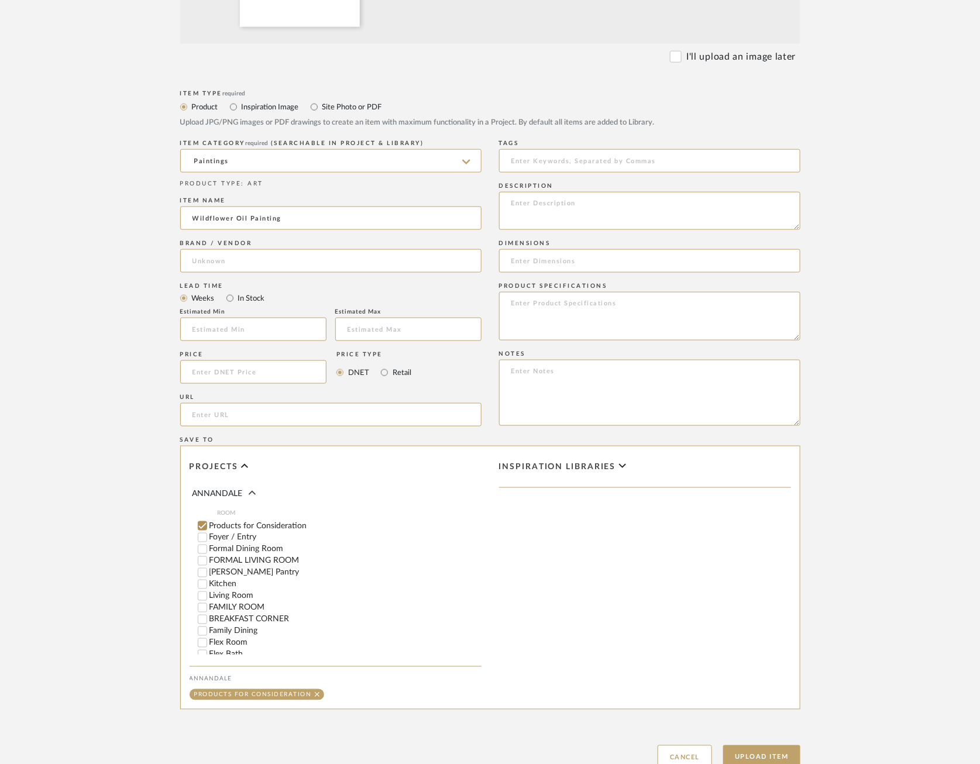
type input "Etsy"
click at [212, 329] on input "text" at bounding box center [253, 329] width 146 height 23
type input "2"
click at [387, 318] on input "text" at bounding box center [408, 329] width 146 height 23
type input "6"
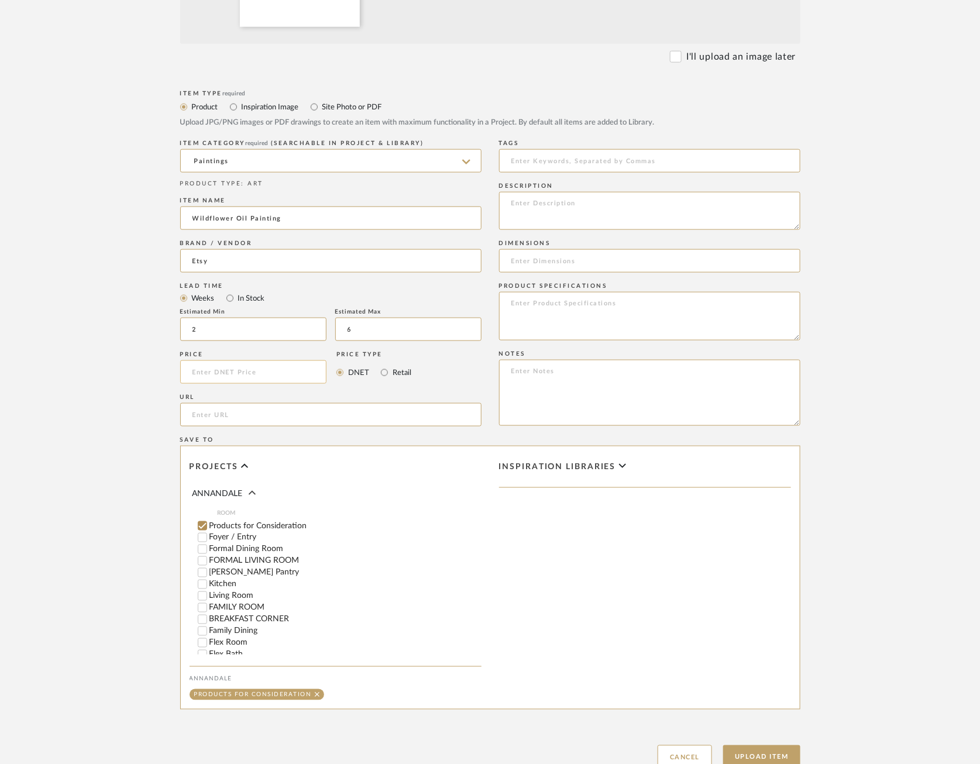
click at [236, 371] on input at bounding box center [253, 371] width 147 height 23
type input "$2,050.00"
click at [296, 436] on div "Save To" at bounding box center [490, 439] width 620 height 7
click at [296, 415] on input "url" at bounding box center [330, 414] width 301 height 23
paste input "[URL][DOMAIN_NAME]"
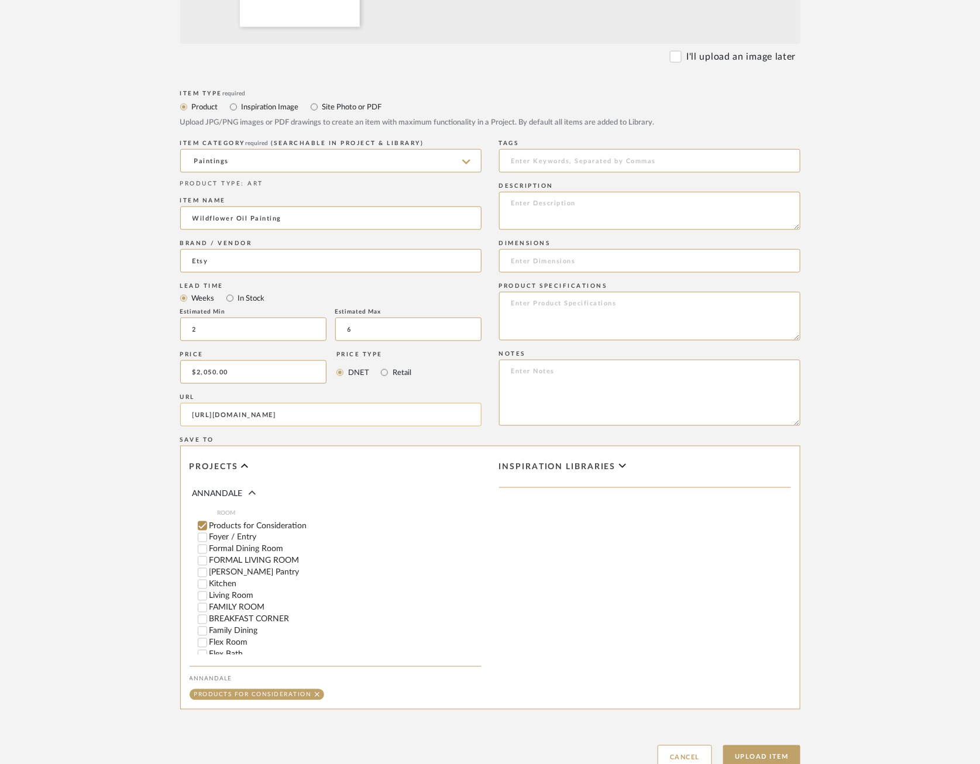
scroll to position [0, 926]
type input "[URL][DOMAIN_NAME]"
click at [585, 265] on input at bounding box center [649, 260] width 301 height 23
paste input "50" x 100""
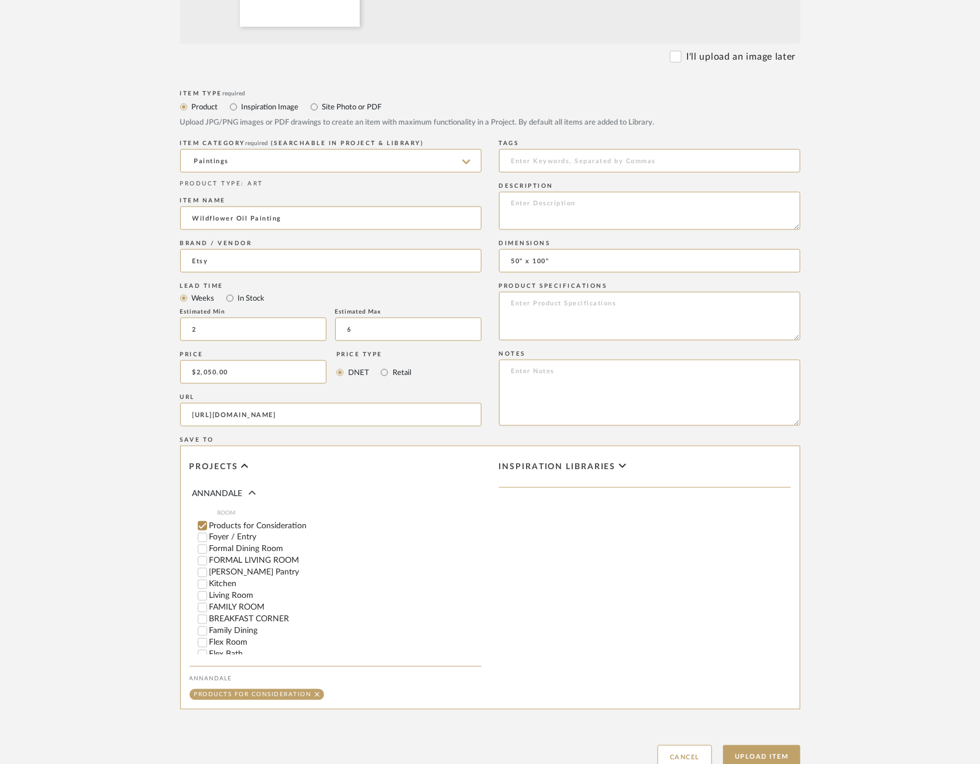
type input "50" x 100""
click at [551, 216] on textarea at bounding box center [649, 211] width 301 height 38
click at [549, 305] on textarea at bounding box center [649, 316] width 301 height 49
paste textarea "All our materials are eco-friendly, we use only water-based paints with synthet…"
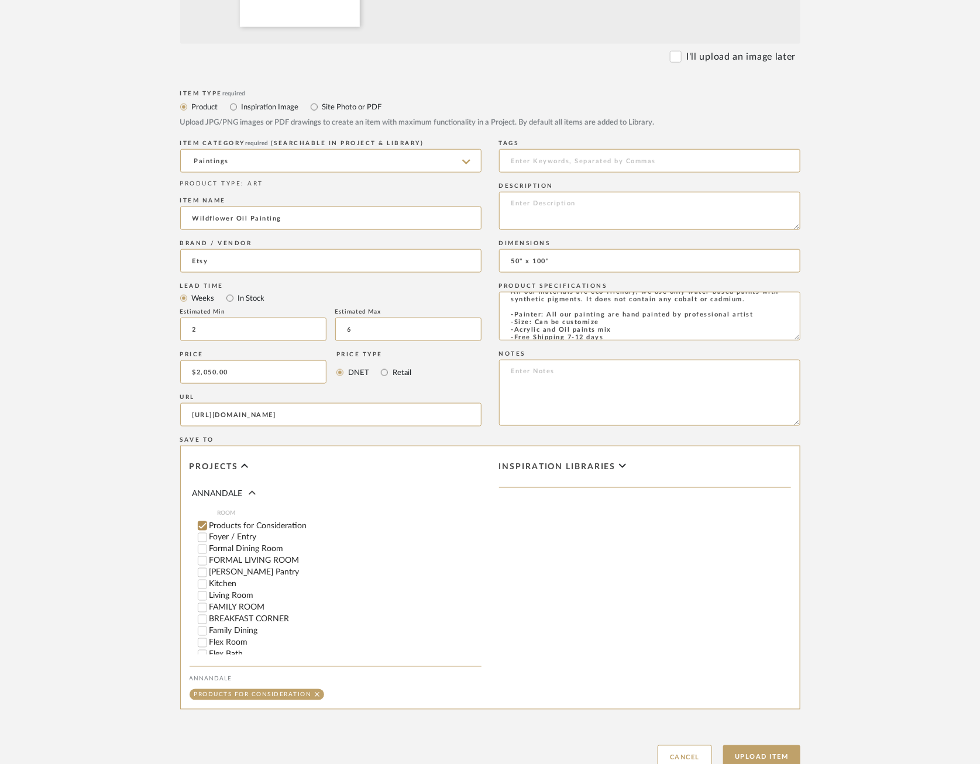
type textarea "All our materials are eco-friendly, we use only water-based paints with synthet…"
click at [589, 213] on textarea at bounding box center [649, 211] width 301 height 38
paste textarea "Designed by SunshineGalleryArt"
type textarea "Designed by SunshineGalleryArt"
click at [768, 749] on button "Upload Item" at bounding box center [761, 757] width 77 height 24
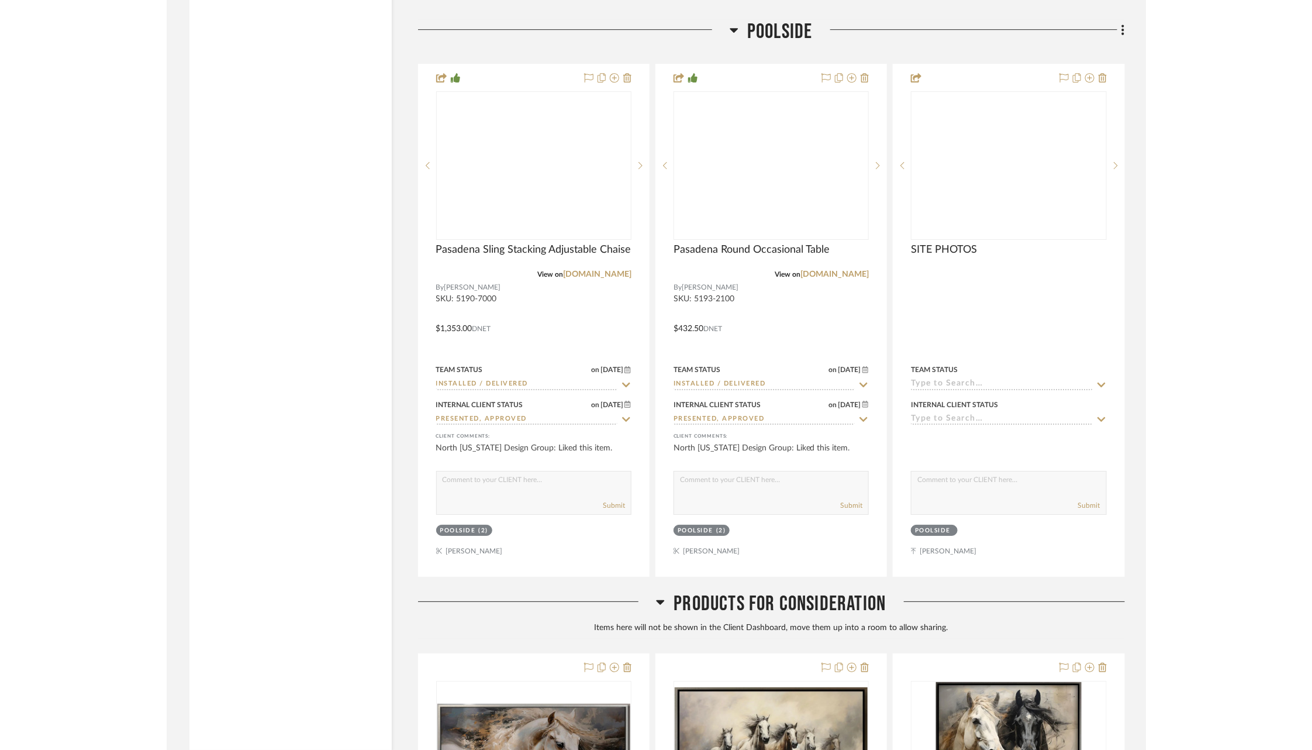
scroll to position [29478, 0]
